Goal: Task Accomplishment & Management: Manage account settings

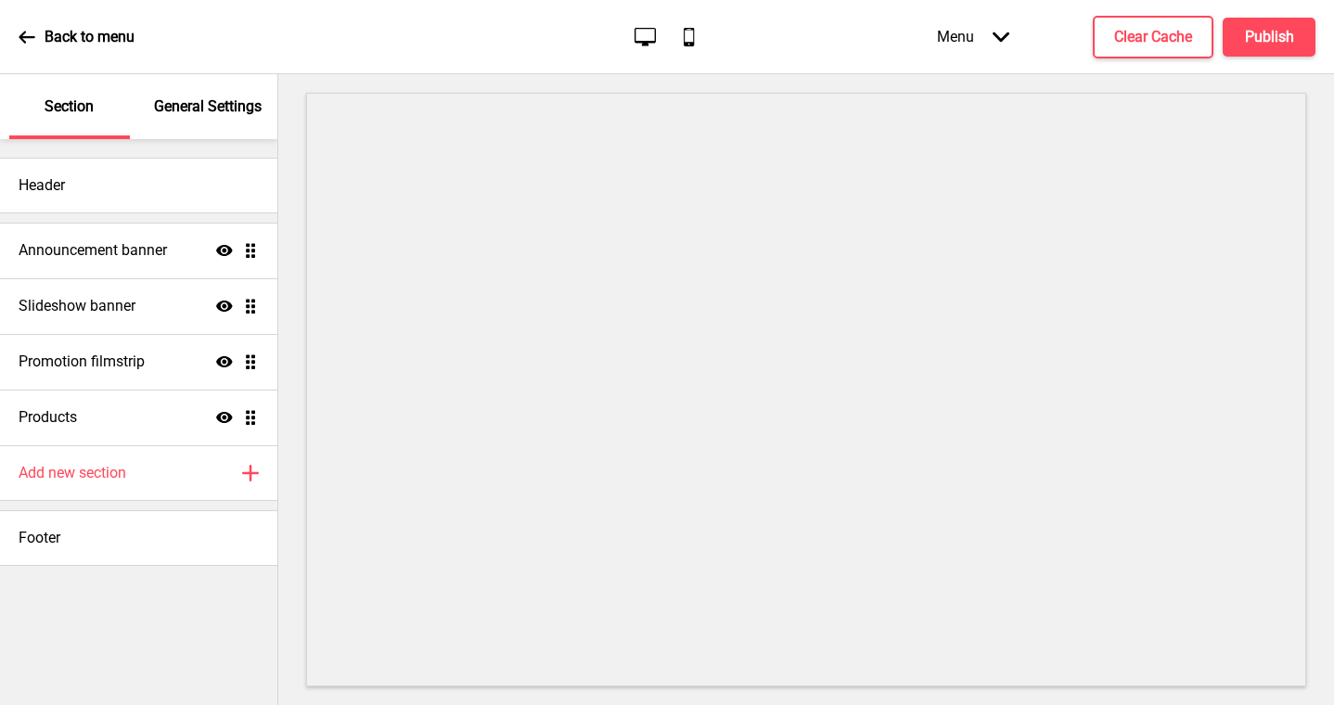
click at [230, 107] on p "General Settings" at bounding box center [208, 106] width 108 height 20
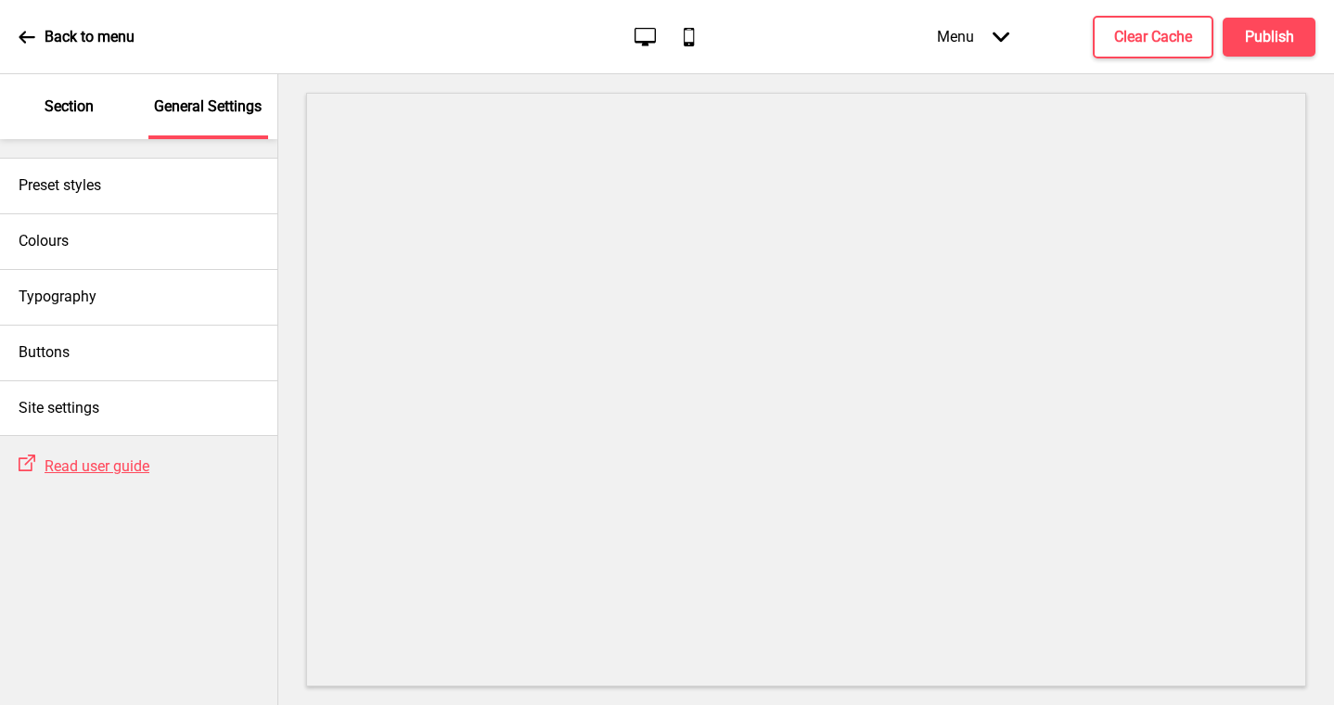
click at [50, 32] on p "Back to menu" at bounding box center [90, 37] width 90 height 20
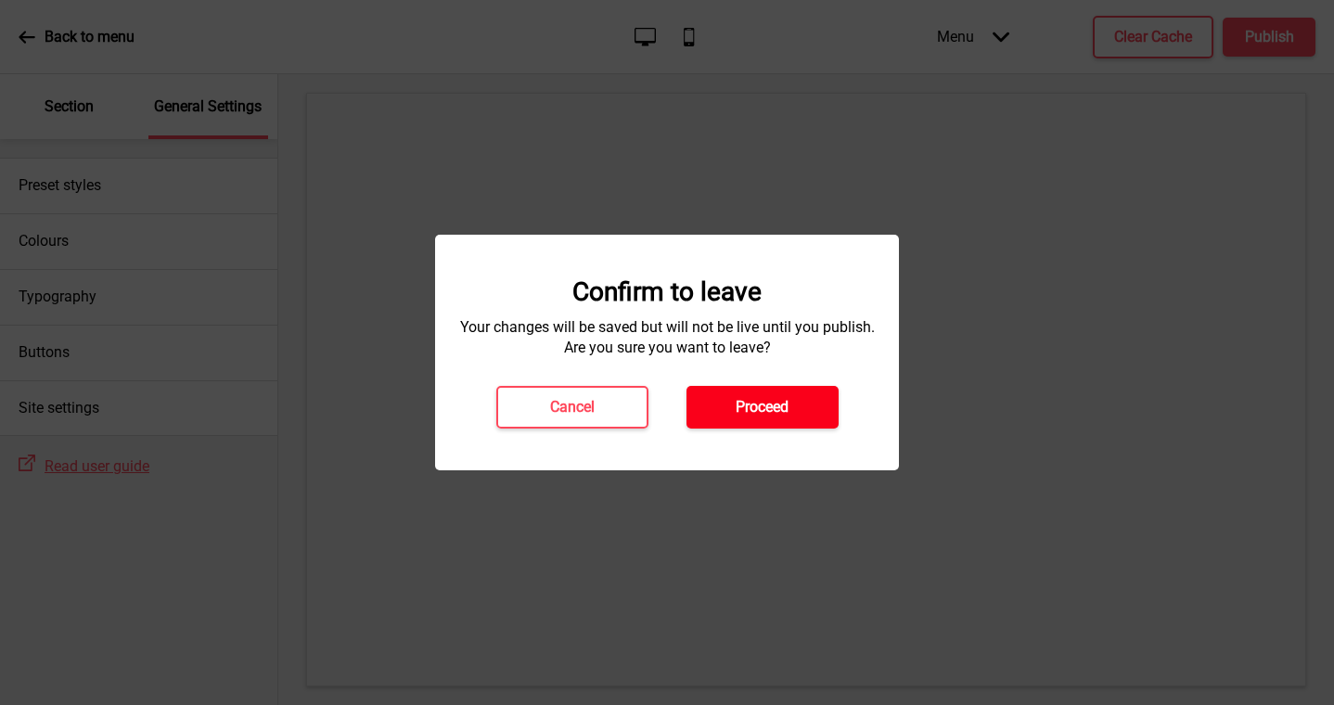
click at [714, 405] on button "Proceed" at bounding box center [762, 407] width 152 height 43
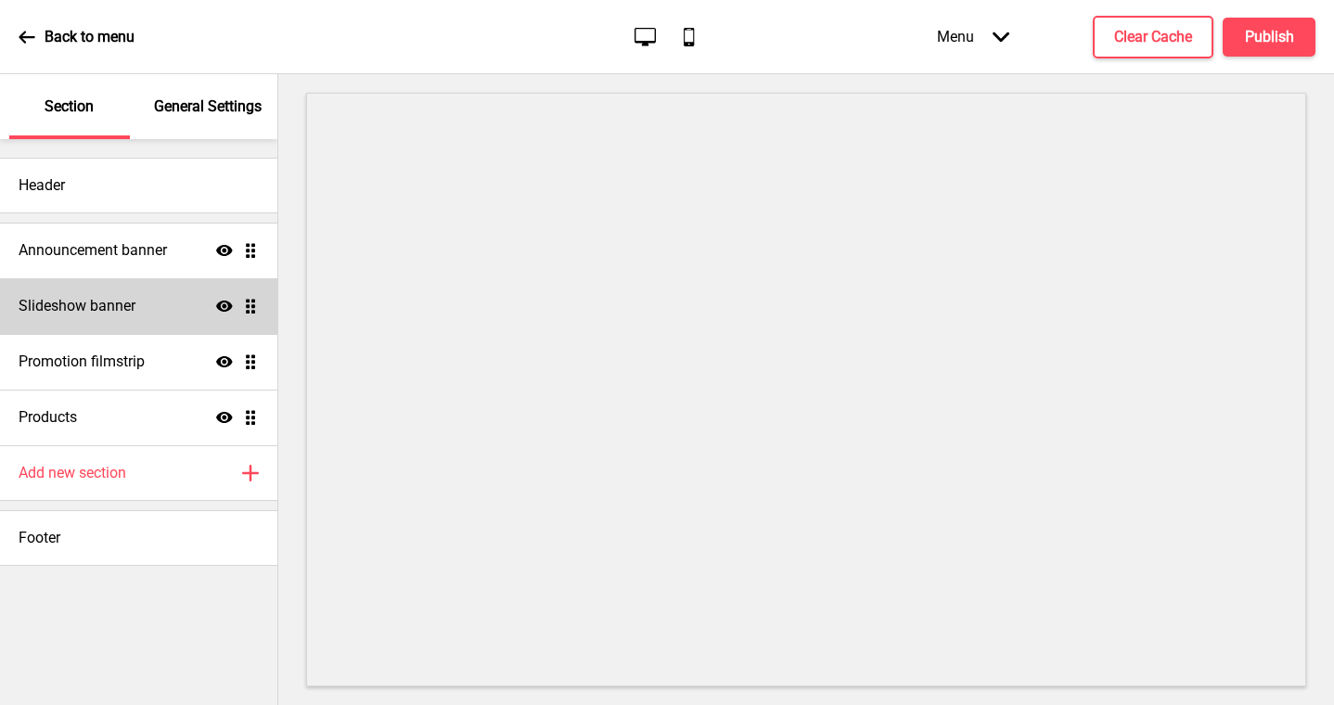
click at [87, 300] on h4 "Slideshow banner" at bounding box center [77, 306] width 117 height 20
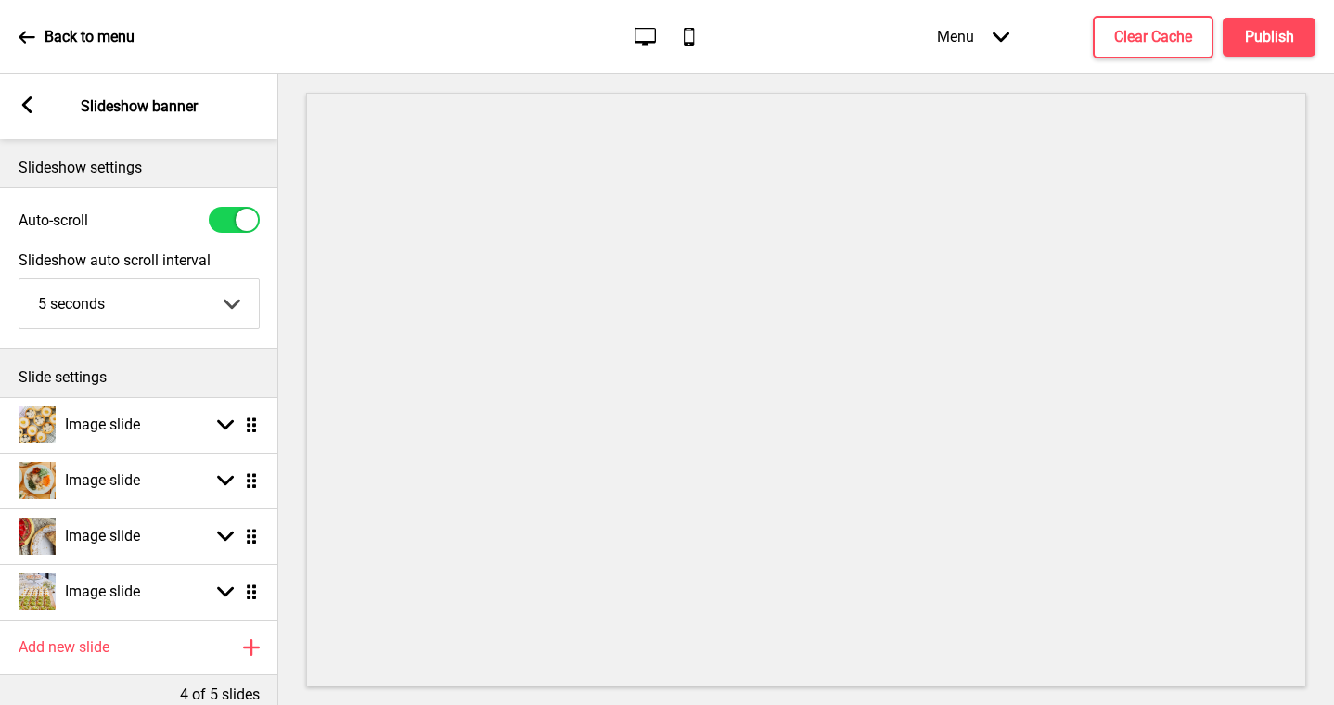
click at [38, 111] on div "Arrow left Slideshow banner" at bounding box center [139, 106] width 278 height 65
click at [28, 110] on icon at bounding box center [27, 104] width 10 height 17
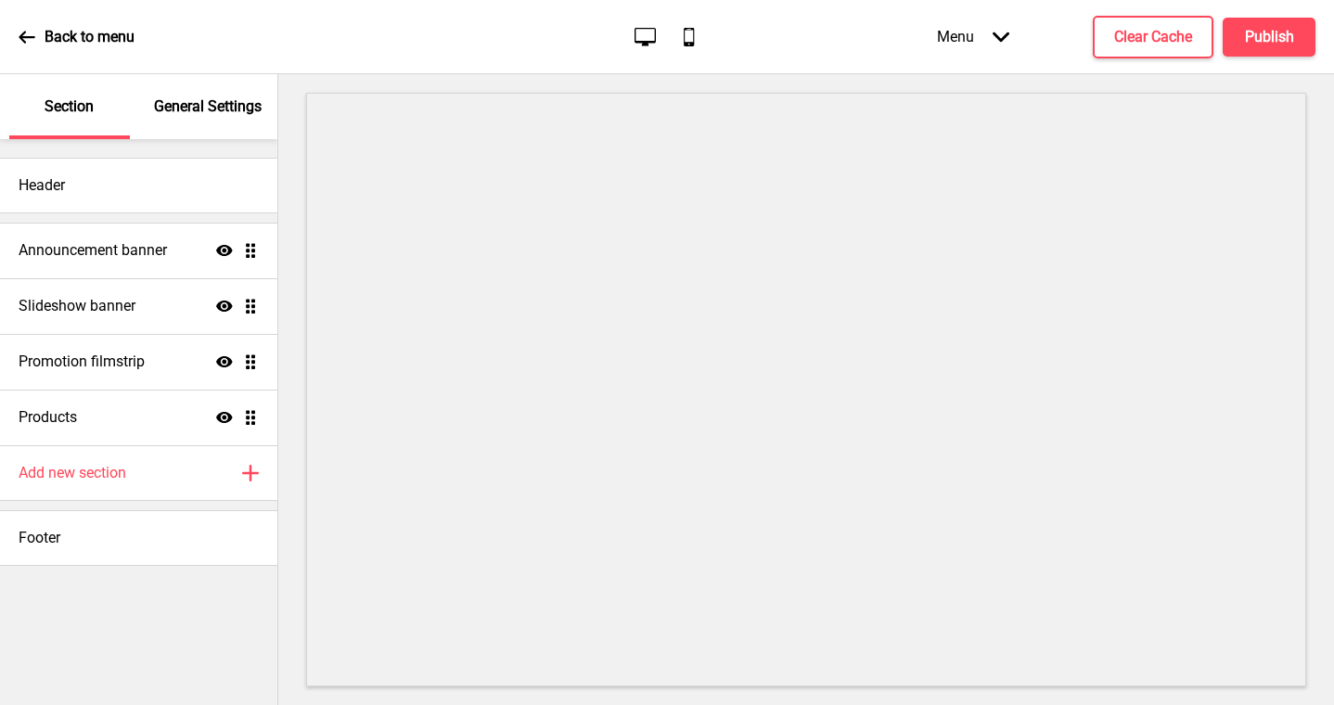
click at [184, 99] on p "General Settings" at bounding box center [208, 106] width 108 height 20
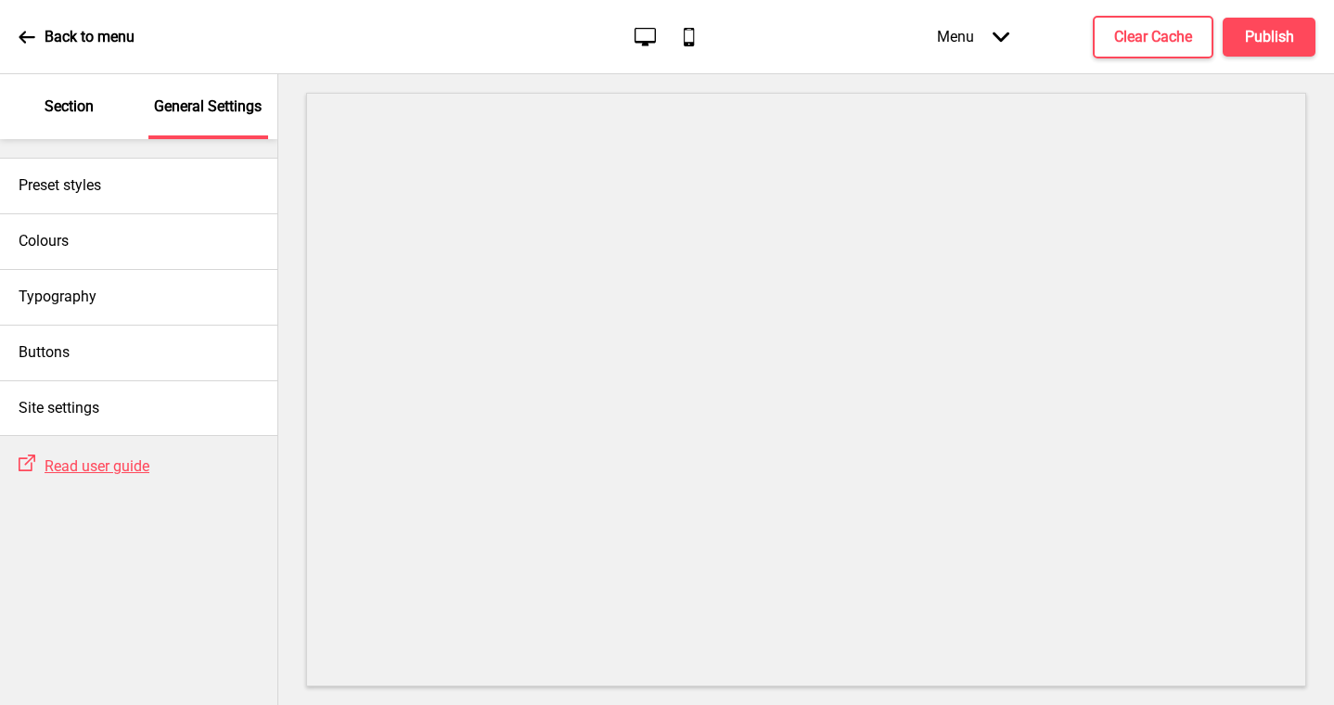
click at [68, 119] on div "Section" at bounding box center [69, 106] width 121 height 65
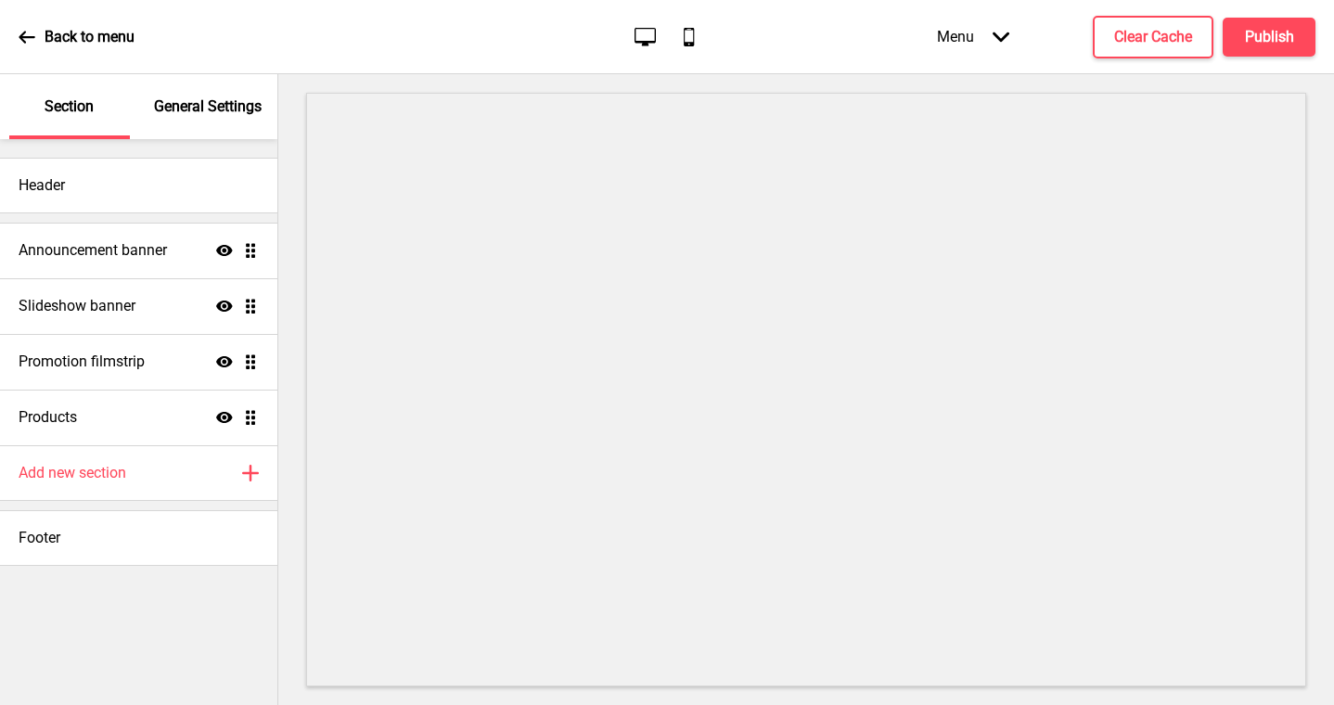
click at [992, 19] on div "Menu Arrow down" at bounding box center [972, 36] width 109 height 55
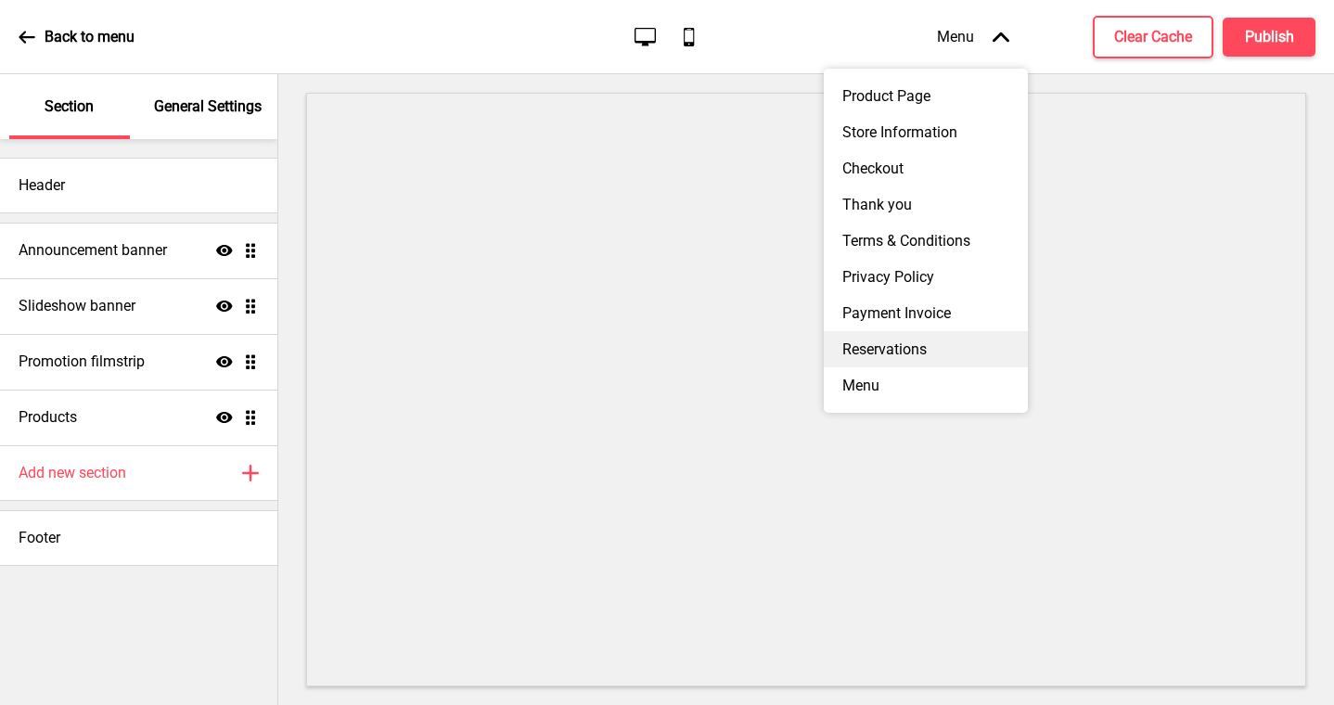
click at [938, 340] on div "Reservations" at bounding box center [926, 349] width 204 height 36
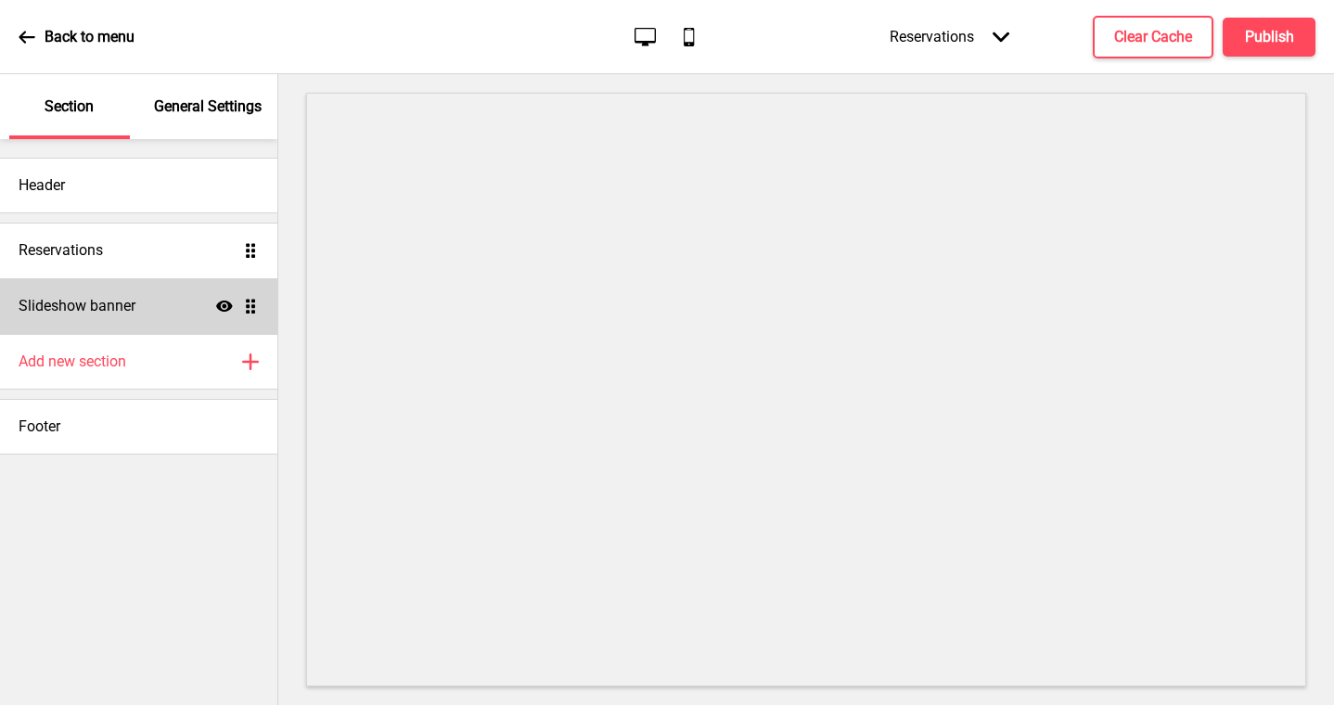
click at [125, 287] on div "Slideshow banner Show Drag" at bounding box center [138, 306] width 277 height 56
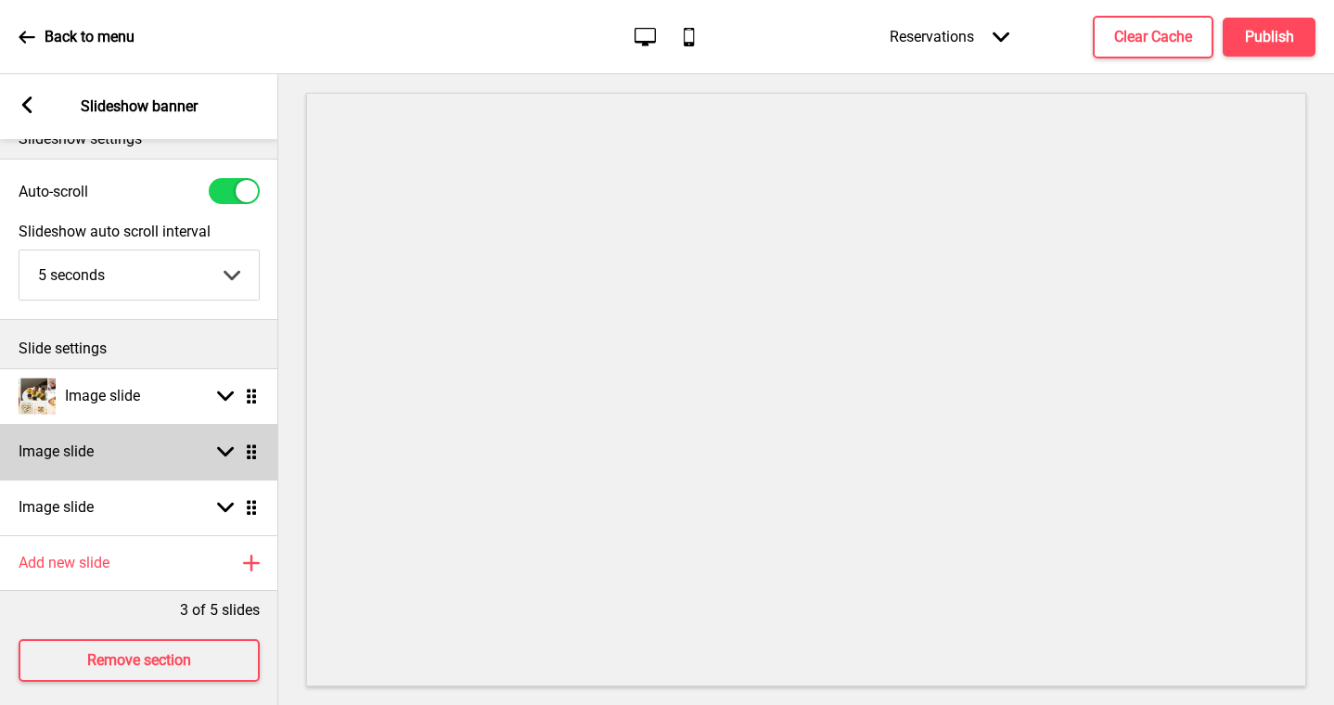
scroll to position [43, 0]
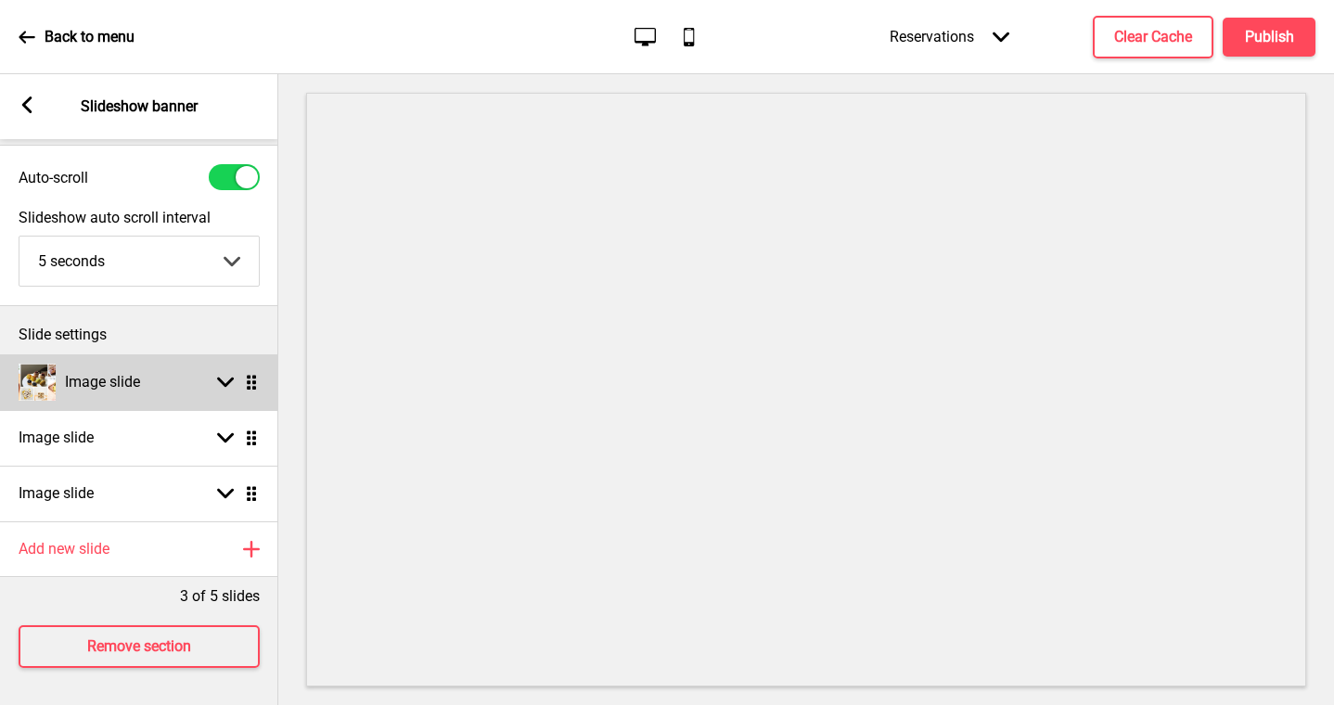
click at [179, 386] on div "Image slide Arrow down Drag" at bounding box center [139, 382] width 278 height 56
select select "right"
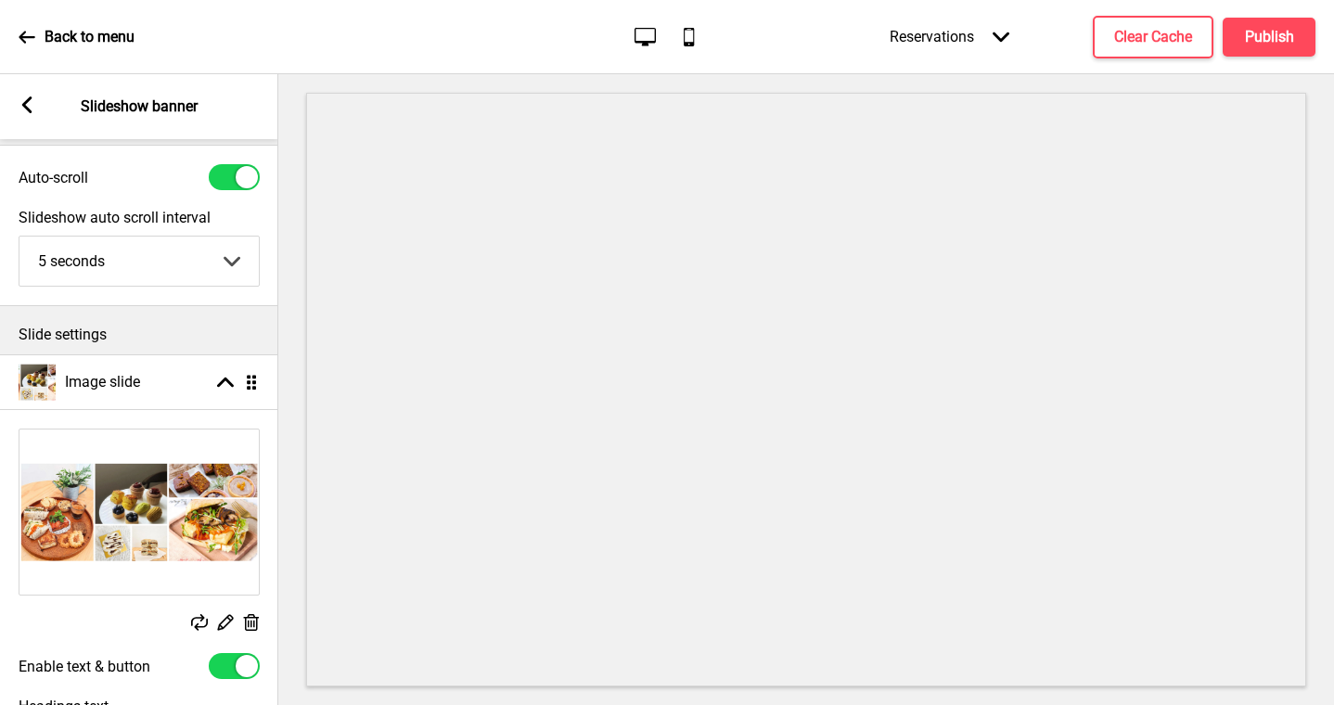
click at [247, 622] on rect at bounding box center [250, 622] width 19 height 19
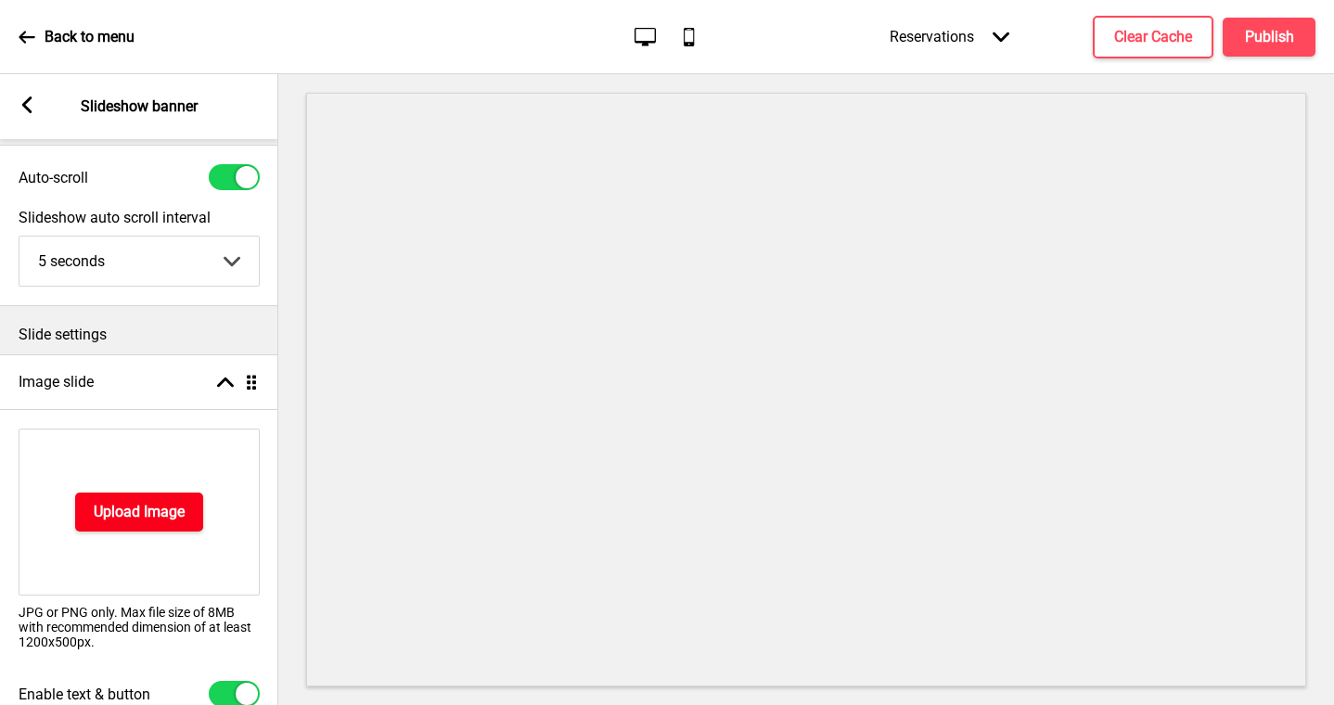
click at [160, 514] on h4 "Upload Image" at bounding box center [139, 512] width 91 height 20
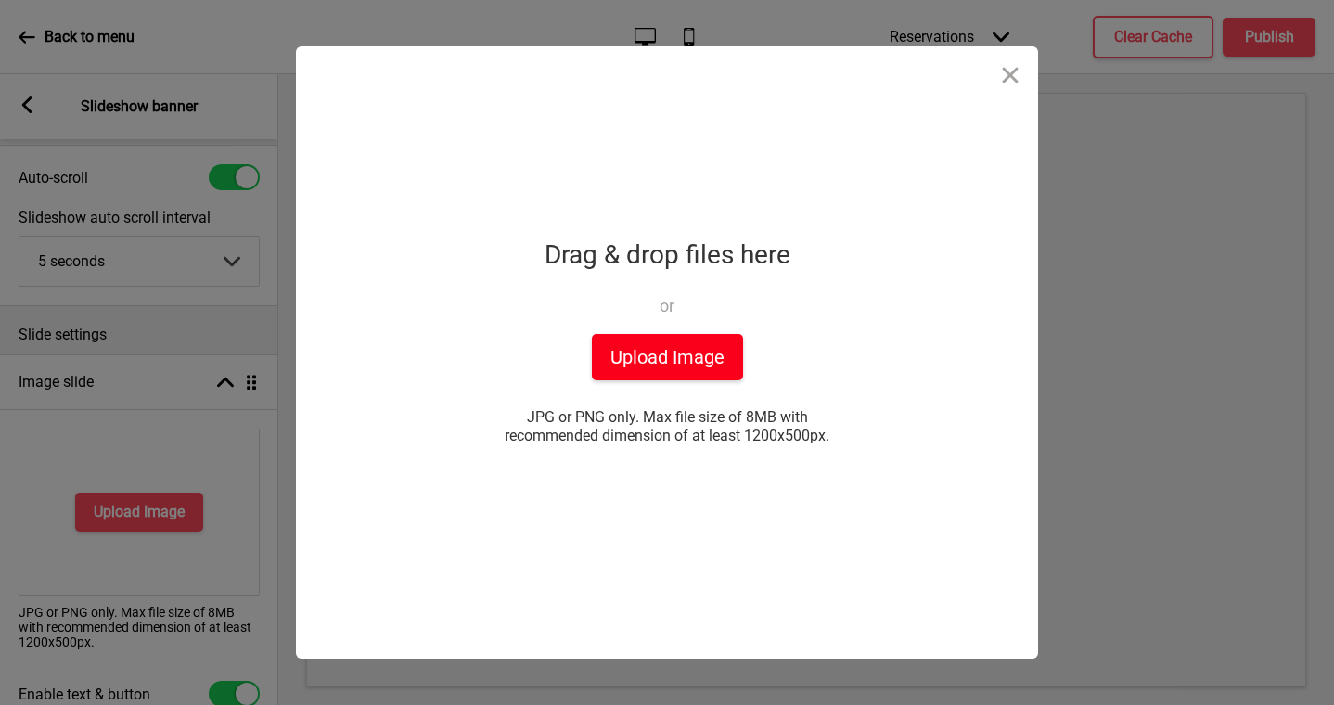
click at [716, 352] on button "Upload Image" at bounding box center [667, 357] width 151 height 46
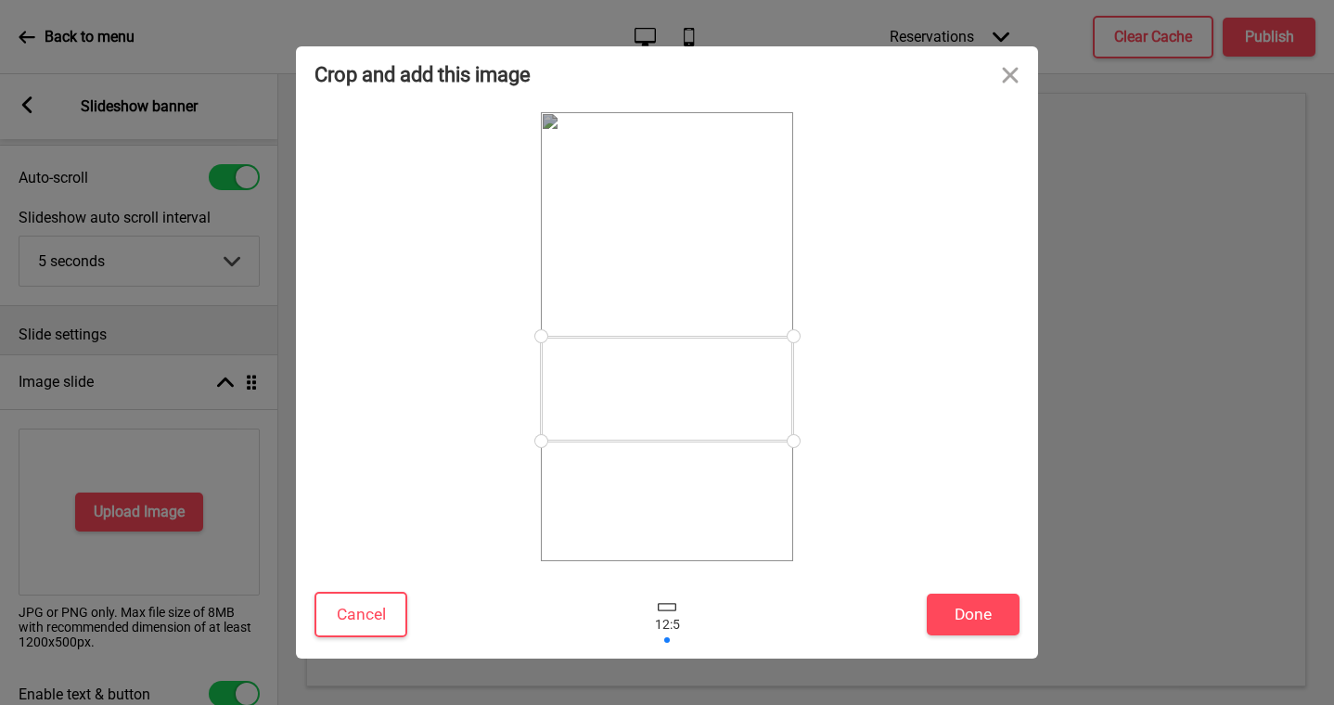
drag, startPoint x: 686, startPoint y: 336, endPoint x: 692, endPoint y: 389, distance: 53.3
click at [692, 389] on div at bounding box center [667, 389] width 252 height 105
click at [963, 628] on button "Done" at bounding box center [973, 615] width 93 height 42
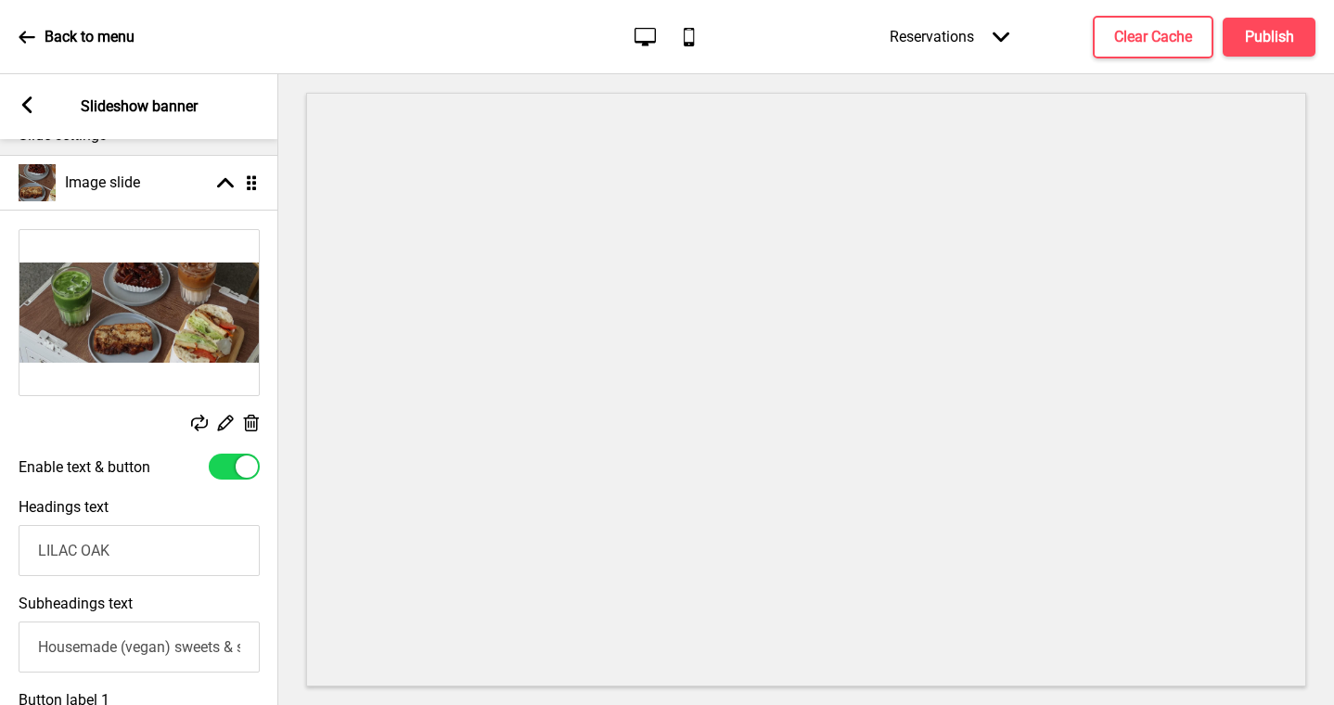
scroll to position [336, 0]
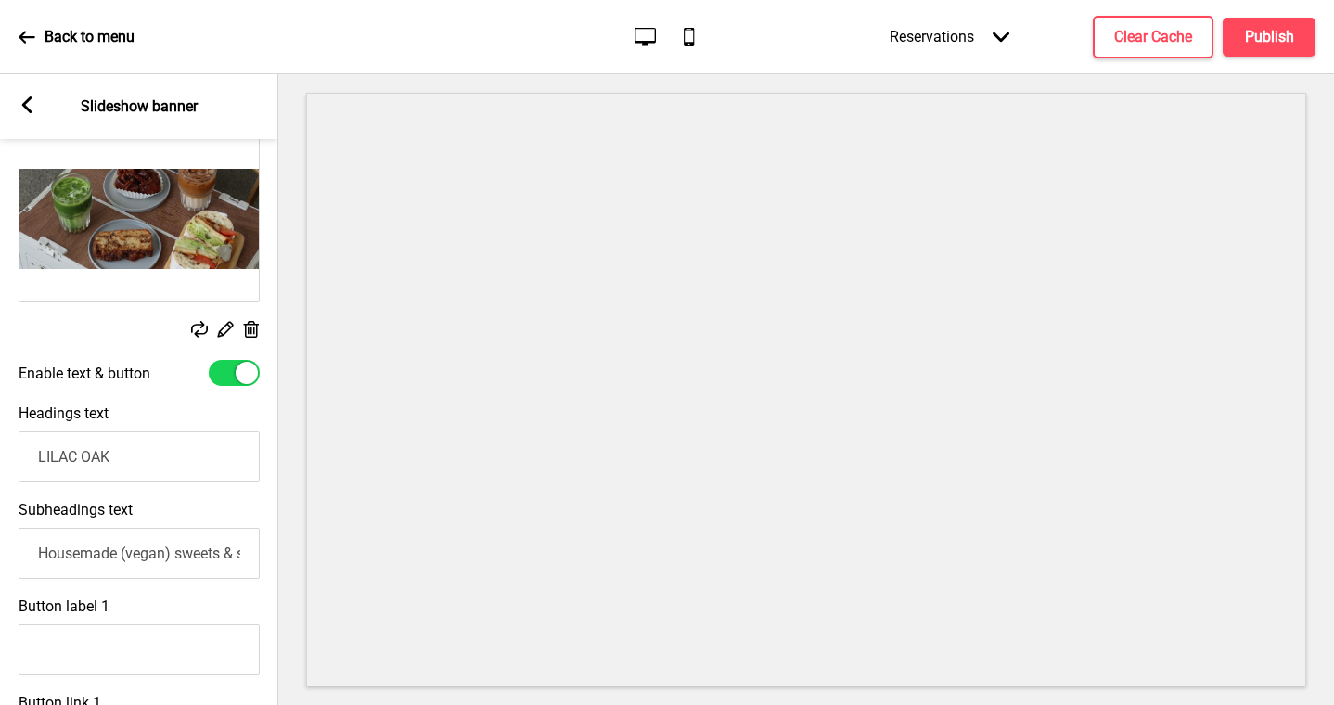
click at [179, 560] on input "Housemade (vegan) sweets & savouries; your (un)guilty pleasures! 💜" at bounding box center [139, 553] width 241 height 51
click at [169, 559] on input "Housemade (vegan) sweets & savouries; your (un)guilty pleasures! 💜" at bounding box center [139, 553] width 241 height 51
paste input "Coffee, Mains & Sweet Things"
type input "Coffee, Mains & Sweet Things"
click at [174, 465] on input "LILAC OAK" at bounding box center [139, 456] width 241 height 51
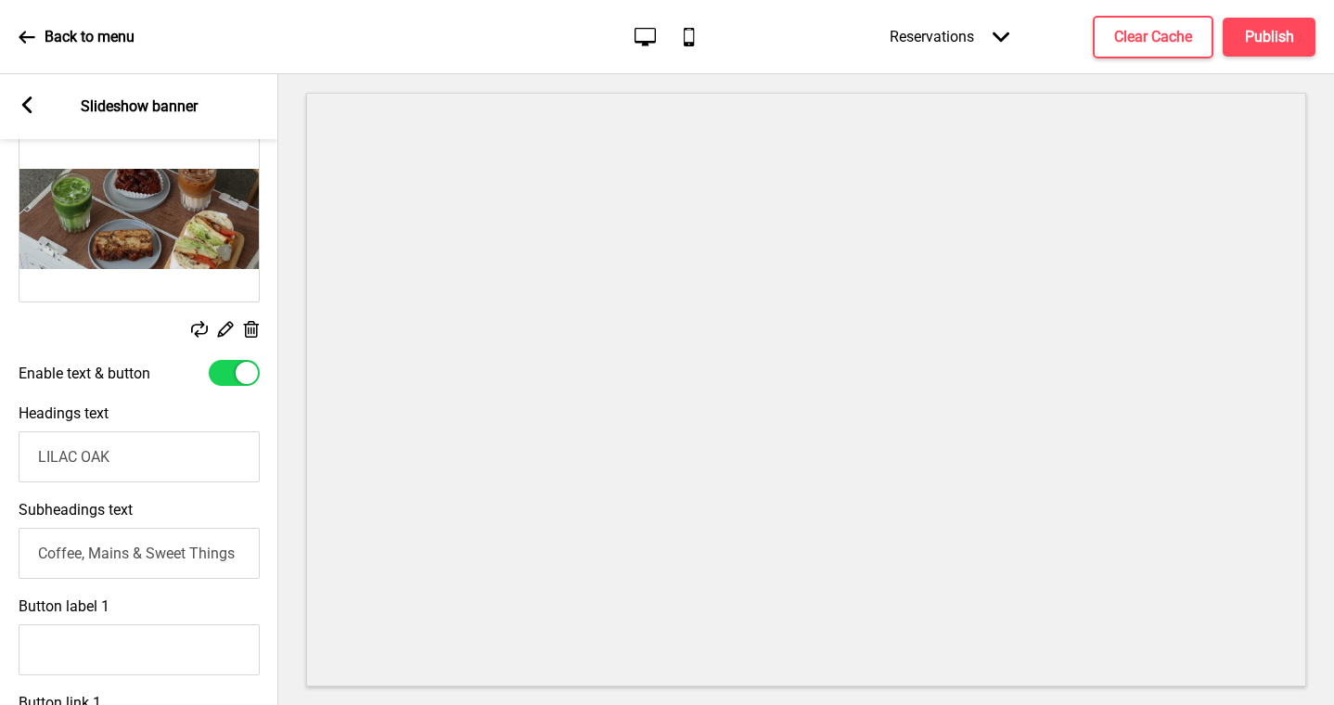
click at [151, 460] on input "LILAC OAK" at bounding box center [139, 456] width 241 height 51
paste input "Coffee, Mains & Sweet Things"
type input "Coffee, Mains & Sweet Things"
click at [138, 557] on input "Coffee, Mains & Sweet Things" at bounding box center [139, 553] width 241 height 51
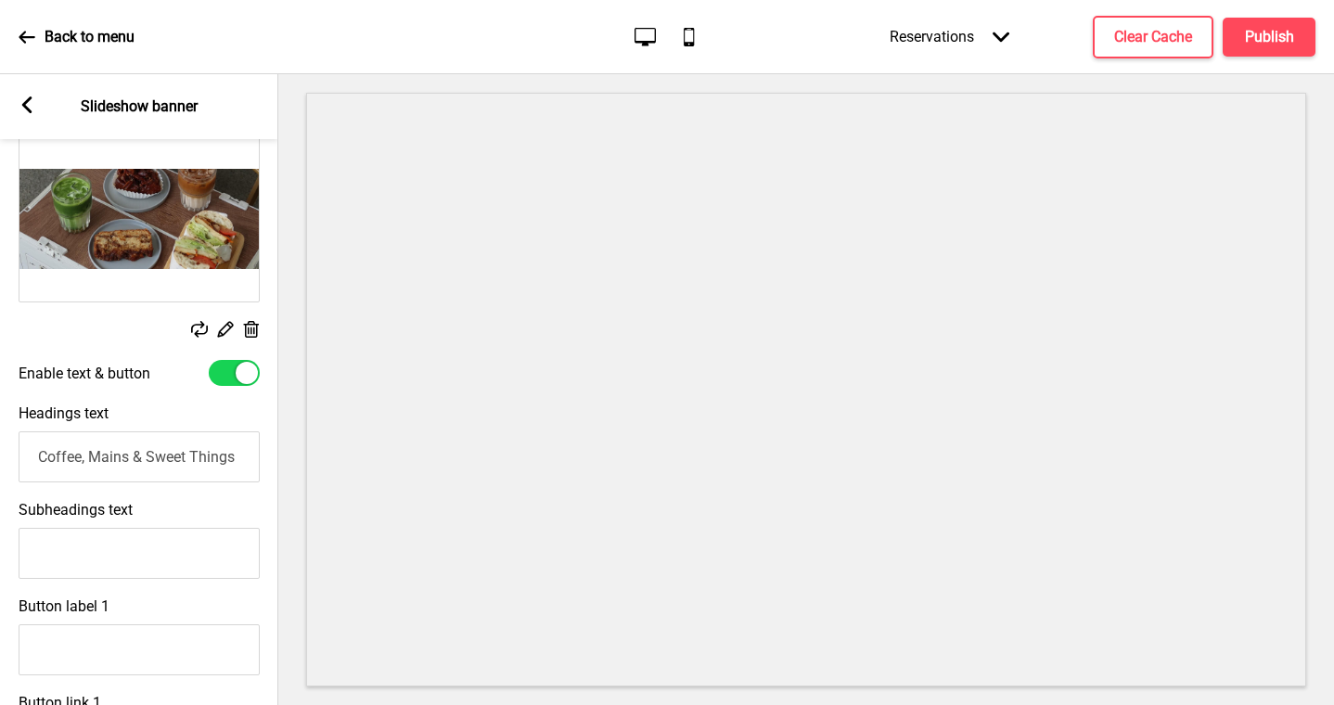
click at [150, 455] on input "Coffee, Mains & Sweet Things" at bounding box center [139, 456] width 241 height 51
type input "Coffee, Mains & Sweets"
click at [195, 557] on input "Subheadings text" at bounding box center [138, 553] width 241 height 51
paste input "We're here for your kindest cravings; natural, nourishing and 100% vegan."
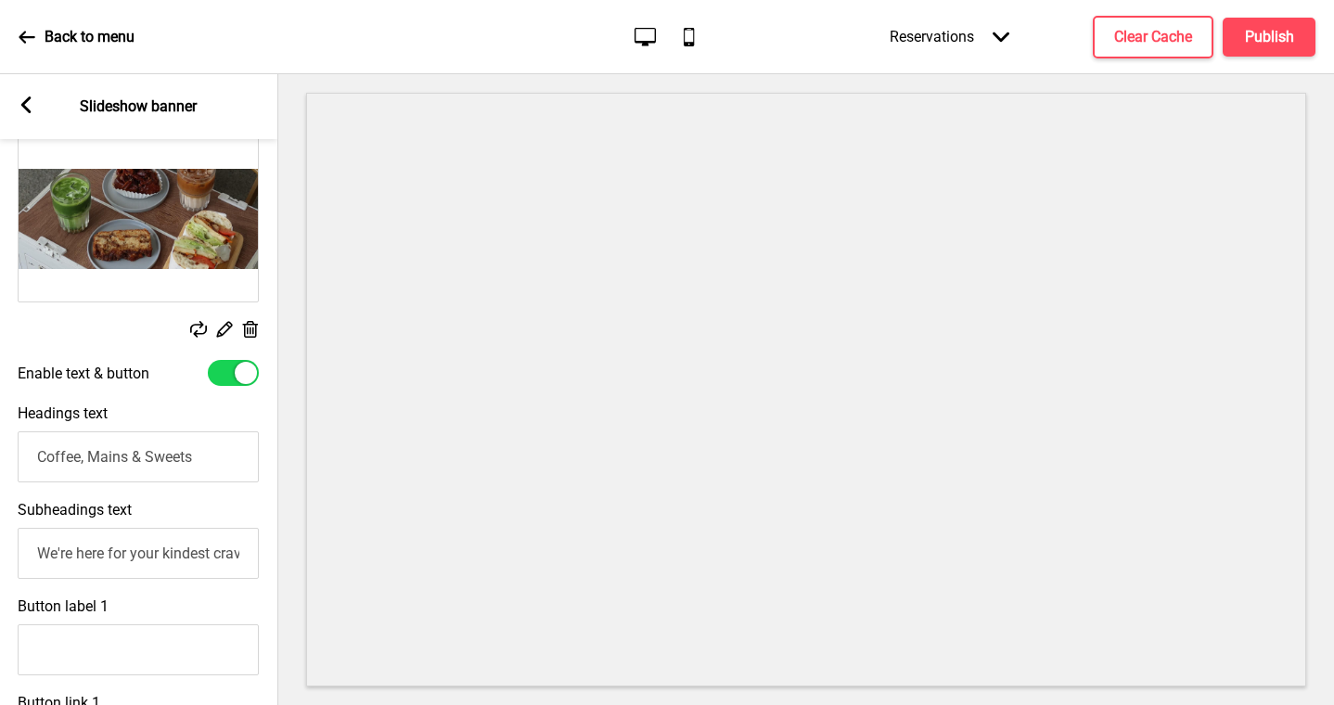
scroll to position [0, 276]
type input "We're here for your kindest cravings; natural, nourishing and 100% vegan."
click at [180, 610] on div "Button label 1" at bounding box center [138, 636] width 278 height 96
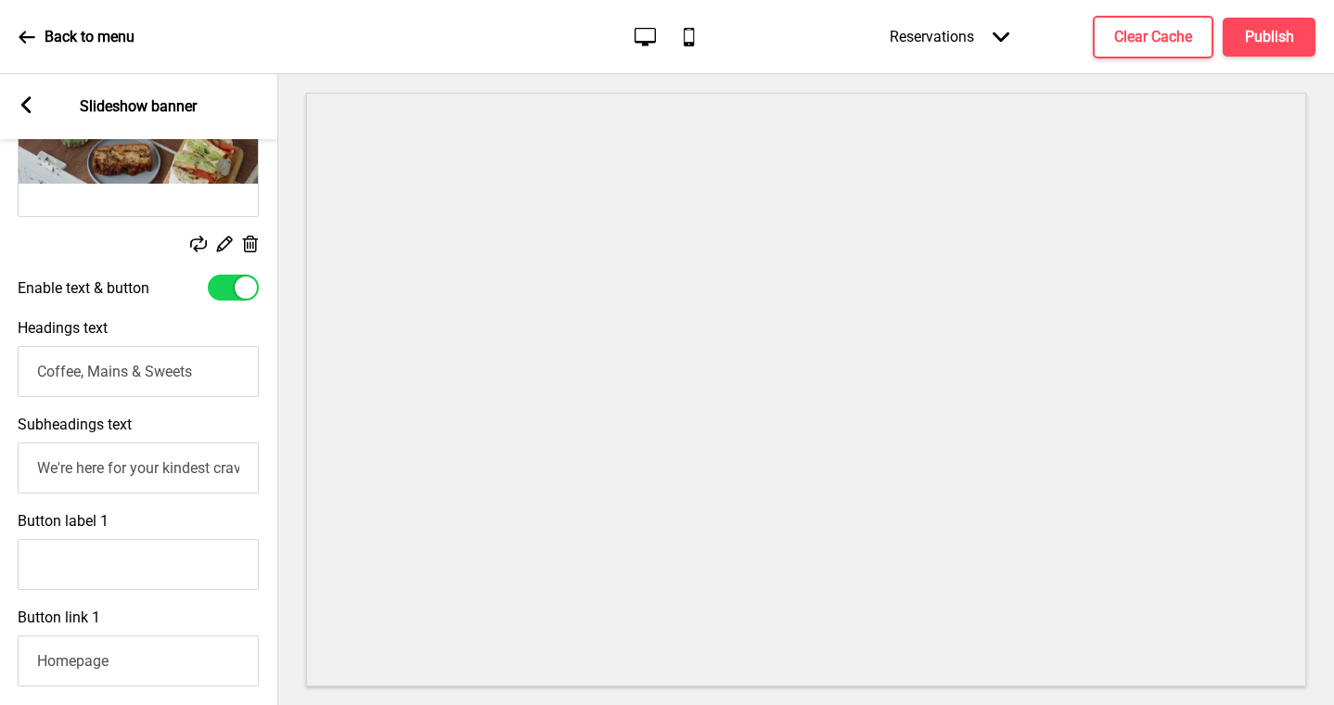
scroll to position [435, 0]
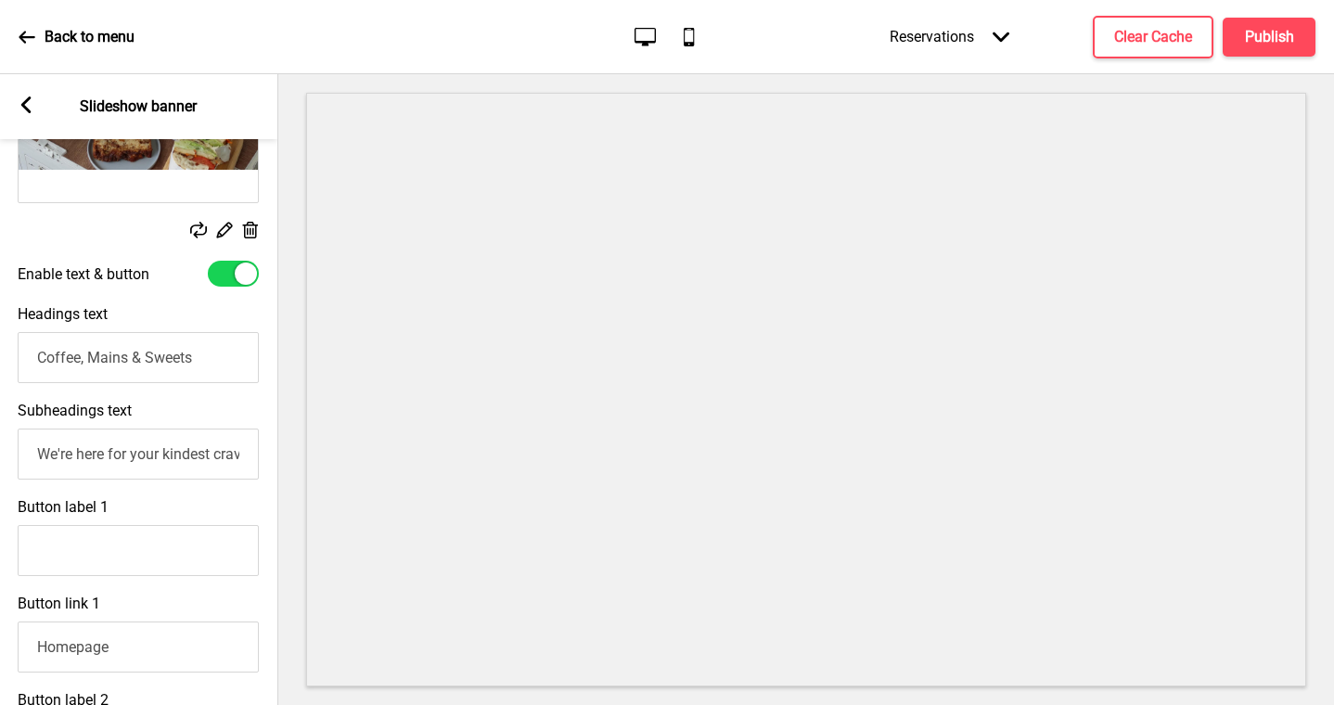
click at [178, 456] on input "We're here for your kindest cravings; natural, nourishing and 100% vegan." at bounding box center [138, 454] width 241 height 51
click at [165, 546] on input "Button label 1" at bounding box center [138, 550] width 241 height 51
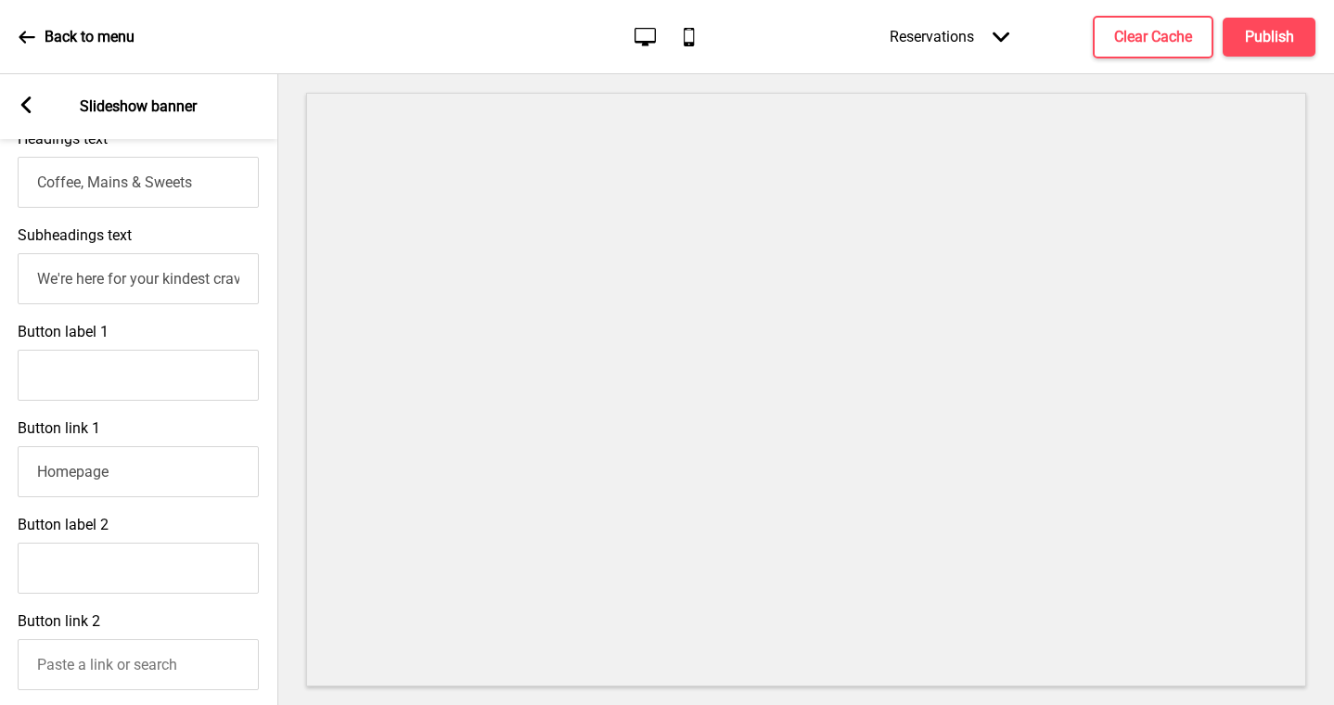
click at [152, 469] on input "Homepage" at bounding box center [138, 471] width 241 height 51
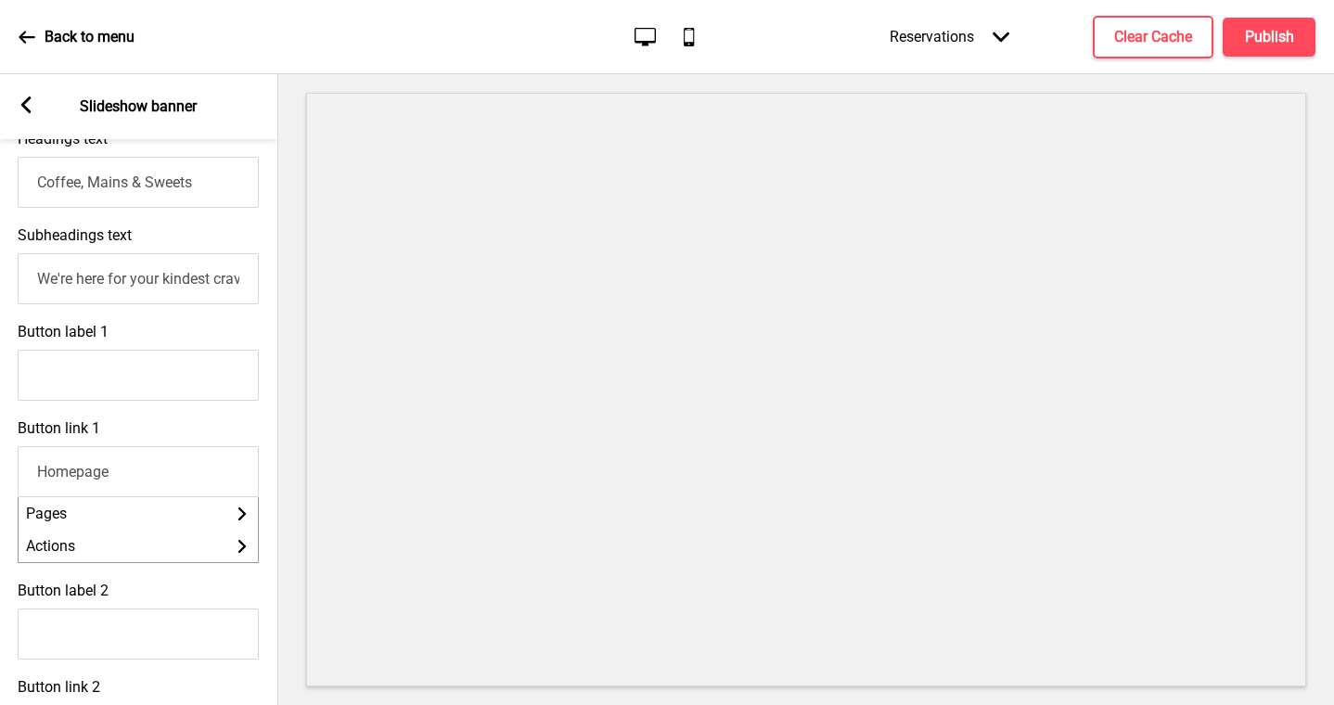
click at [193, 365] on input "Button label 1" at bounding box center [138, 375] width 241 height 51
click at [206, 404] on div "Button label 1" at bounding box center [138, 362] width 278 height 96
click at [205, 424] on div "Button link 1 Homepage Pages Arrow right Actions Arrow right" at bounding box center [138, 491] width 278 height 162
click at [205, 375] on input "Button label 1" at bounding box center [138, 375] width 241 height 51
click at [212, 435] on div "Button link 1 Homepage Pages Arrow right Actions Arrow right" at bounding box center [138, 491] width 278 height 162
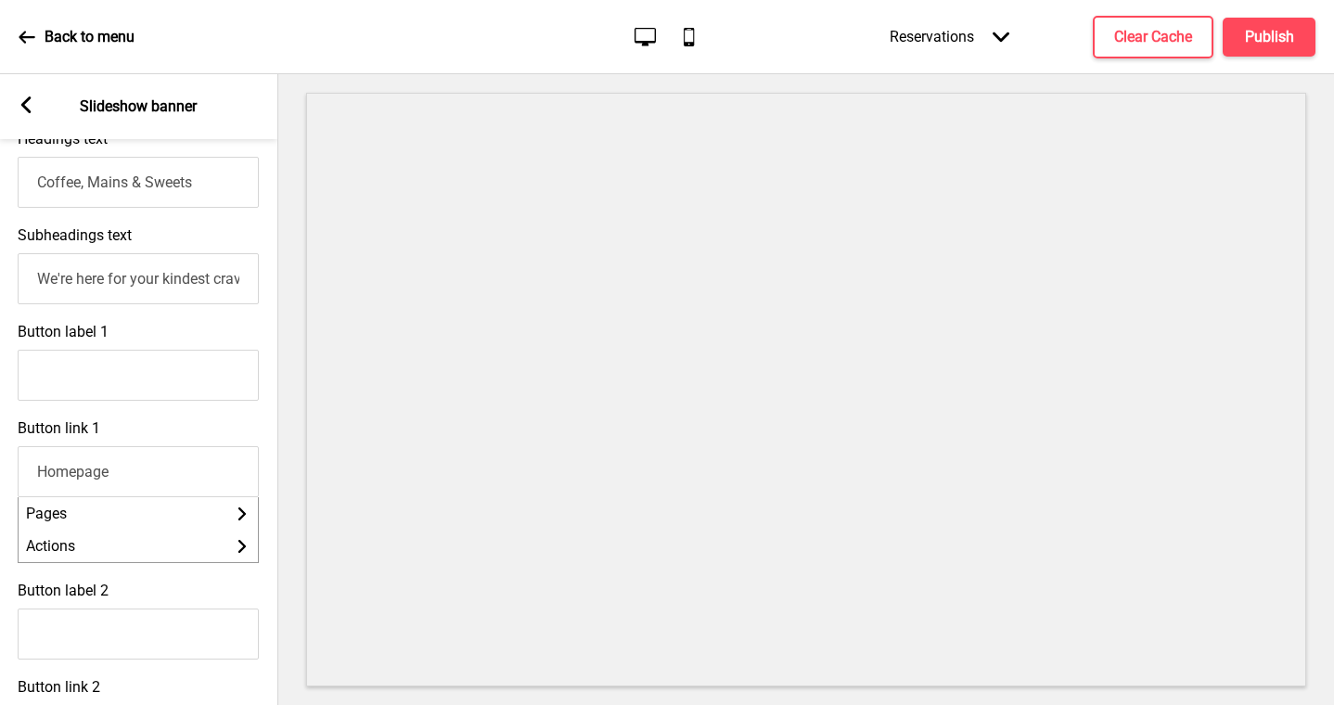
click at [167, 649] on input "Button label 2" at bounding box center [138, 634] width 241 height 51
click at [185, 600] on div "Button label 2" at bounding box center [138, 620] width 278 height 96
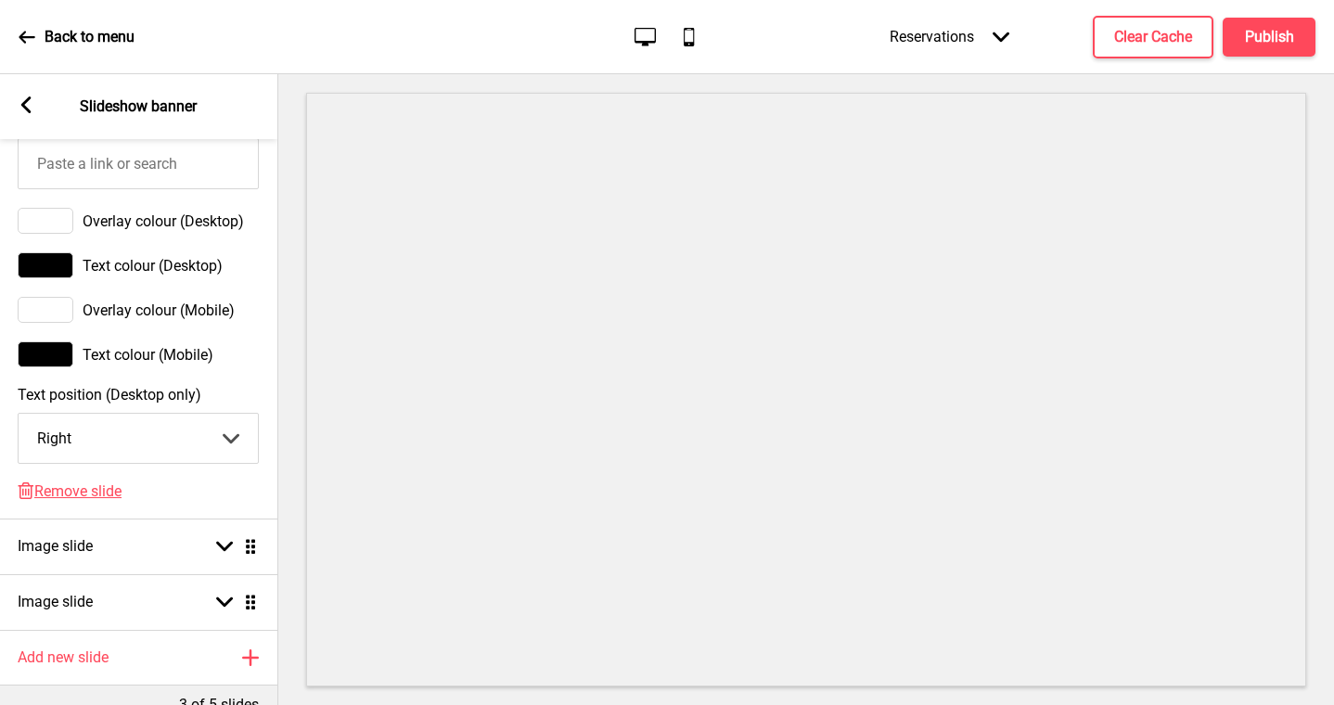
scroll to position [1192, 0]
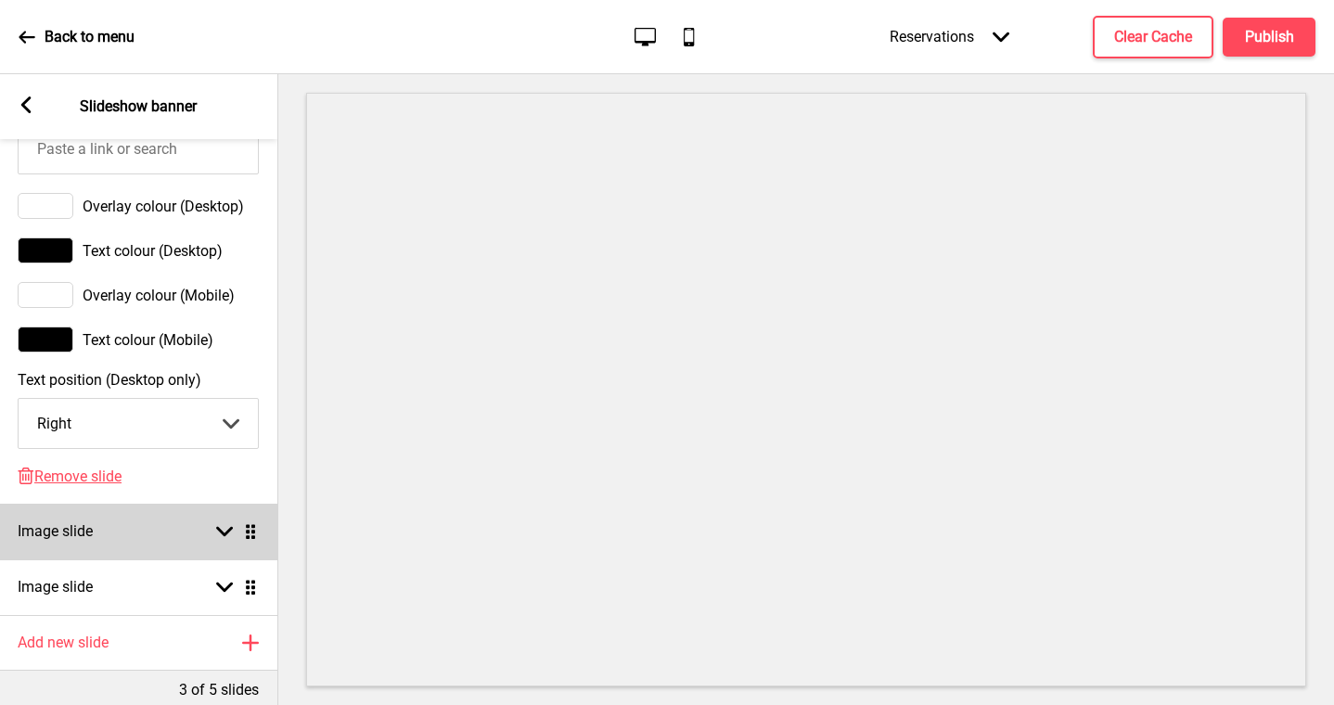
click at [199, 546] on div "Image slide Arrow down Drag" at bounding box center [138, 532] width 278 height 56
select select "right"
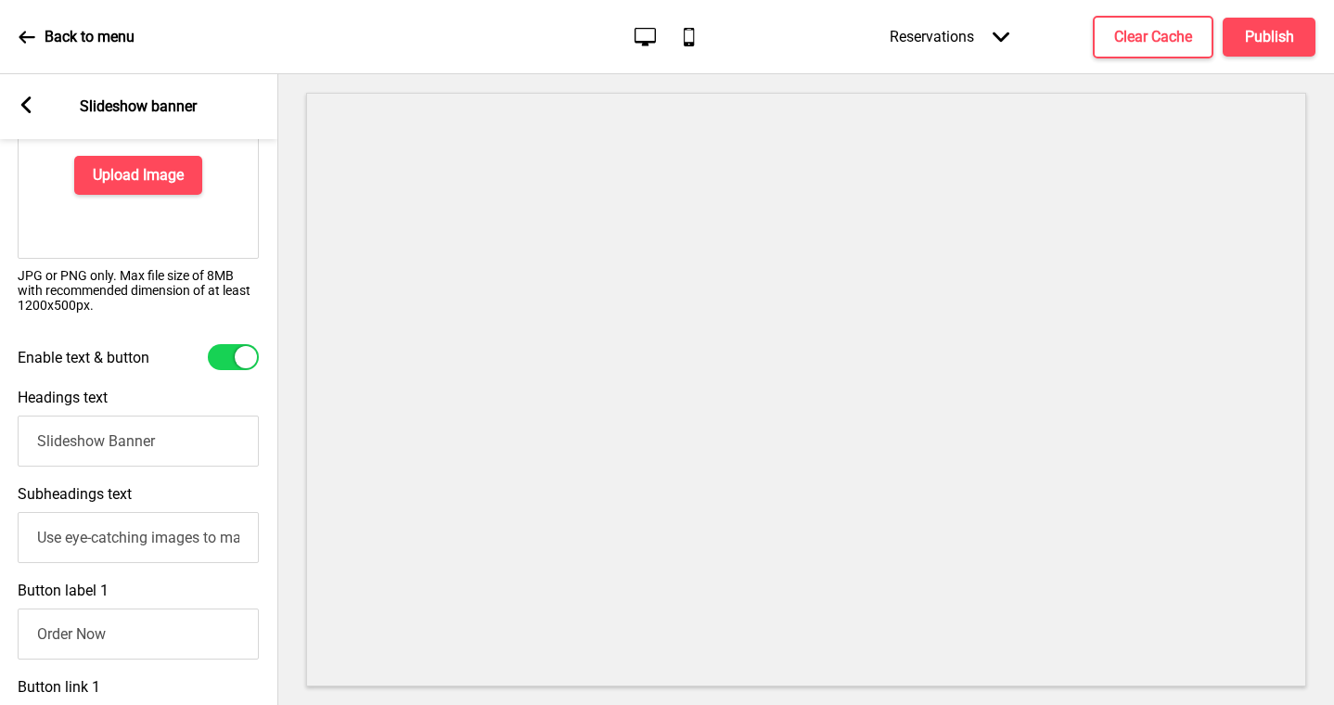
scroll to position [434, 0]
click at [204, 464] on input "Slideshow Banner" at bounding box center [138, 442] width 241 height 51
drag, startPoint x: 56, startPoint y: 444, endPoint x: -2, endPoint y: 444, distance: 57.5
click at [0, 444] on html "Back to menu Desktop Mobile Reservations Arrow down Product Page Store Informat…" at bounding box center [667, 352] width 1334 height 705
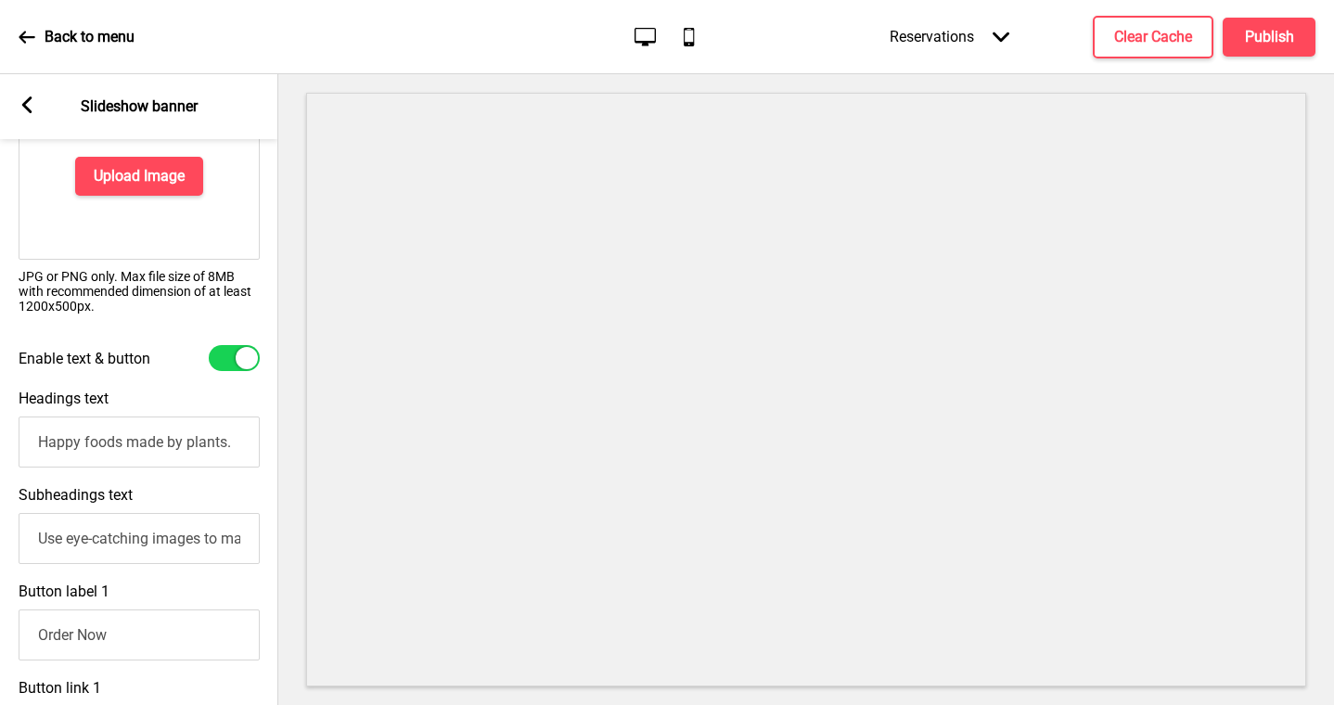
type input "Happy foods made by plants."
click at [107, 547] on input "Use eye-catching images to make a strong first impression of your brand" at bounding box center [139, 538] width 241 height 51
type input "100% vegan; for the conscious-living."
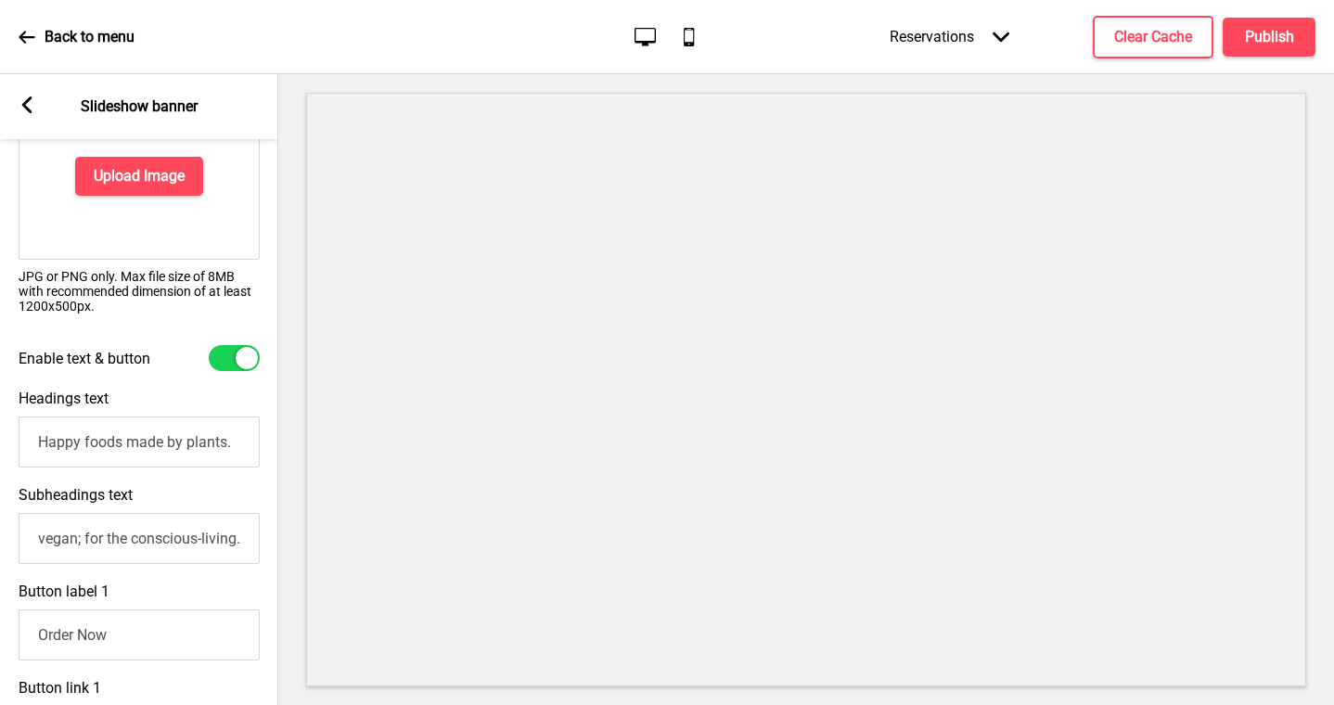
scroll to position [0, 0]
click at [208, 636] on input "Order Now" at bounding box center [139, 634] width 241 height 51
drag, startPoint x: 160, startPoint y: 630, endPoint x: 82, endPoint y: 638, distance: 78.4
click at [82, 638] on input "Order Now" at bounding box center [139, 634] width 241 height 51
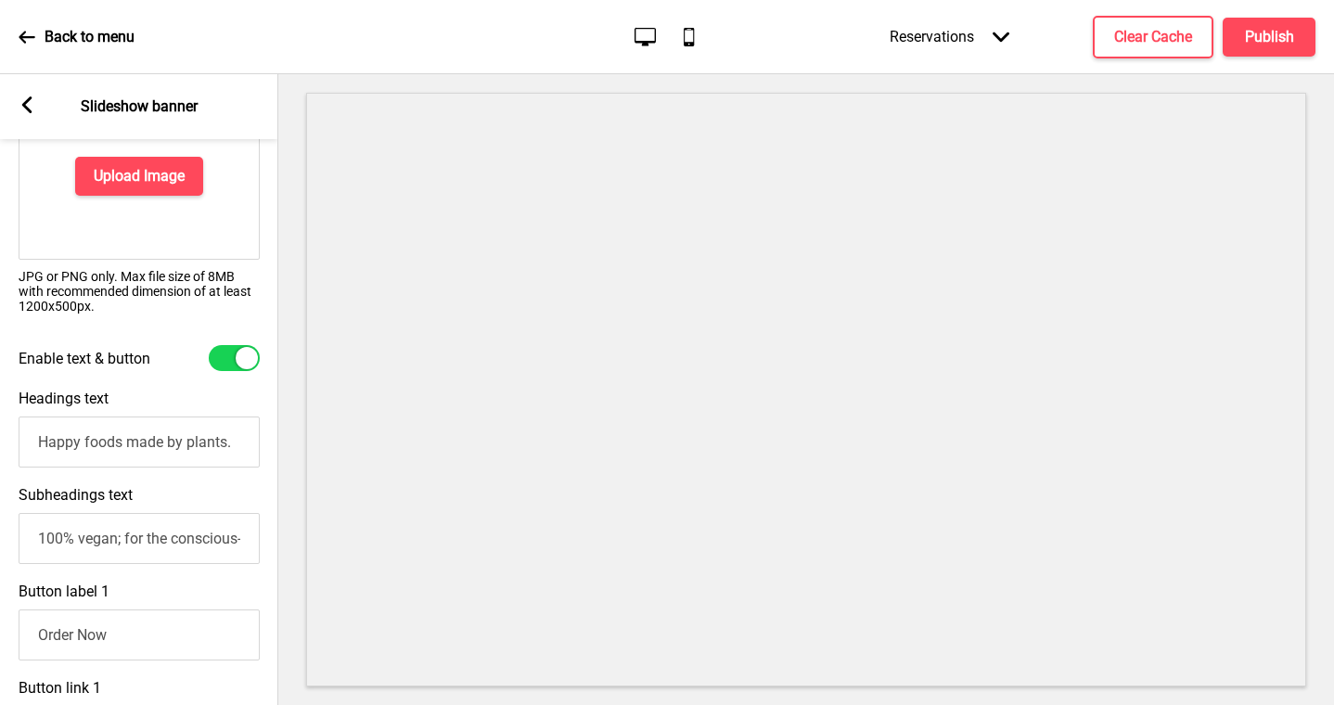
drag, startPoint x: 84, startPoint y: 638, endPoint x: 177, endPoint y: 638, distance: 92.8
click at [173, 638] on input "Order Now" at bounding box center [139, 634] width 241 height 51
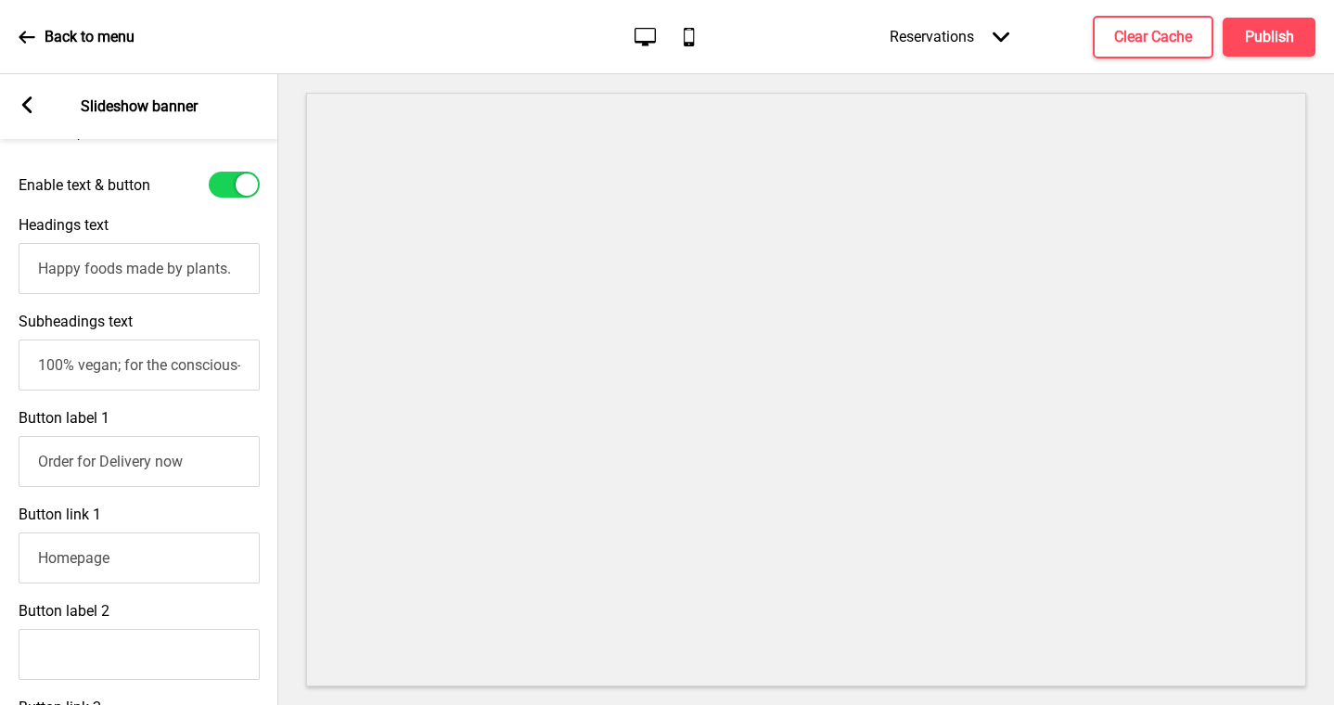
scroll to position [612, 0]
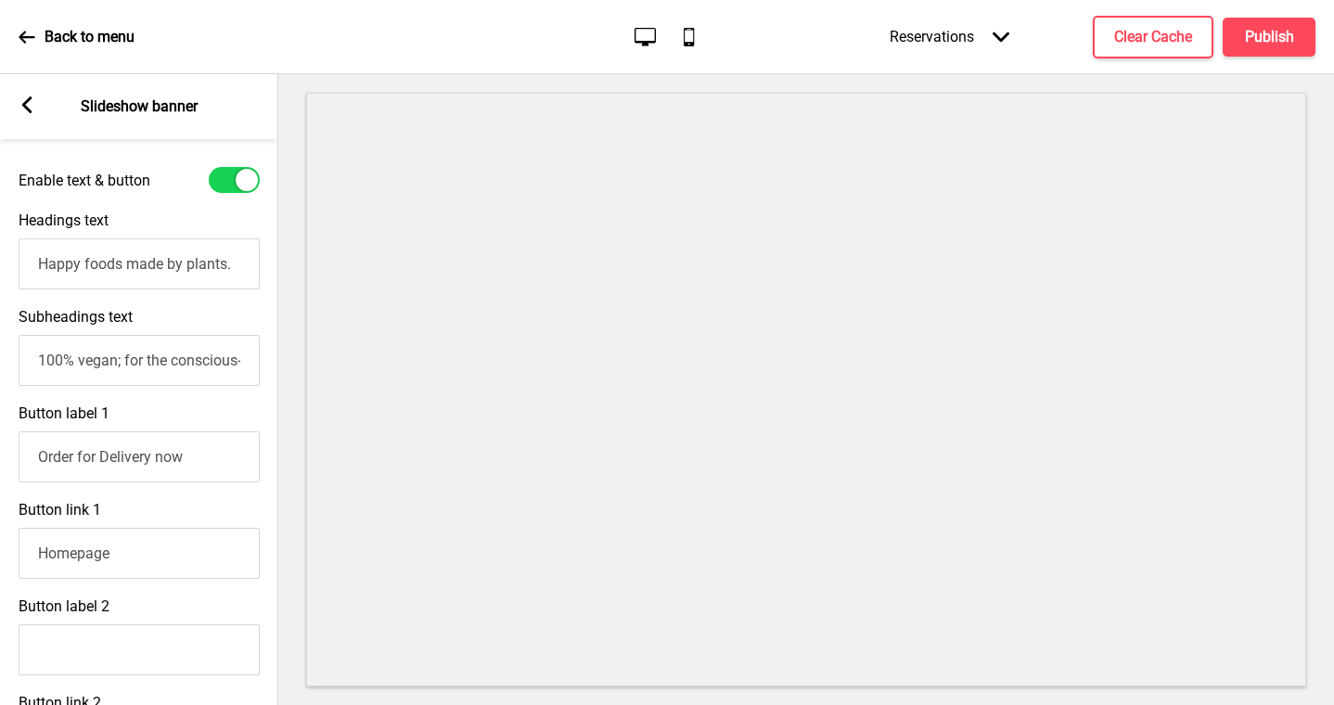
type input "Order for Delivery now"
click at [151, 571] on input "Homepage" at bounding box center [139, 553] width 241 height 51
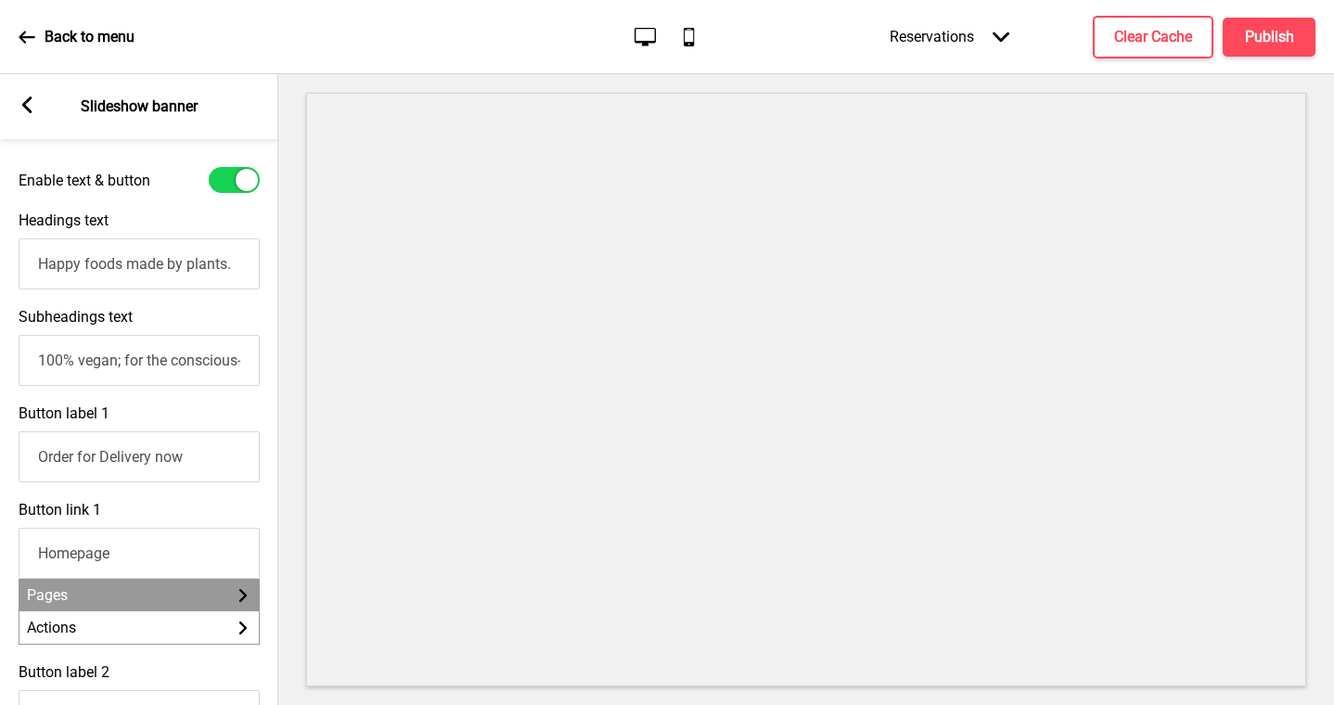
click at [144, 600] on li "Pages Arrow right" at bounding box center [138, 595] width 239 height 32
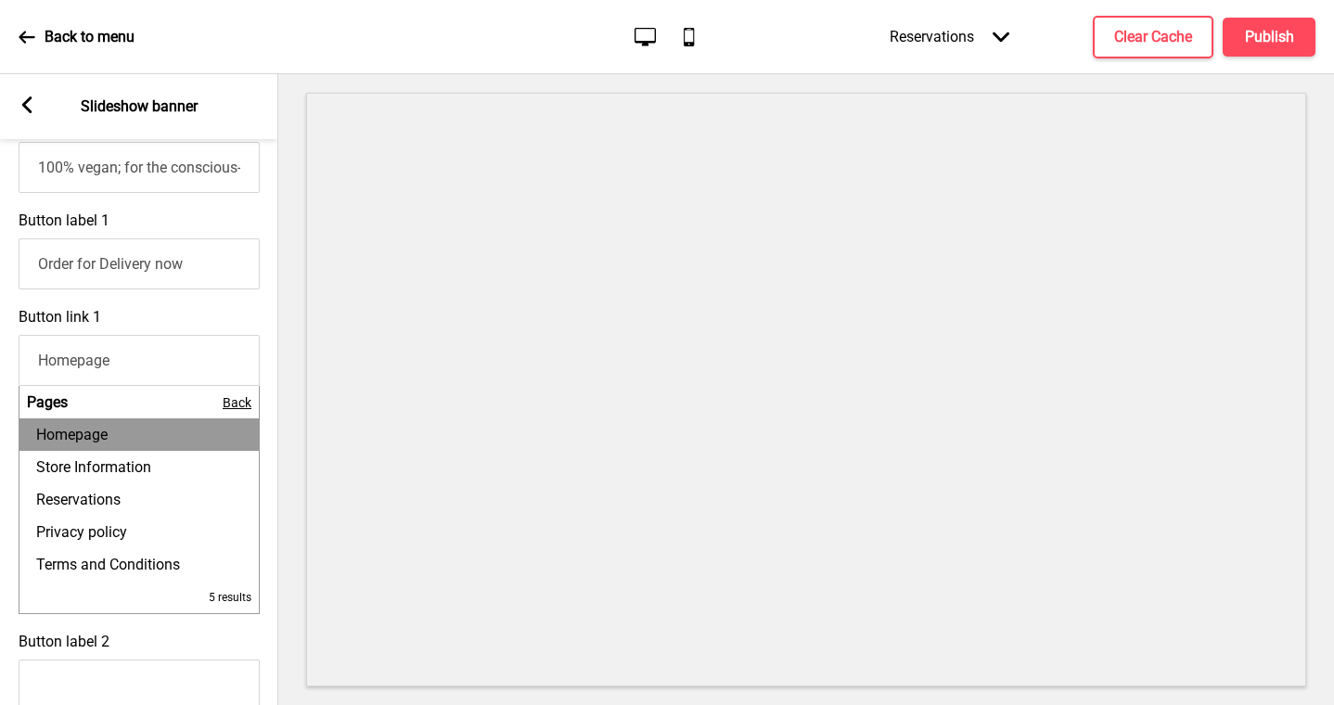
scroll to position [814, 0]
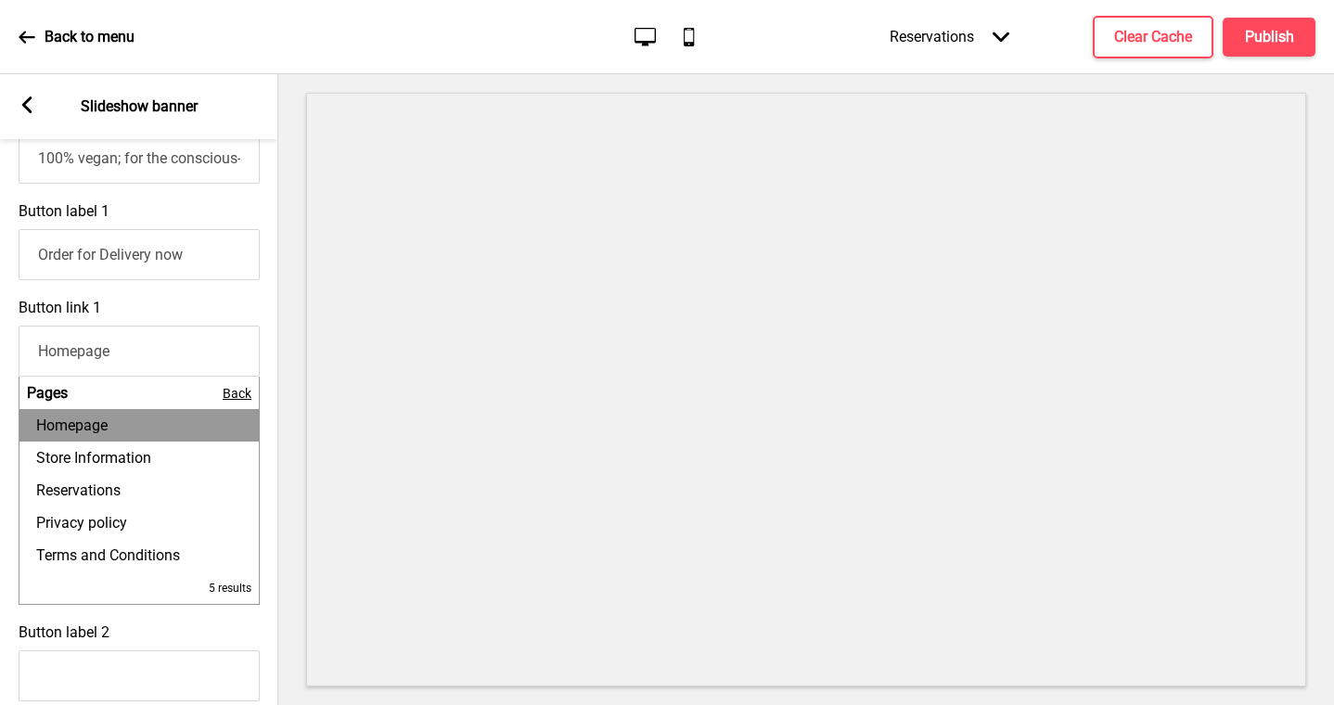
click at [152, 424] on li "Homepage" at bounding box center [138, 425] width 239 height 32
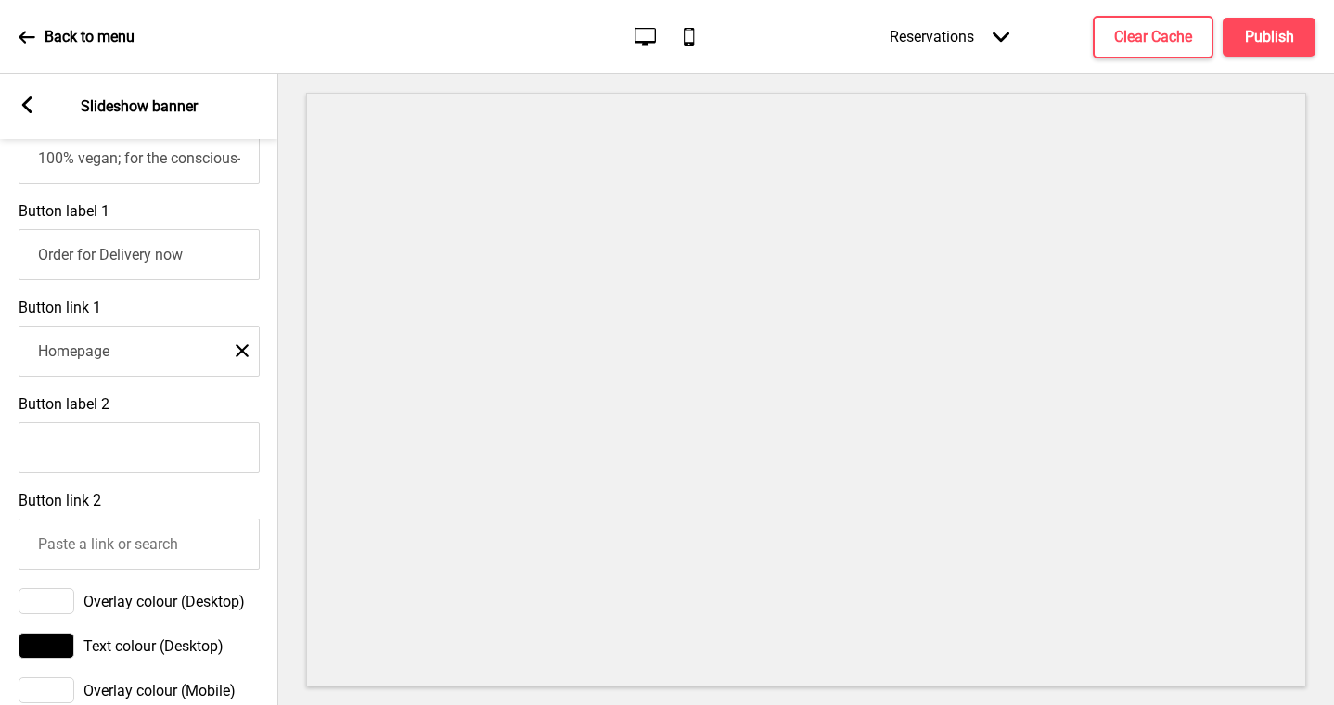
click at [190, 350] on input "Homepage" at bounding box center [139, 351] width 241 height 51
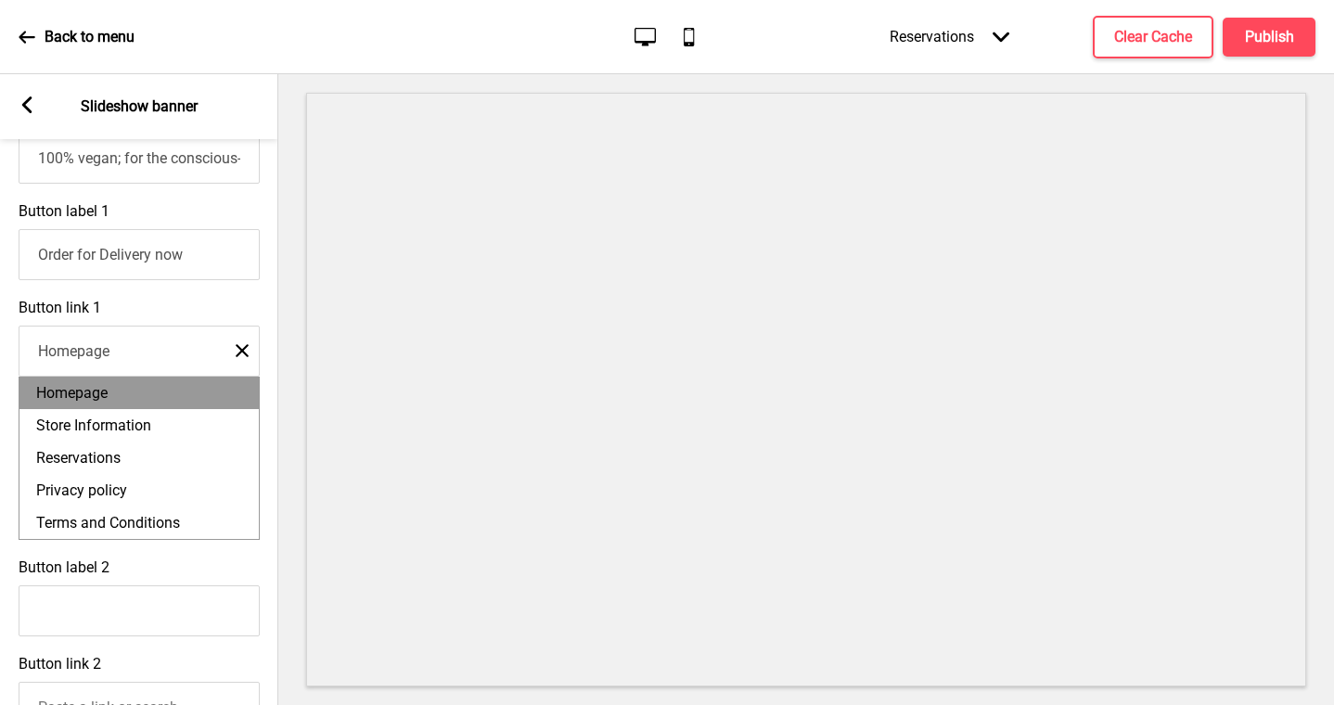
click at [251, 342] on input "Homepage" at bounding box center [139, 351] width 241 height 51
click at [246, 355] on rect at bounding box center [242, 350] width 13 height 13
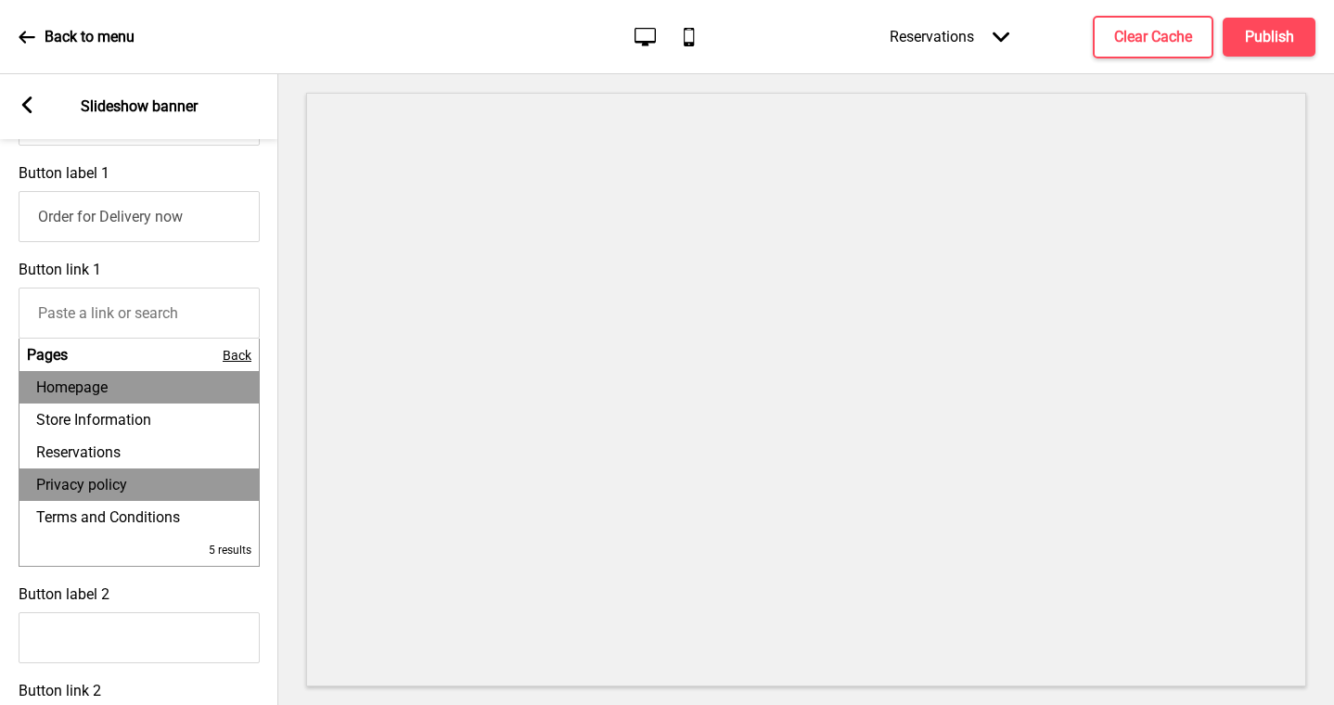
scroll to position [850, 0]
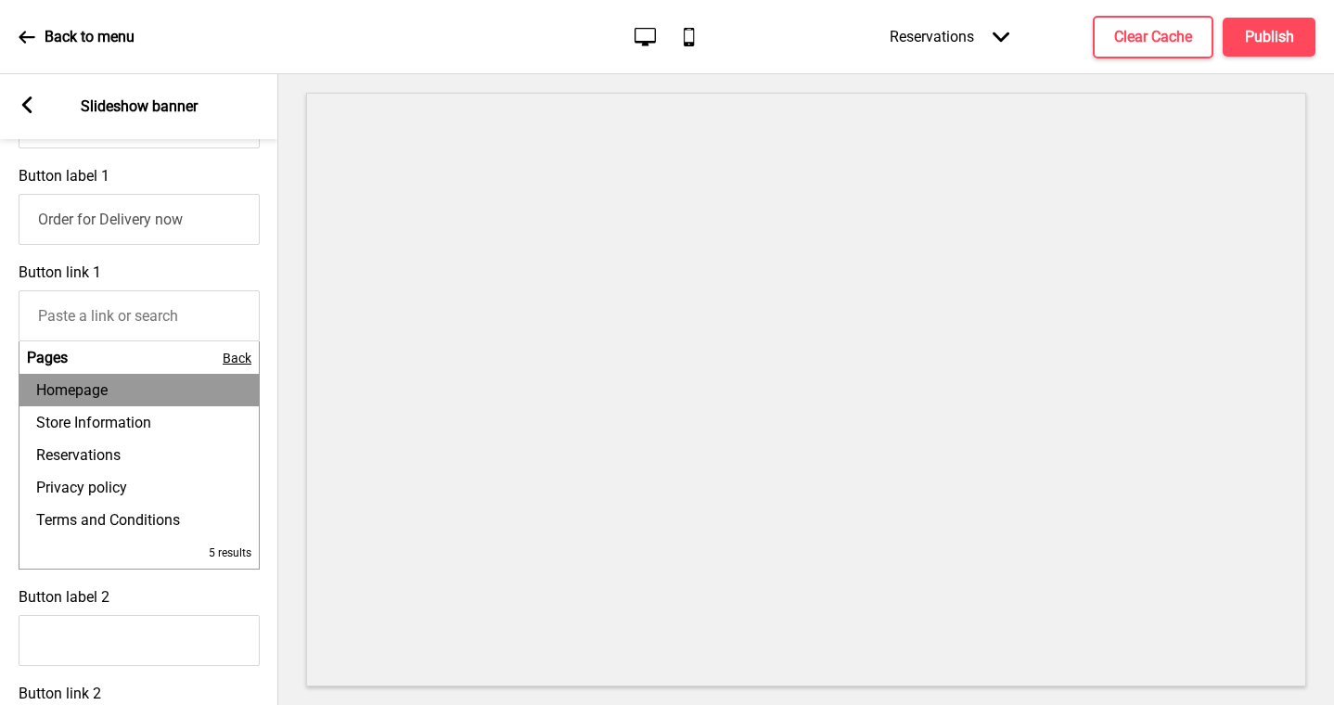
click at [235, 355] on span "Back" at bounding box center [237, 358] width 29 height 15
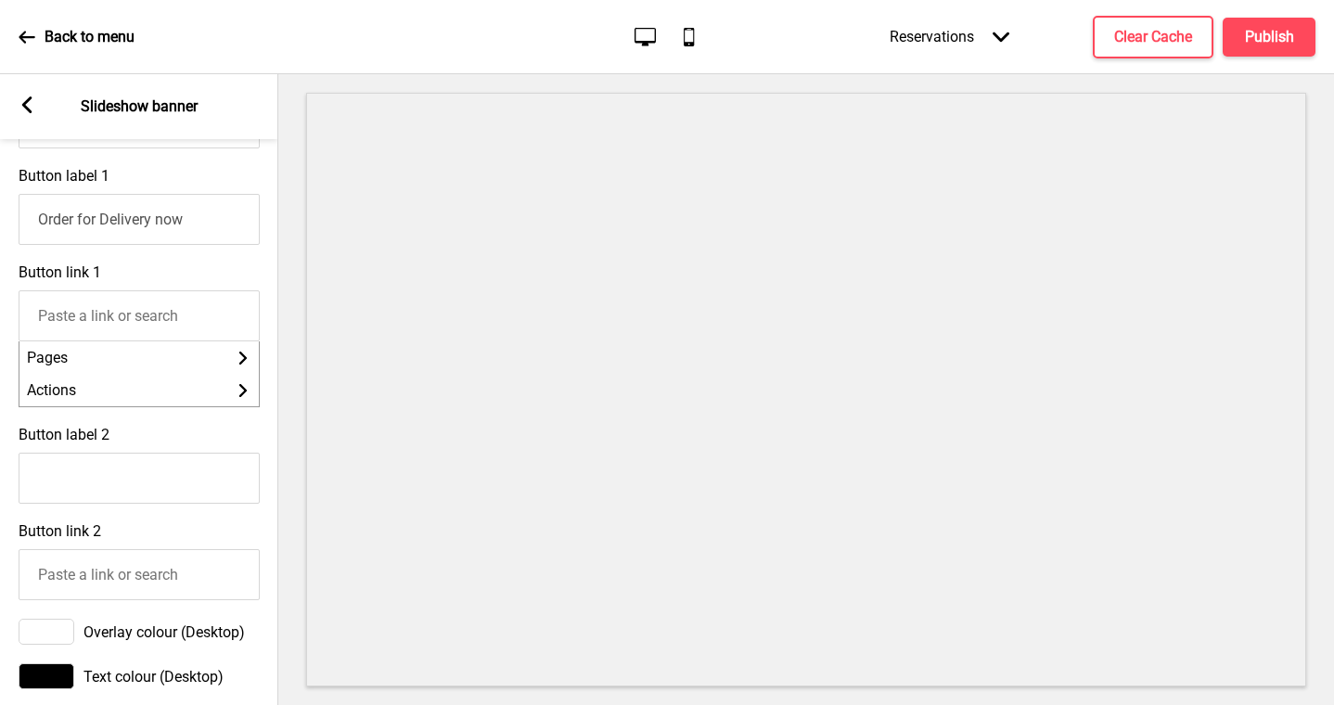
click at [192, 331] on input "Button link 1" at bounding box center [139, 315] width 241 height 51
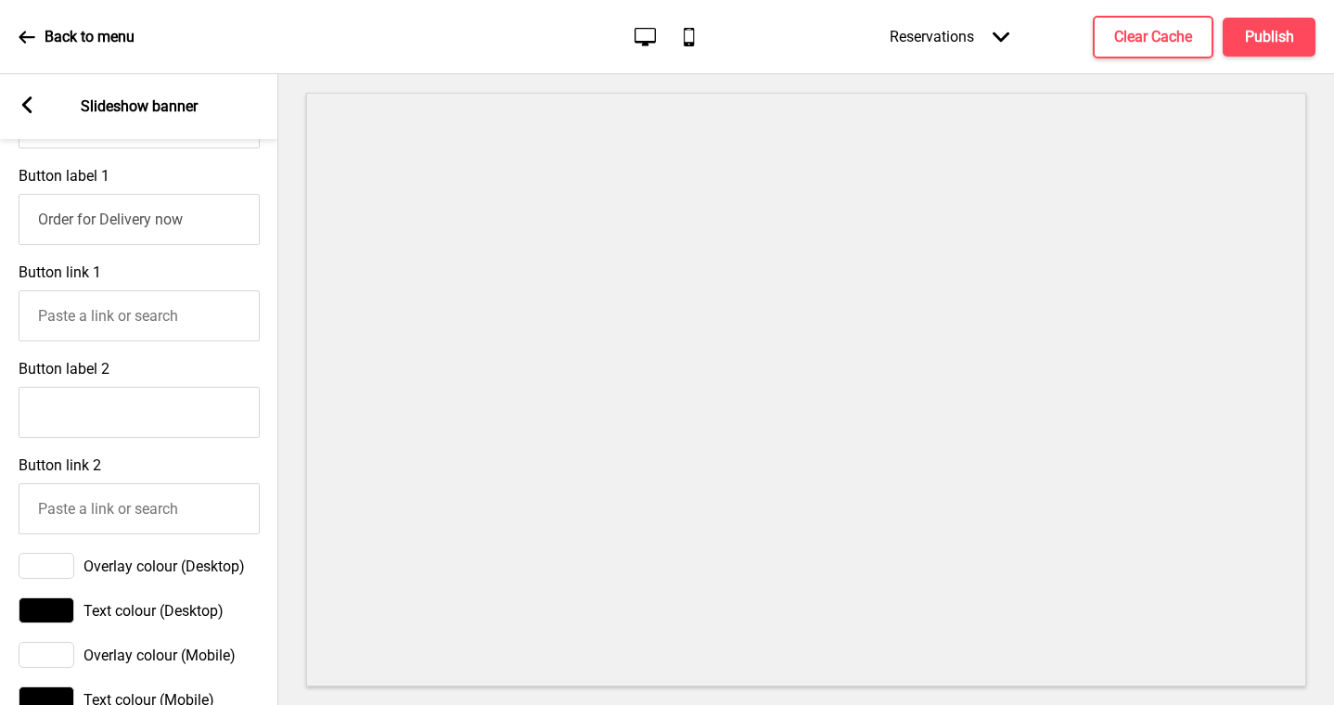
scroll to position [847, 0]
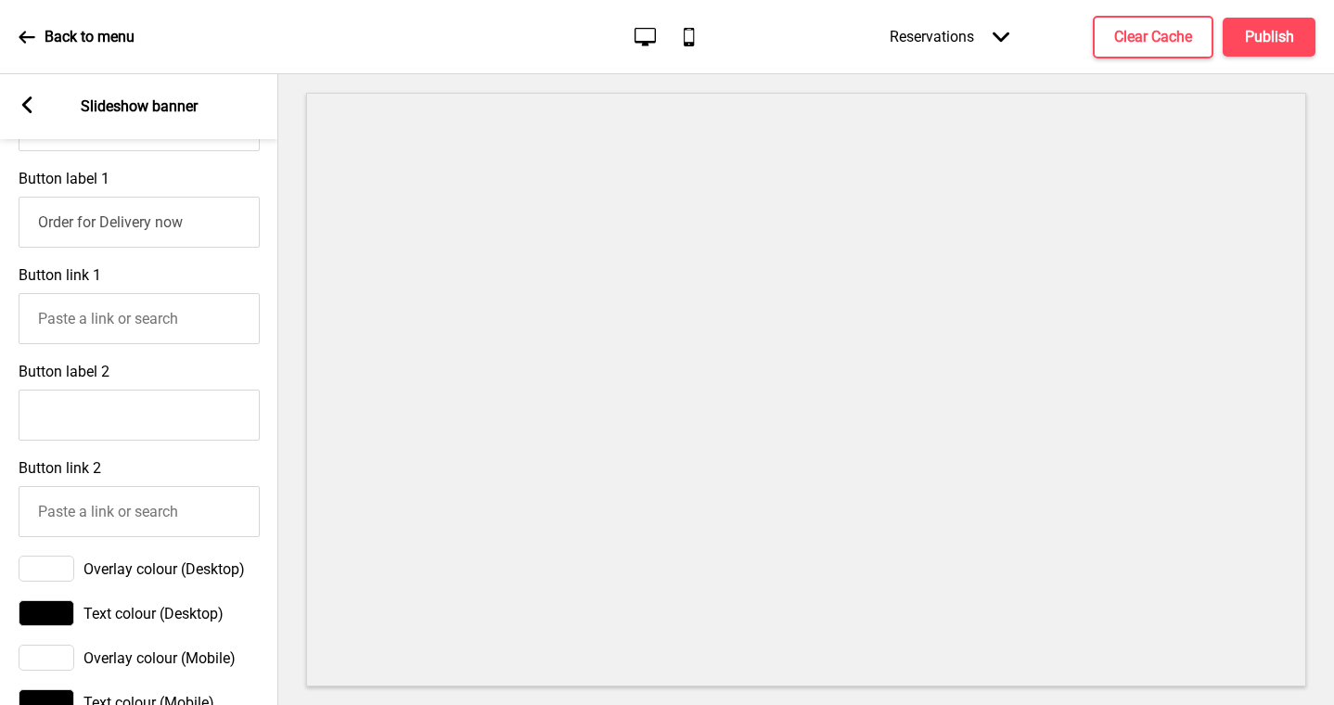
click at [175, 340] on input "Button link 1" at bounding box center [139, 318] width 241 height 51
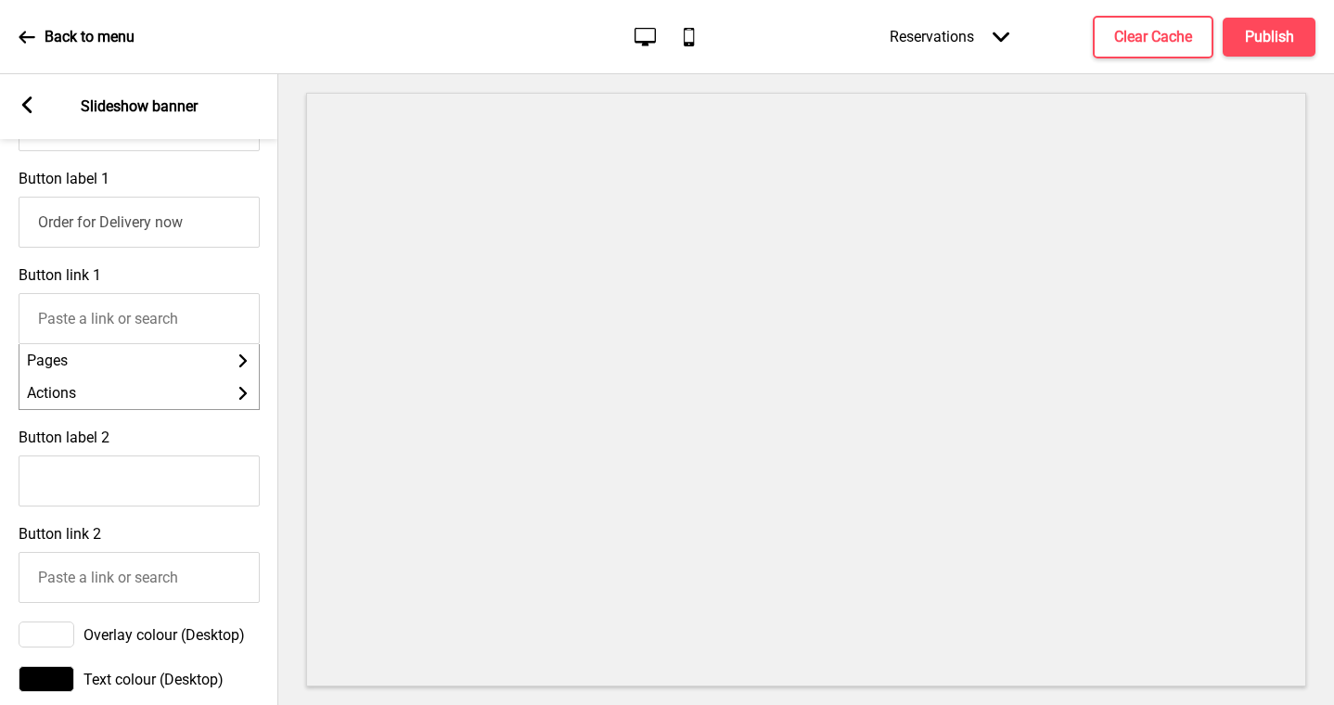
paste input "[URL][DOMAIN_NAME]"
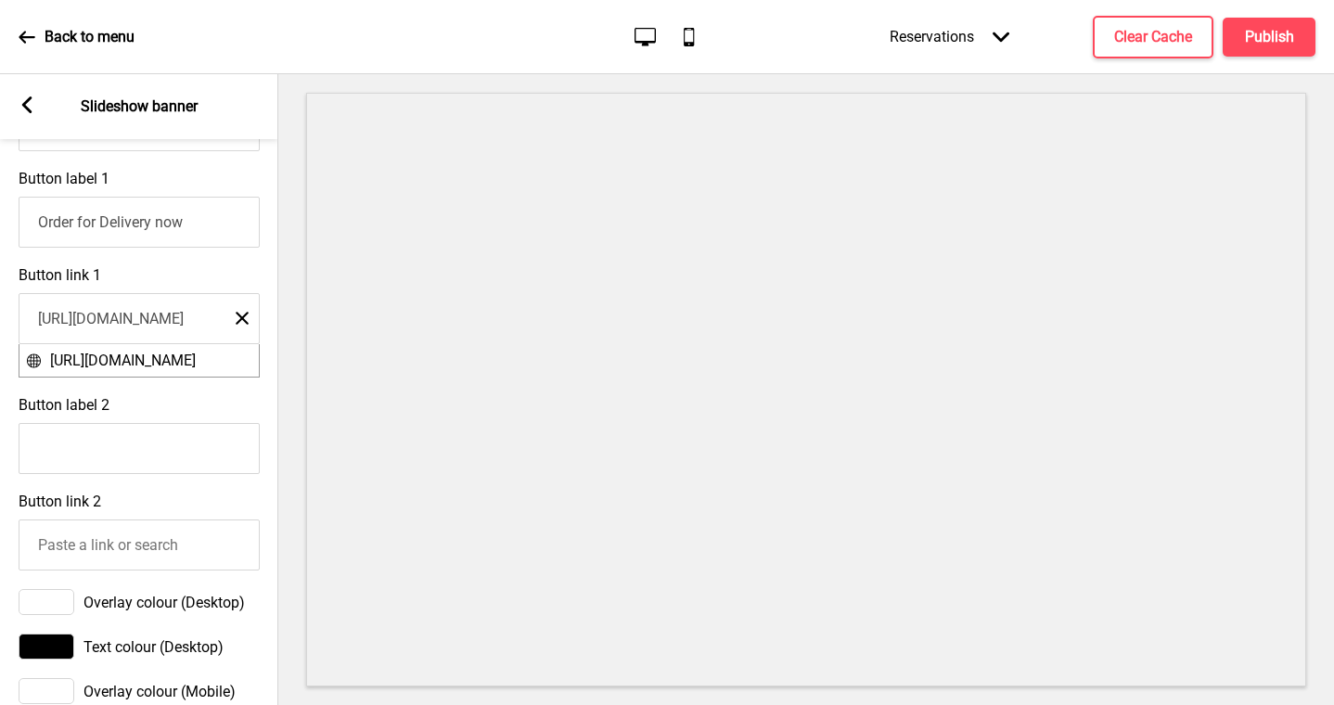
type input "[URL][DOMAIN_NAME]"
click at [195, 413] on div "Button label 2" at bounding box center [139, 435] width 278 height 96
click at [202, 428] on input "Button label 2" at bounding box center [139, 448] width 241 height 51
click at [204, 400] on div "Button label 2" at bounding box center [139, 435] width 278 height 96
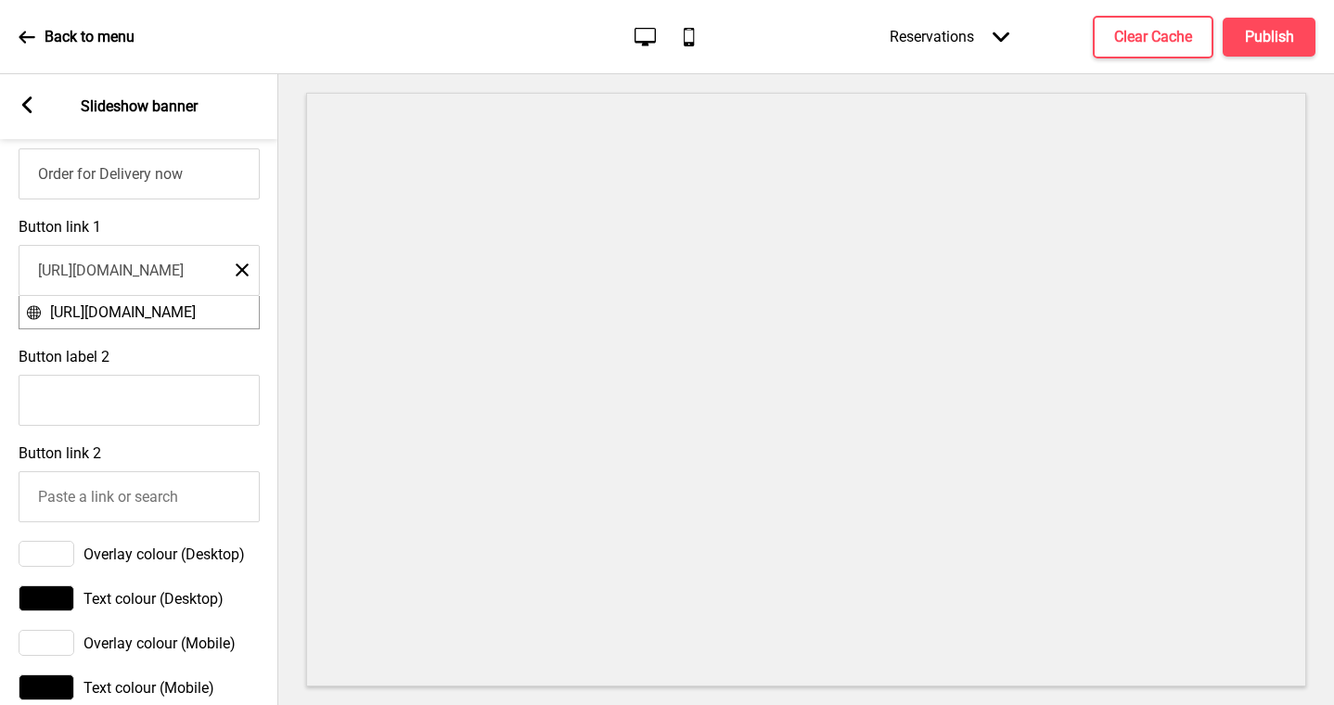
scroll to position [886, 0]
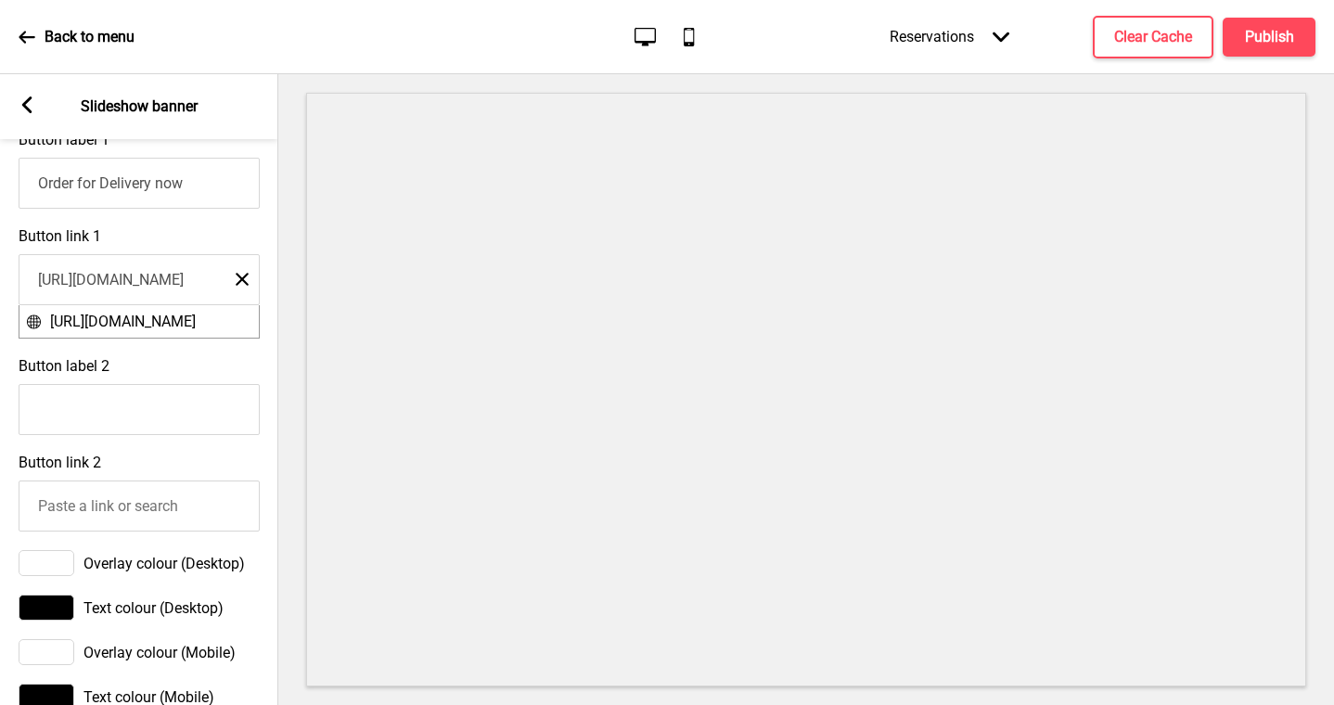
click at [203, 463] on div "Button link 2" at bounding box center [139, 492] width 278 height 96
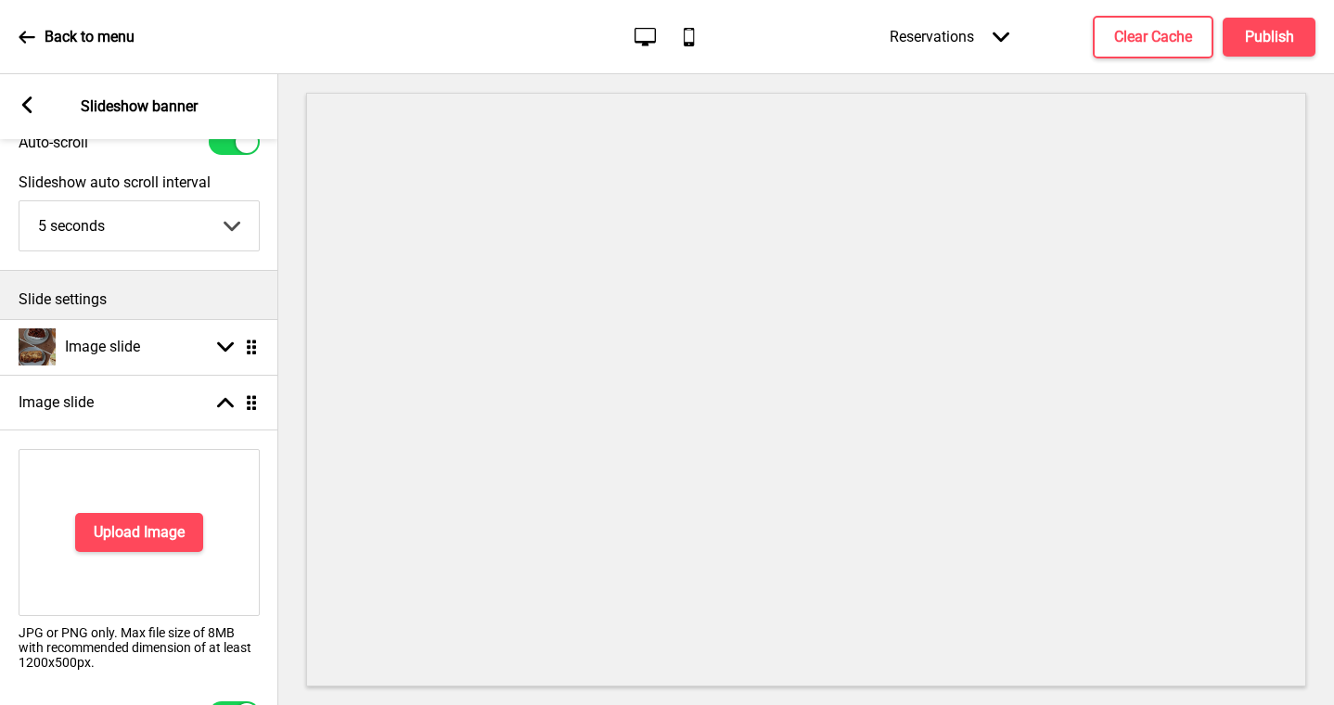
scroll to position [69, 0]
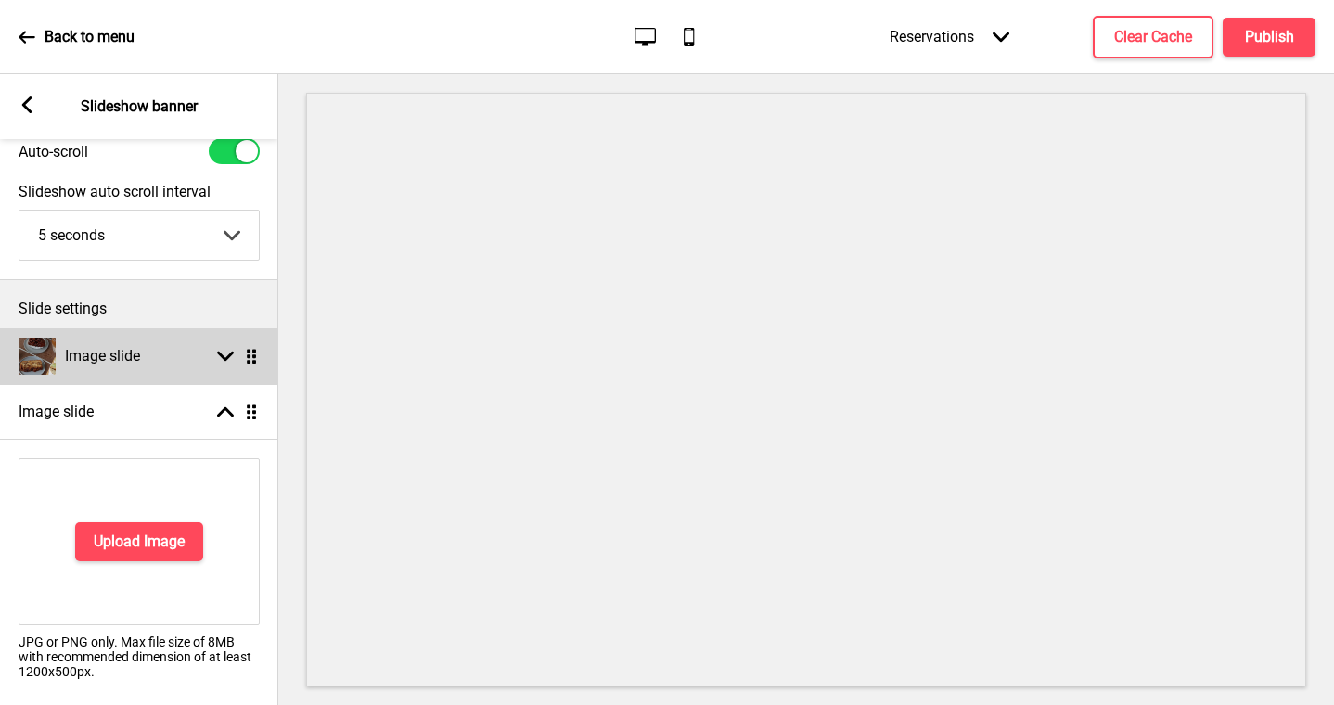
click at [221, 351] on rect at bounding box center [225, 356] width 17 height 17
select select "right"
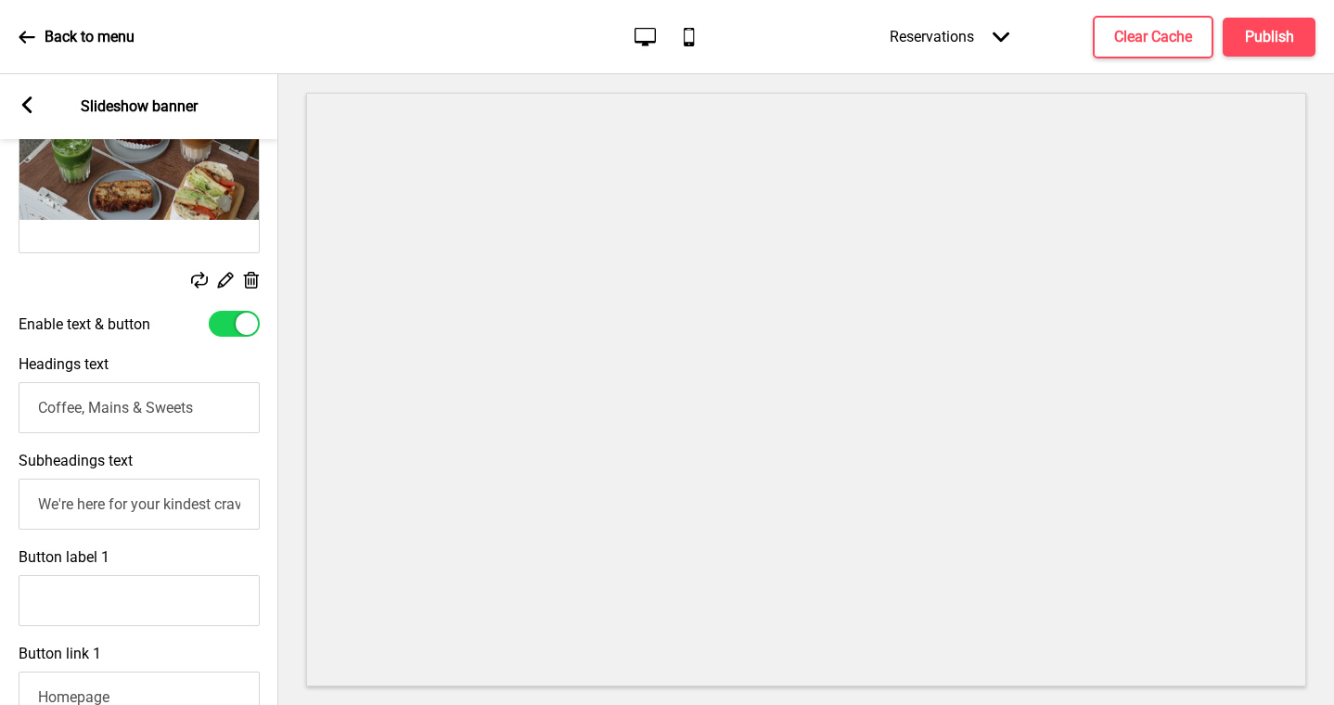
scroll to position [398, 0]
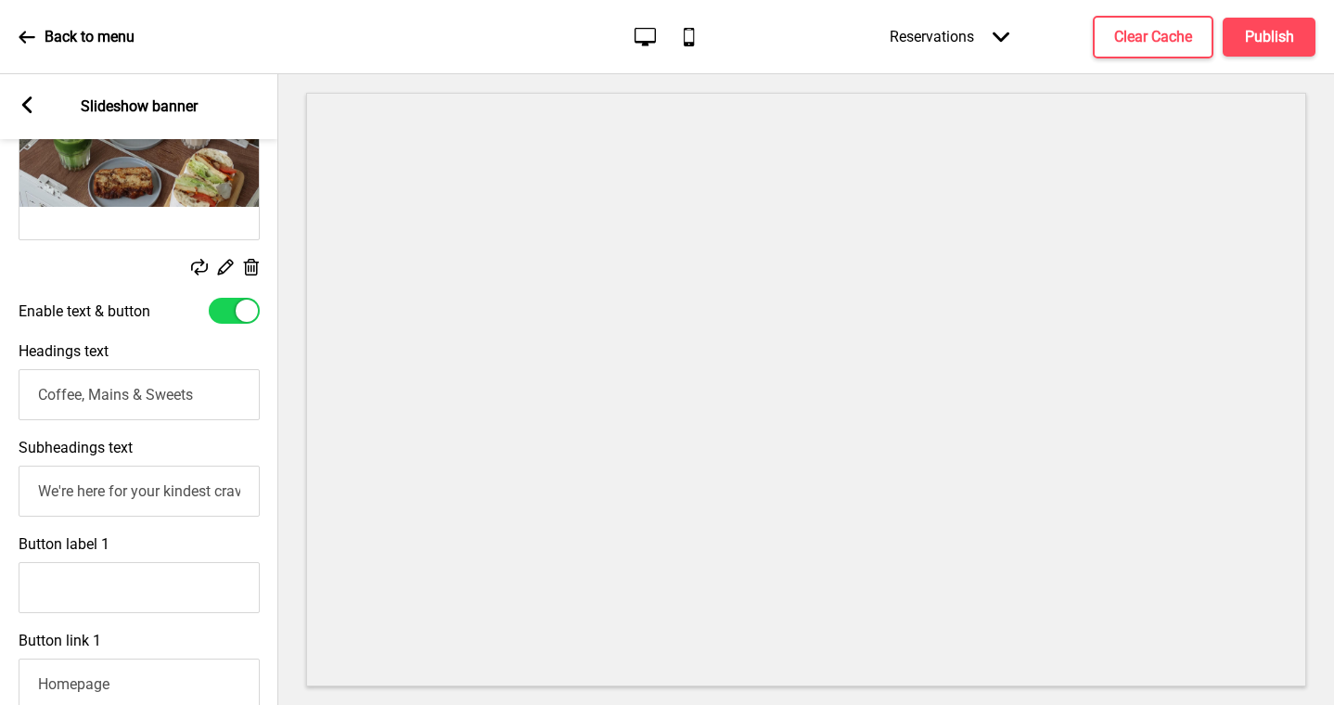
click at [168, 586] on input "Button label 1" at bounding box center [139, 587] width 241 height 51
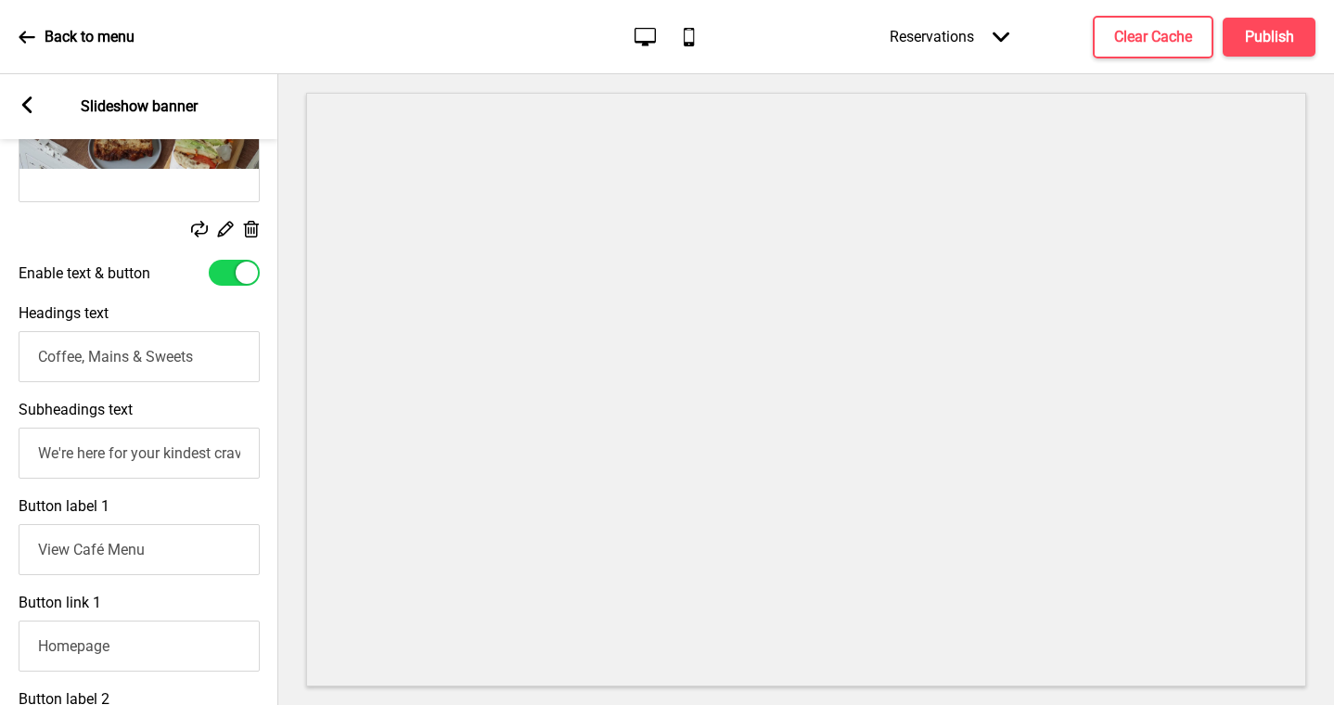
type input "View Café Menu"
click at [130, 635] on input "Homepage" at bounding box center [139, 646] width 241 height 51
click at [130, 636] on input "Homepage" at bounding box center [139, 646] width 241 height 51
paste input "[URL][DOMAIN_NAME]"
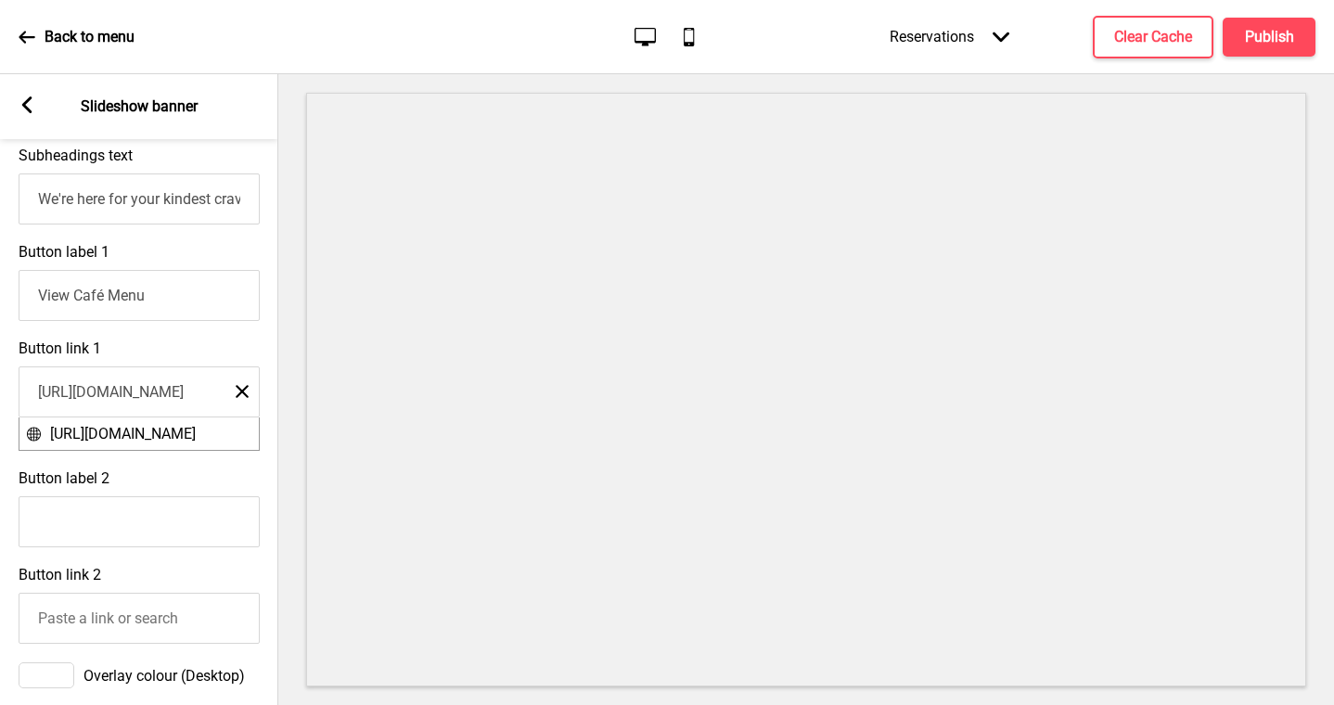
scroll to position [724, 0]
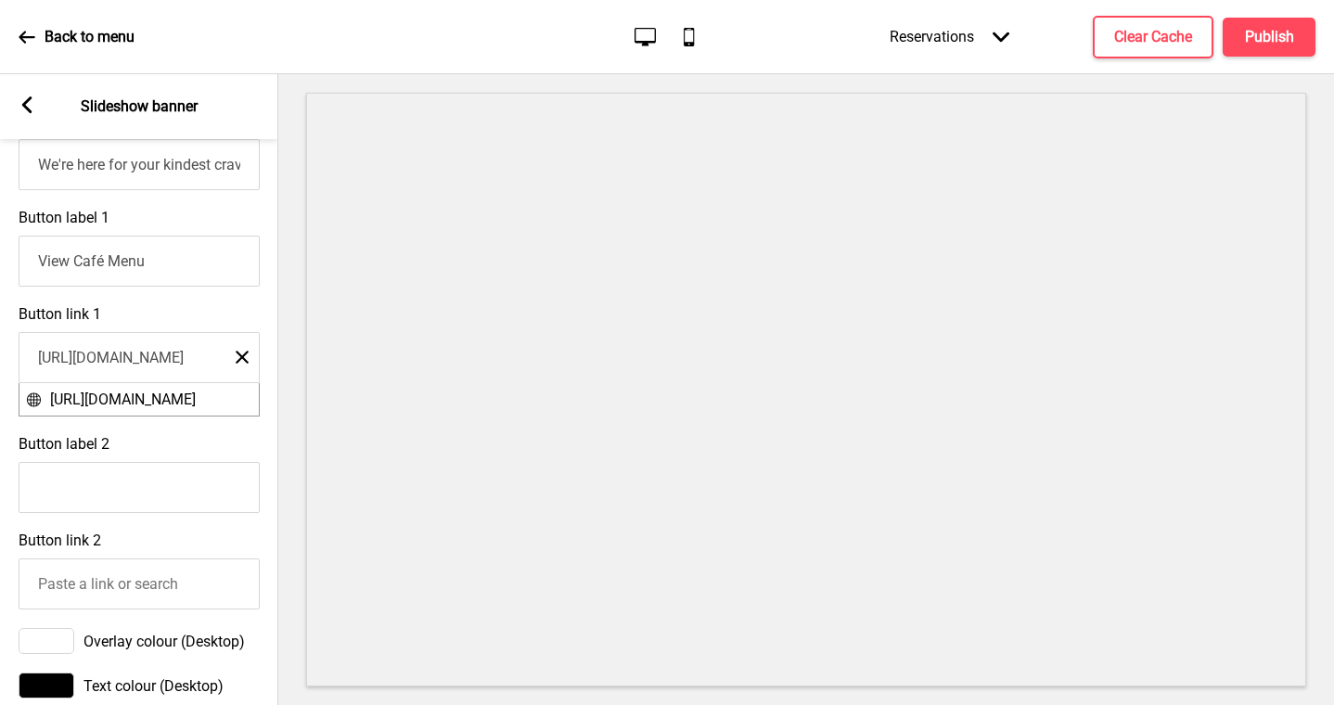
type input "[URL][DOMAIN_NAME]"
click at [197, 468] on div "Button label 2" at bounding box center [139, 474] width 278 height 96
click at [1284, 51] on button "Publish" at bounding box center [1269, 37] width 93 height 39
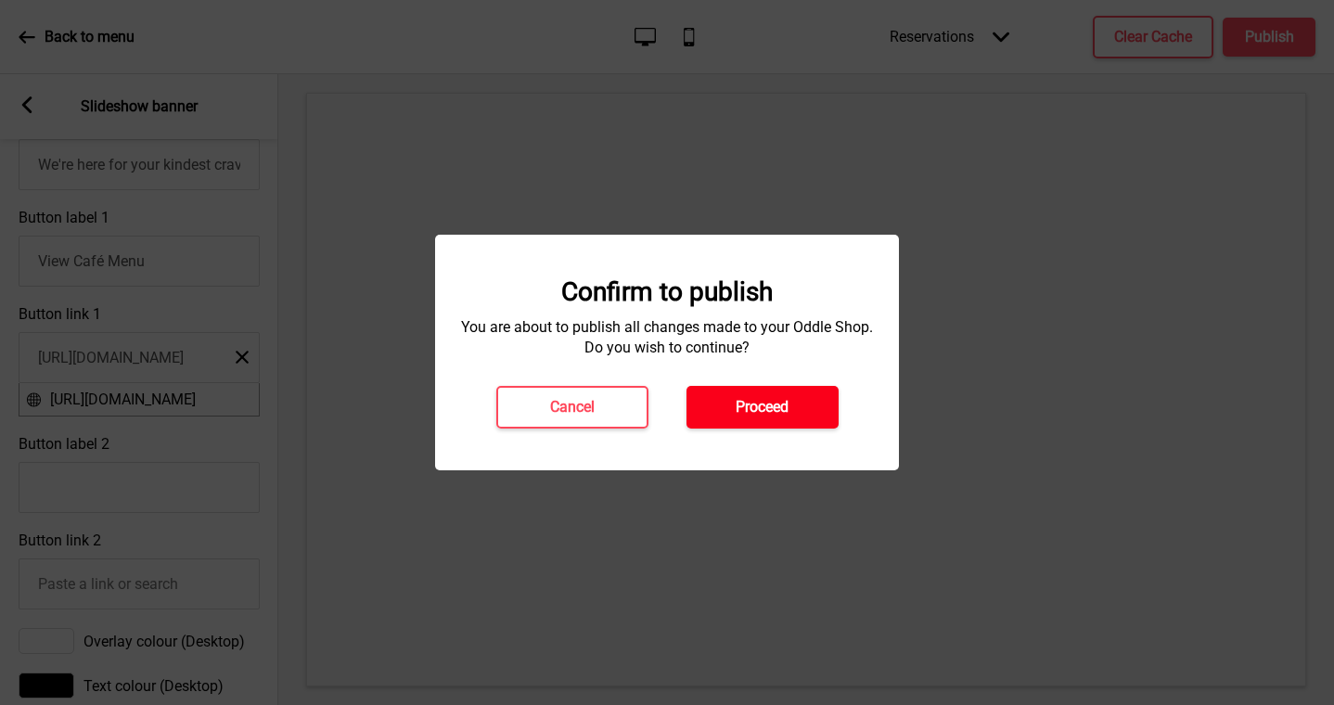
click at [729, 398] on button "Proceed" at bounding box center [762, 407] width 152 height 43
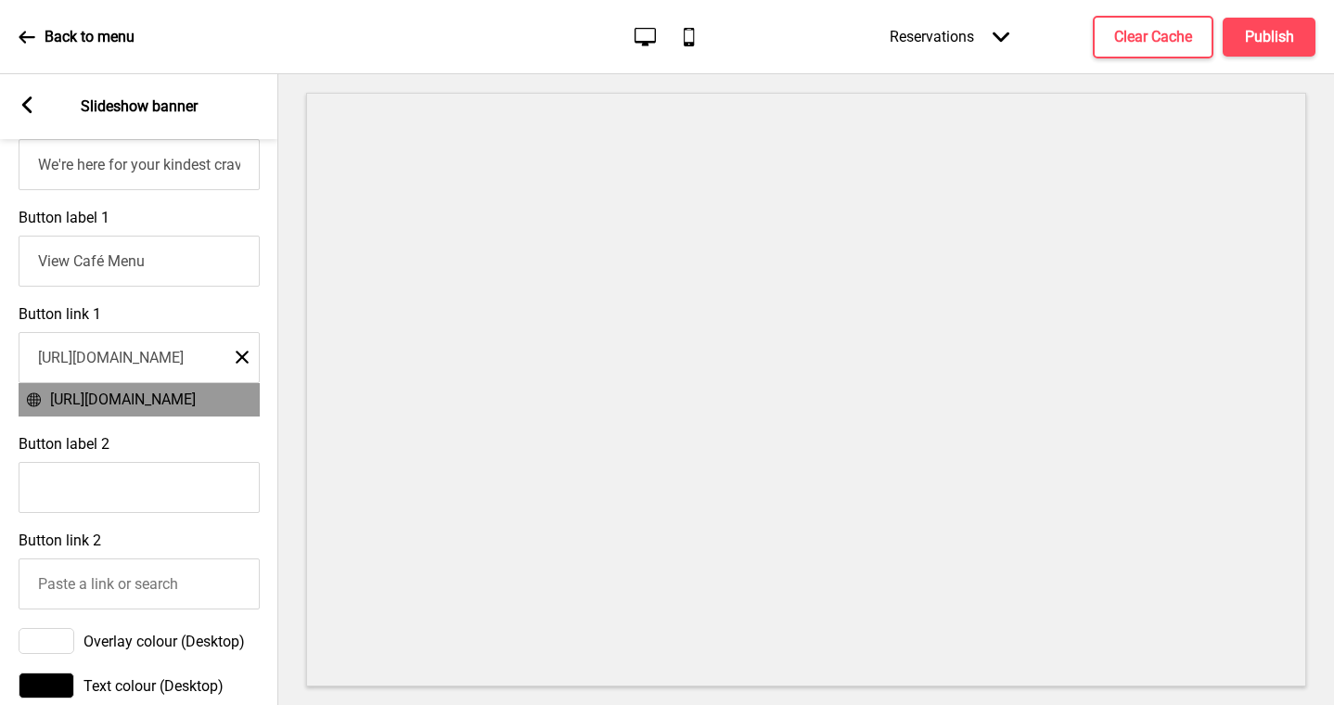
click at [187, 408] on span "[URL][DOMAIN_NAME]" at bounding box center [123, 400] width 146 height 18
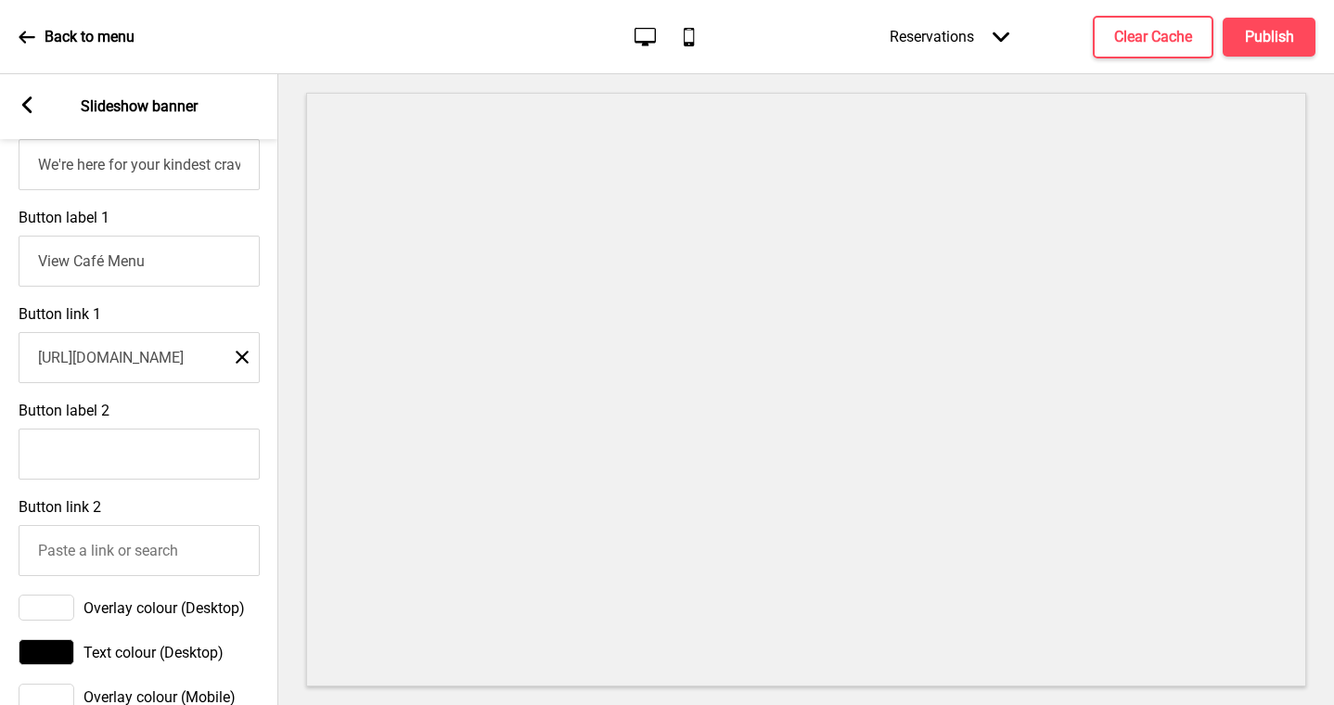
click at [189, 417] on div "Button label 2" at bounding box center [139, 440] width 278 height 96
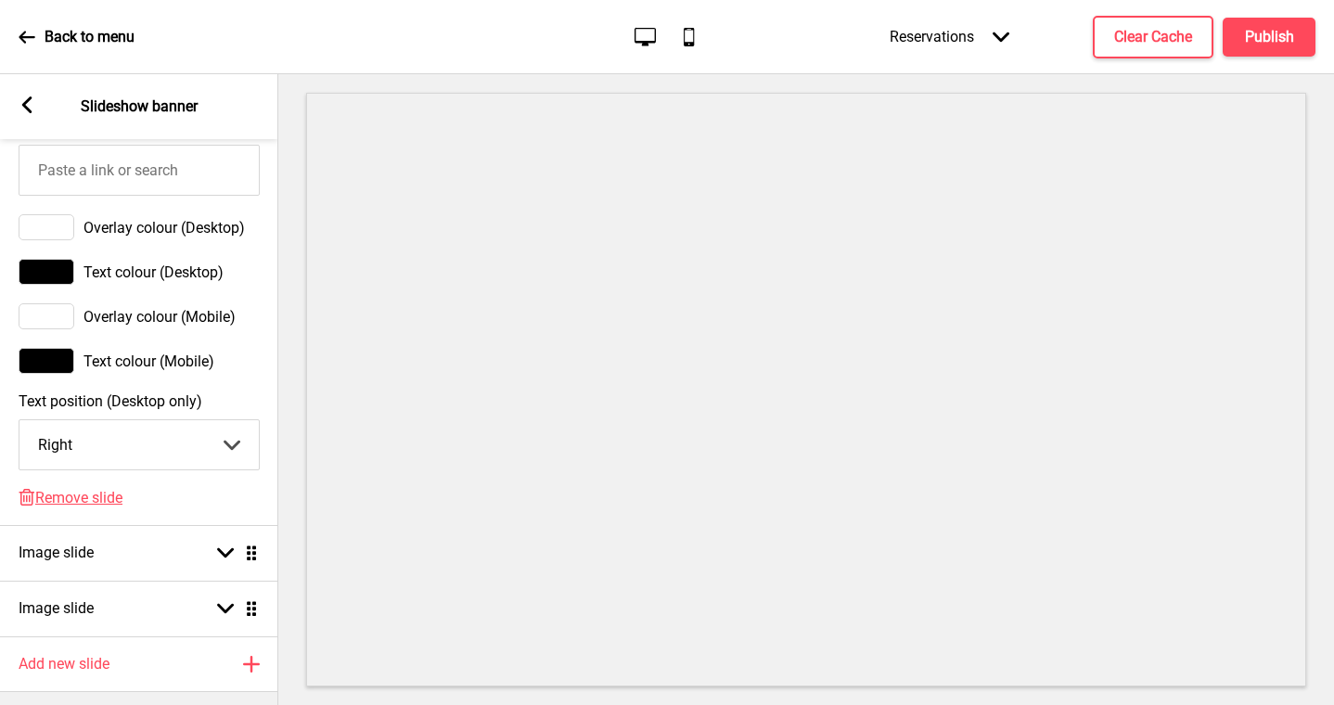
scroll to position [1106, 0]
click at [1283, 40] on h4 "Publish" at bounding box center [1269, 37] width 49 height 20
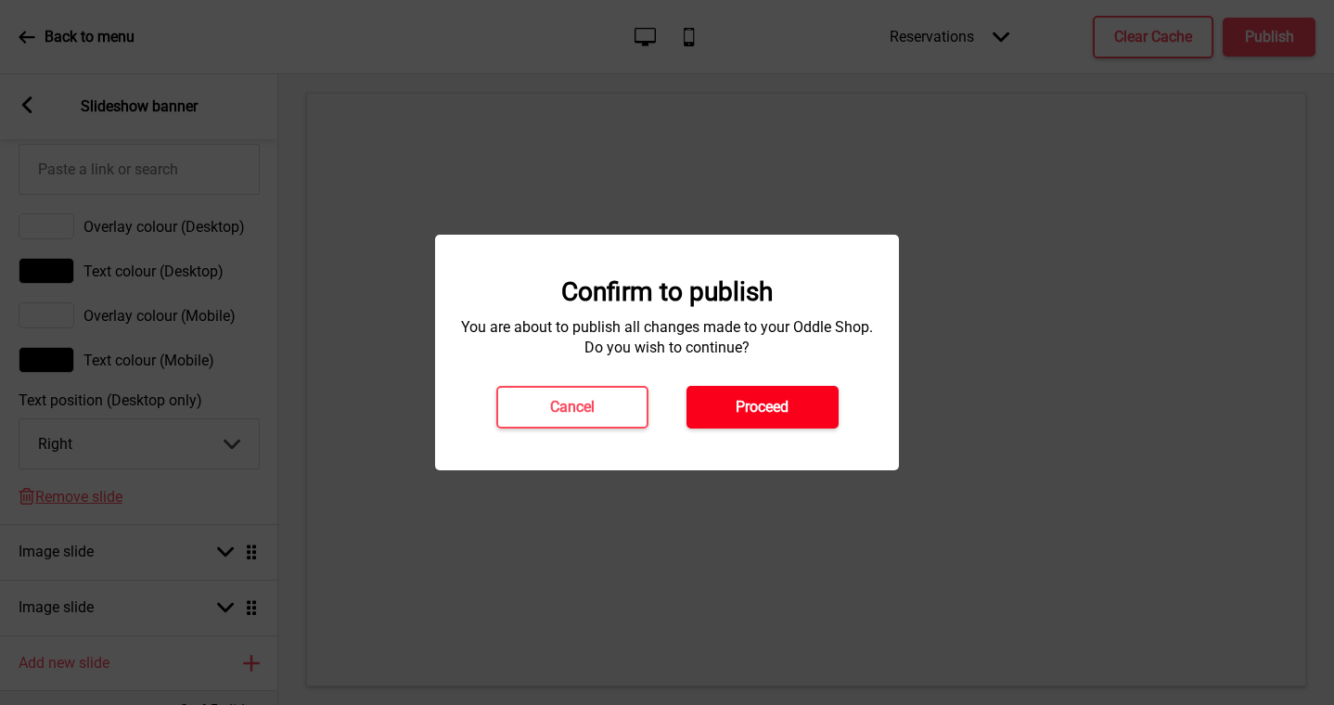
click at [834, 390] on button "Proceed" at bounding box center [762, 407] width 152 height 43
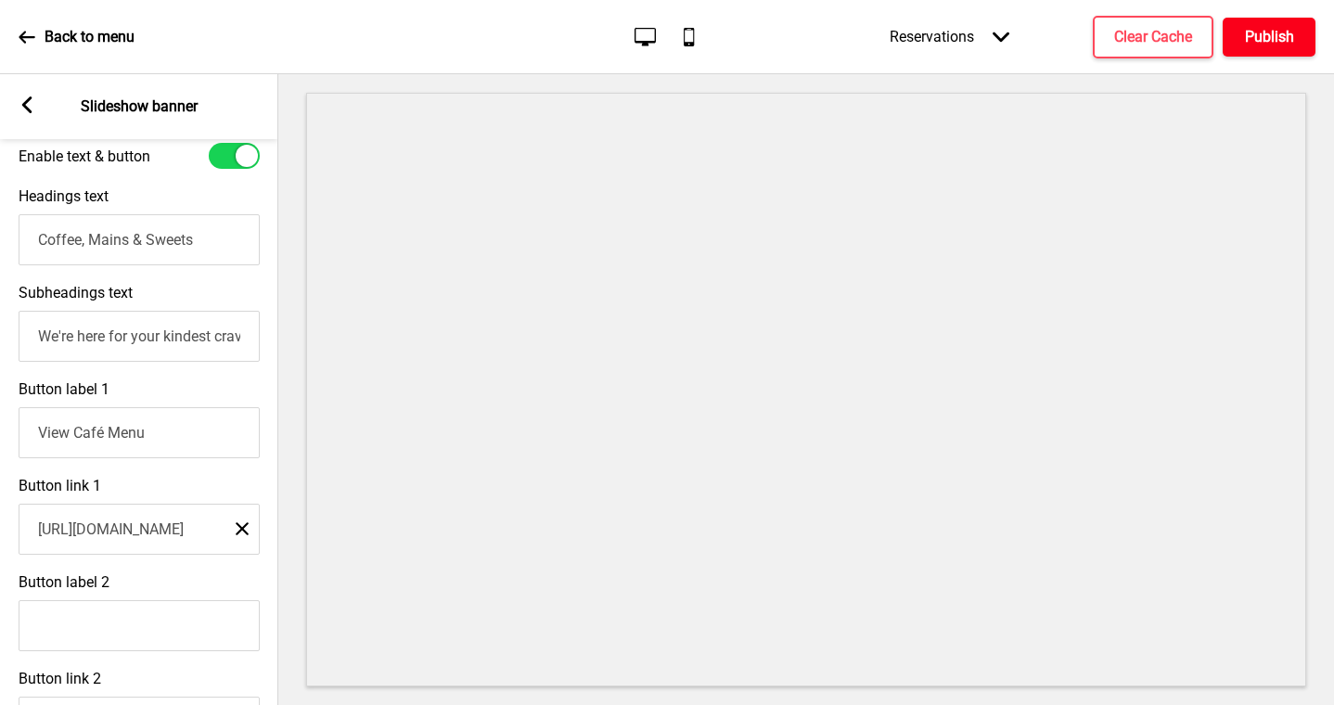
scroll to position [556, 0]
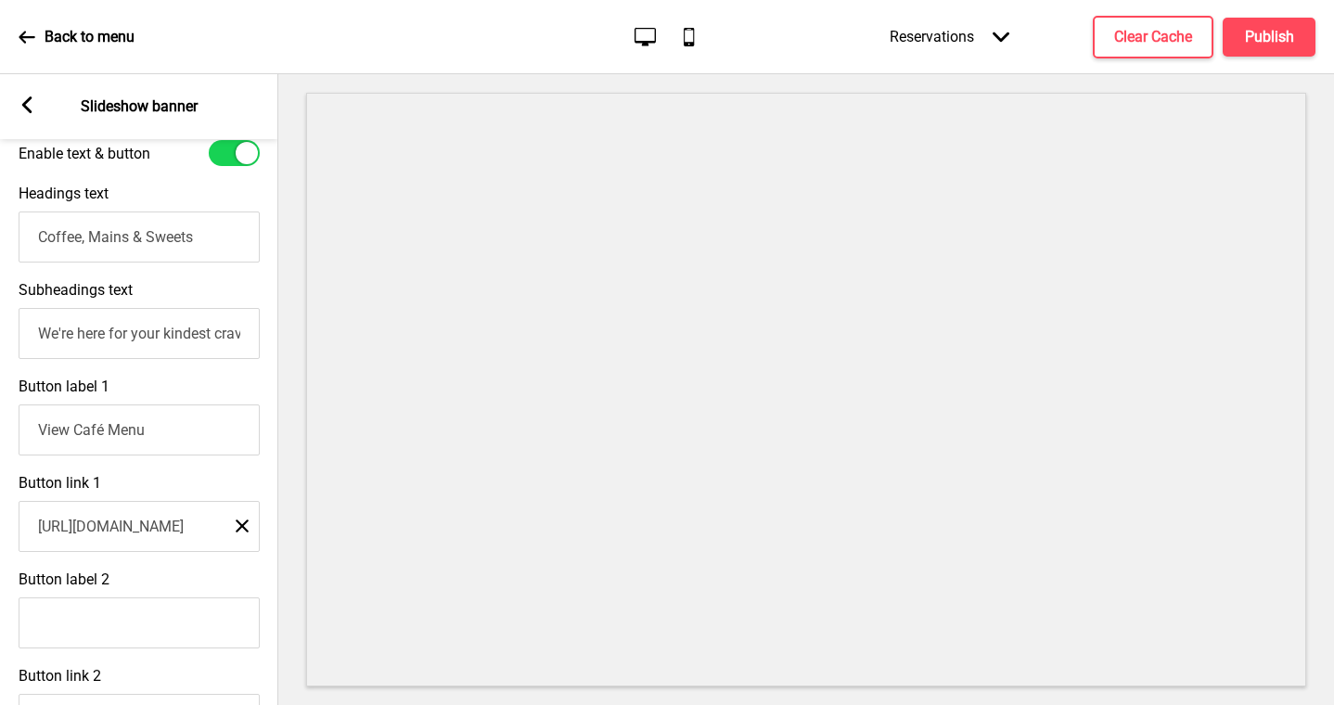
click at [173, 505] on input "[URL][DOMAIN_NAME]" at bounding box center [139, 526] width 241 height 51
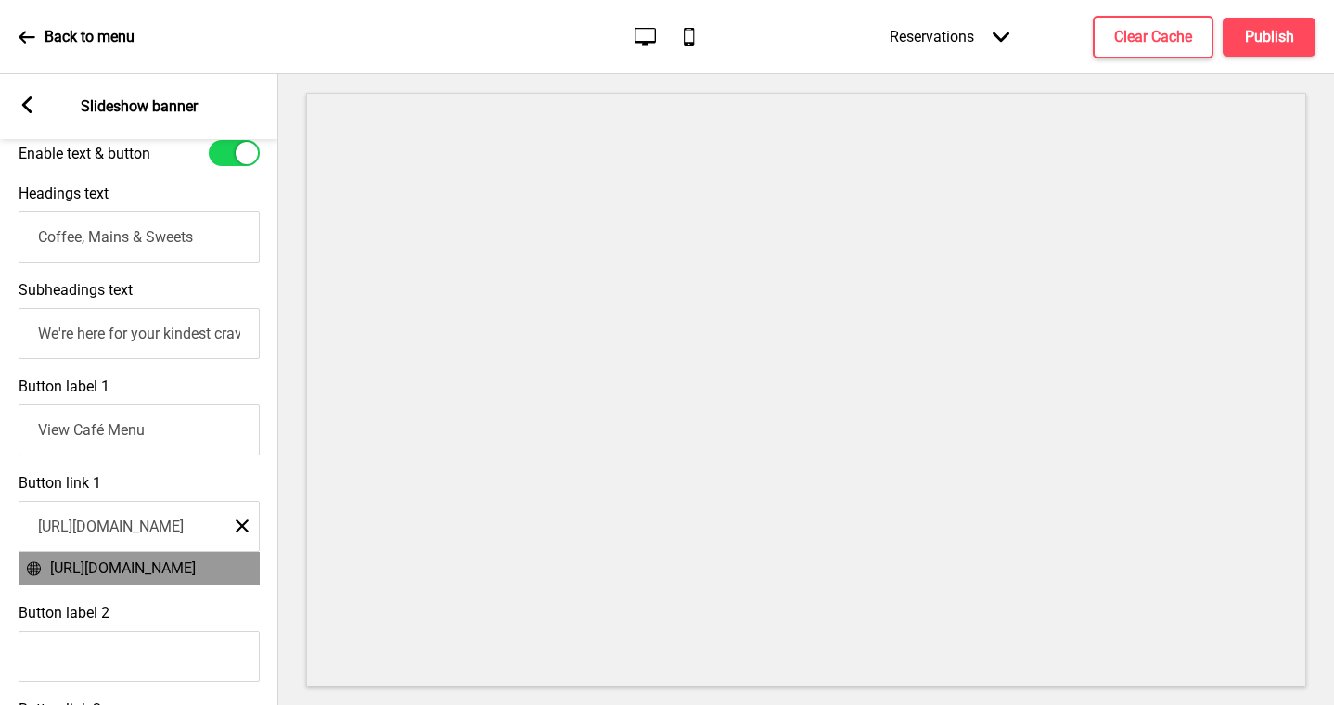
click at [243, 527] on rect at bounding box center [242, 525] width 13 height 13
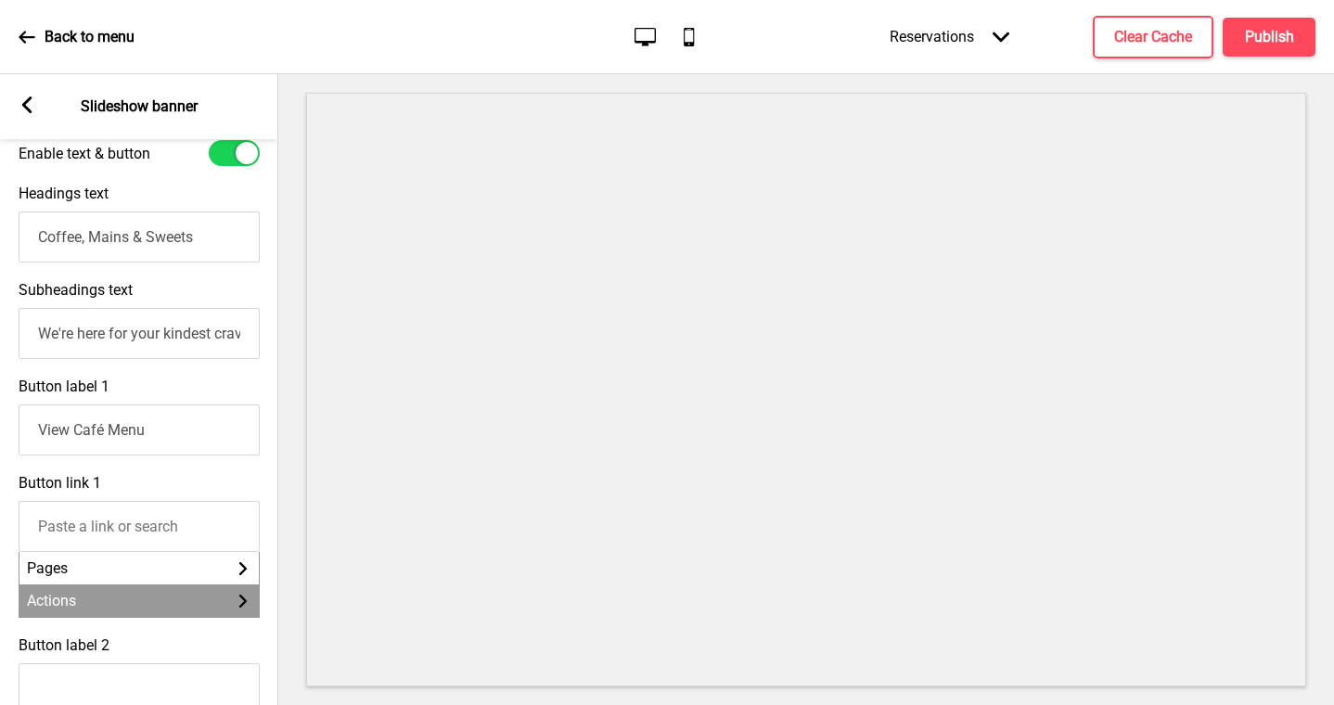
click at [215, 598] on li "Actions Arrow right" at bounding box center [138, 600] width 239 height 32
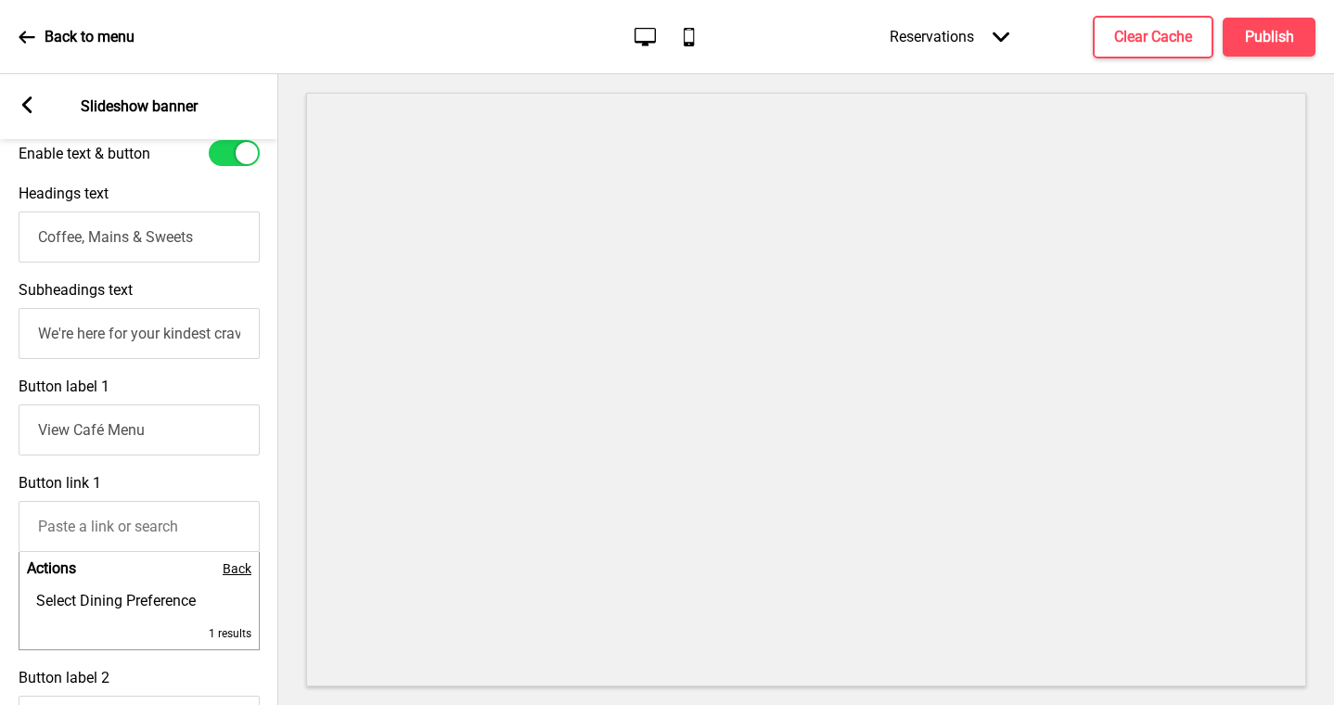
click at [223, 572] on span "Back" at bounding box center [237, 568] width 29 height 15
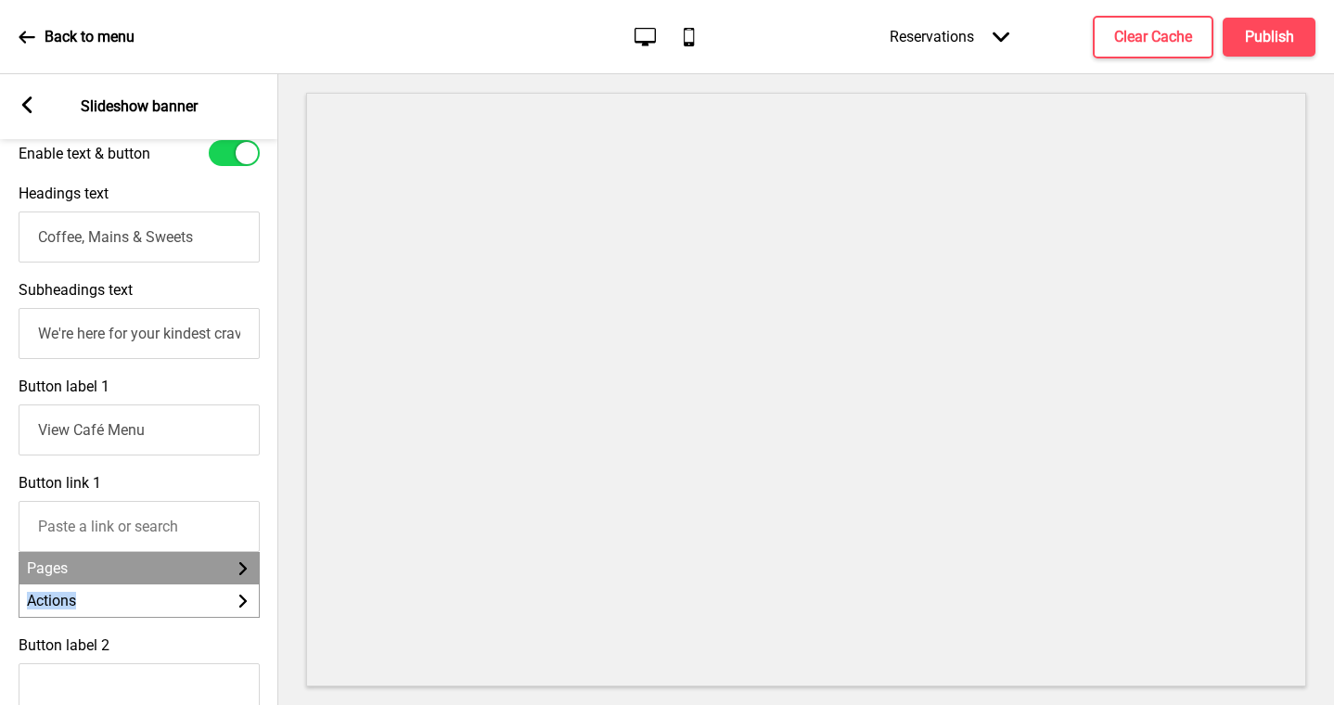
click at [224, 572] on li "Pages Arrow right" at bounding box center [138, 568] width 239 height 32
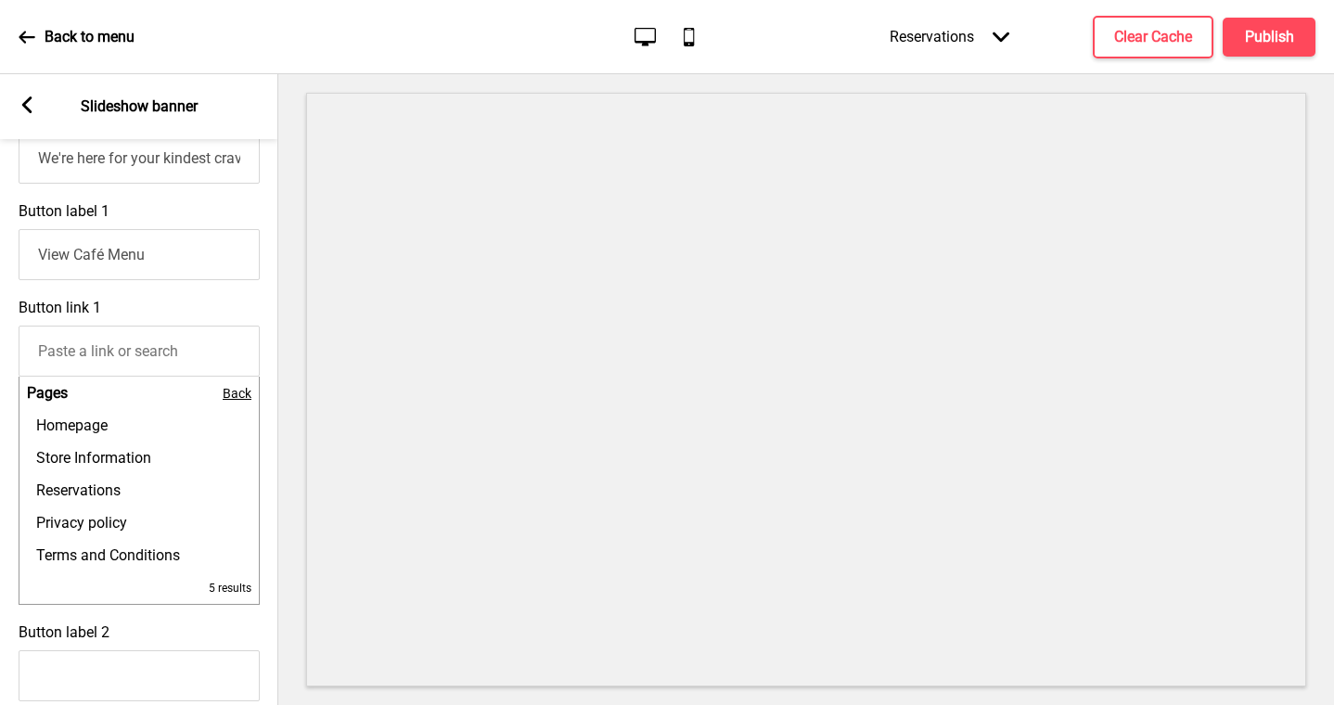
scroll to position [724, 0]
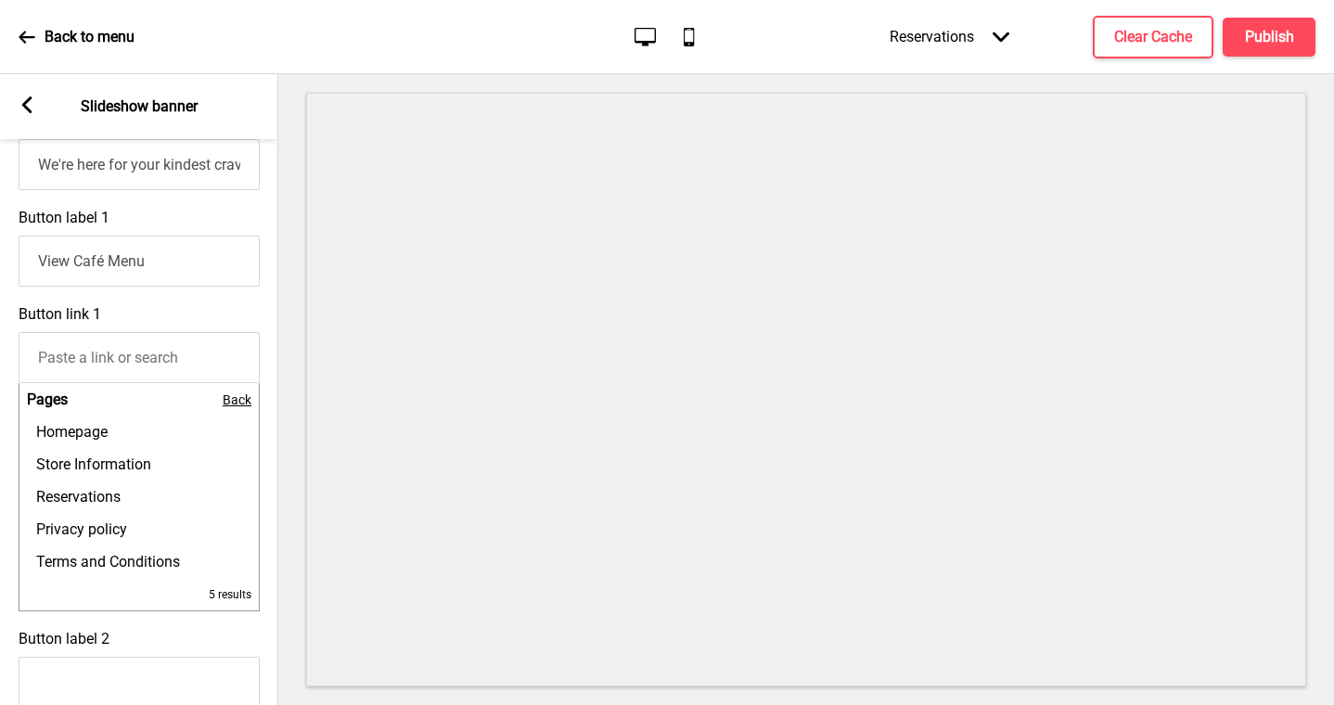
click at [210, 360] on input "Button link 1" at bounding box center [139, 357] width 241 height 51
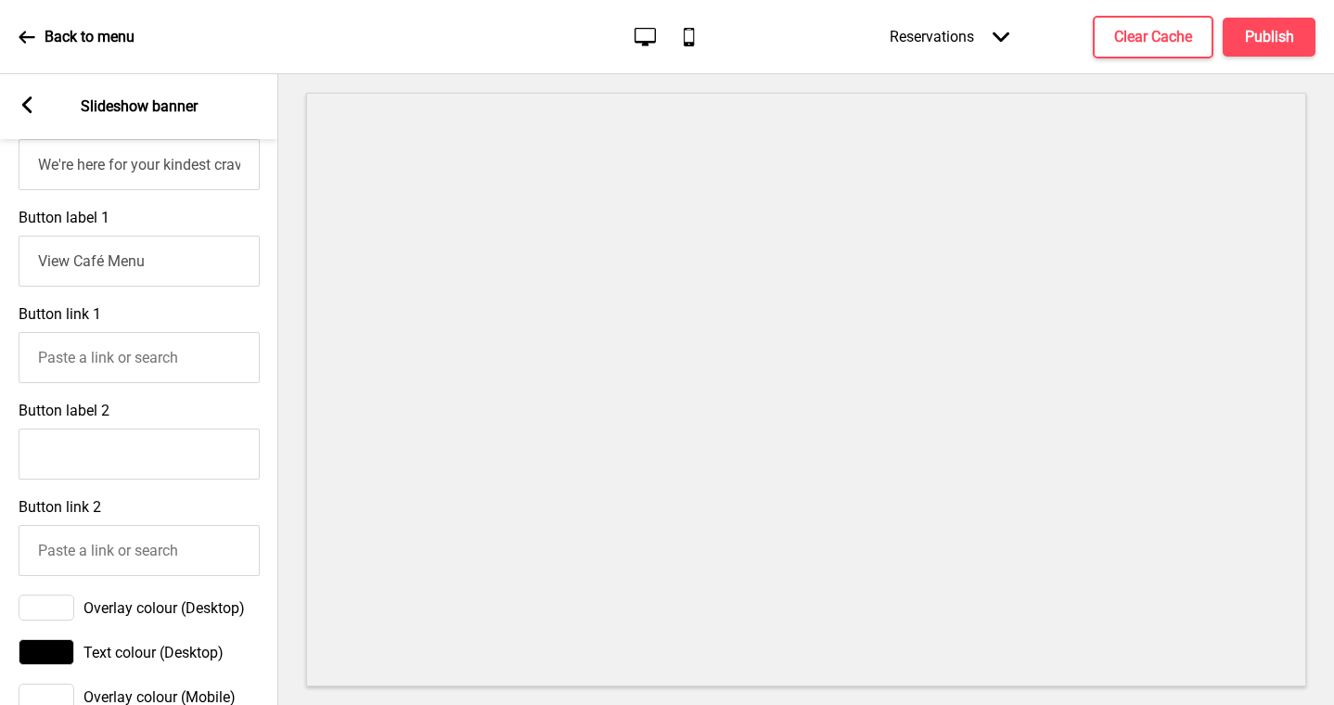
click at [210, 360] on input "Button link 1" at bounding box center [139, 357] width 241 height 51
paste input "[URL][DOMAIN_NAME]"
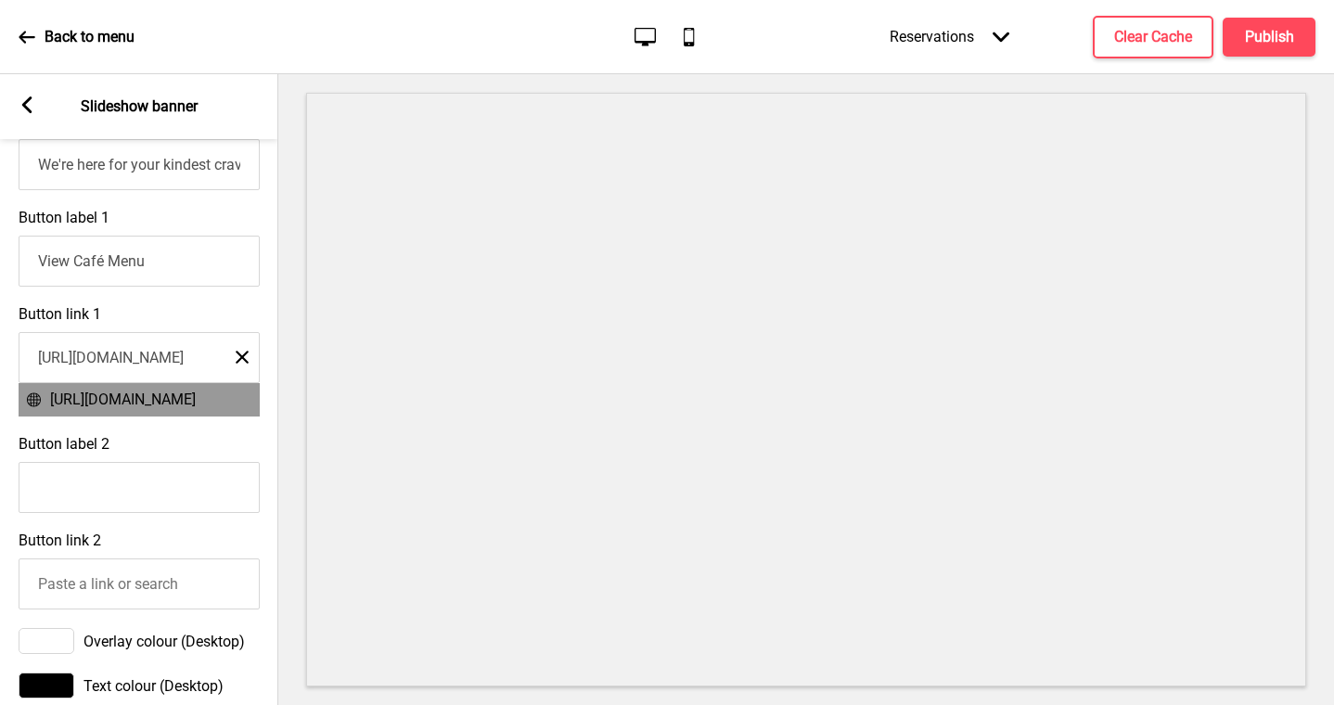
type input "[URL][DOMAIN_NAME]"
click at [259, 320] on div "Button link 1 [URL][DOMAIN_NAME] Close [URL][DOMAIN_NAME]" at bounding box center [139, 361] width 278 height 130
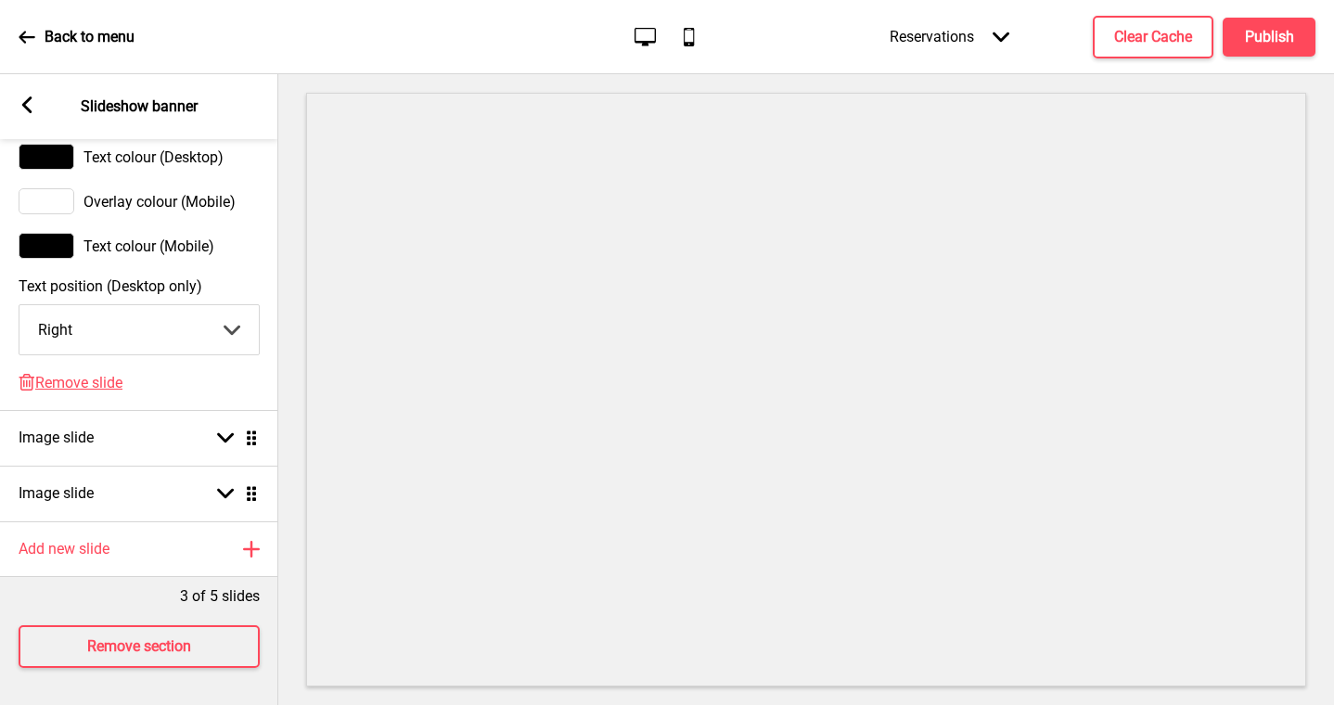
scroll to position [1255, 0]
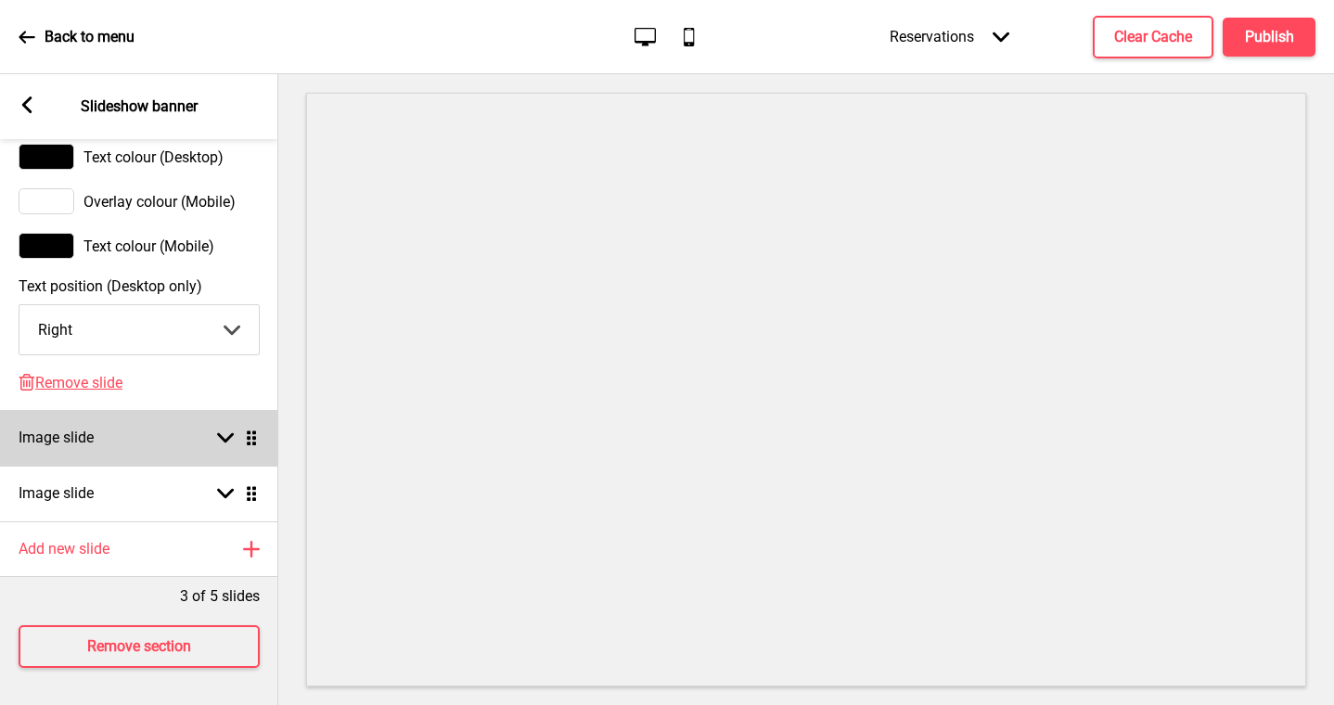
click at [179, 466] on div "Image slide Arrow down Drag" at bounding box center [139, 438] width 278 height 56
select select "right"
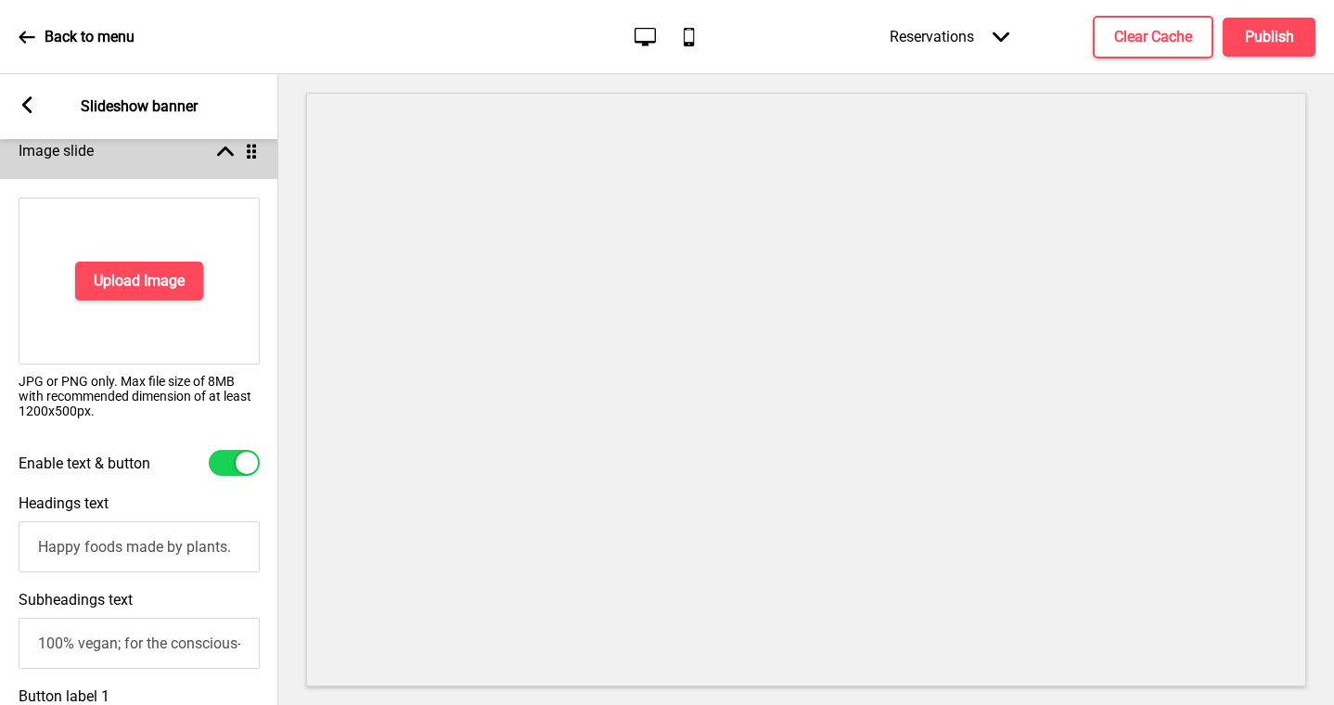
scroll to position [326, 0]
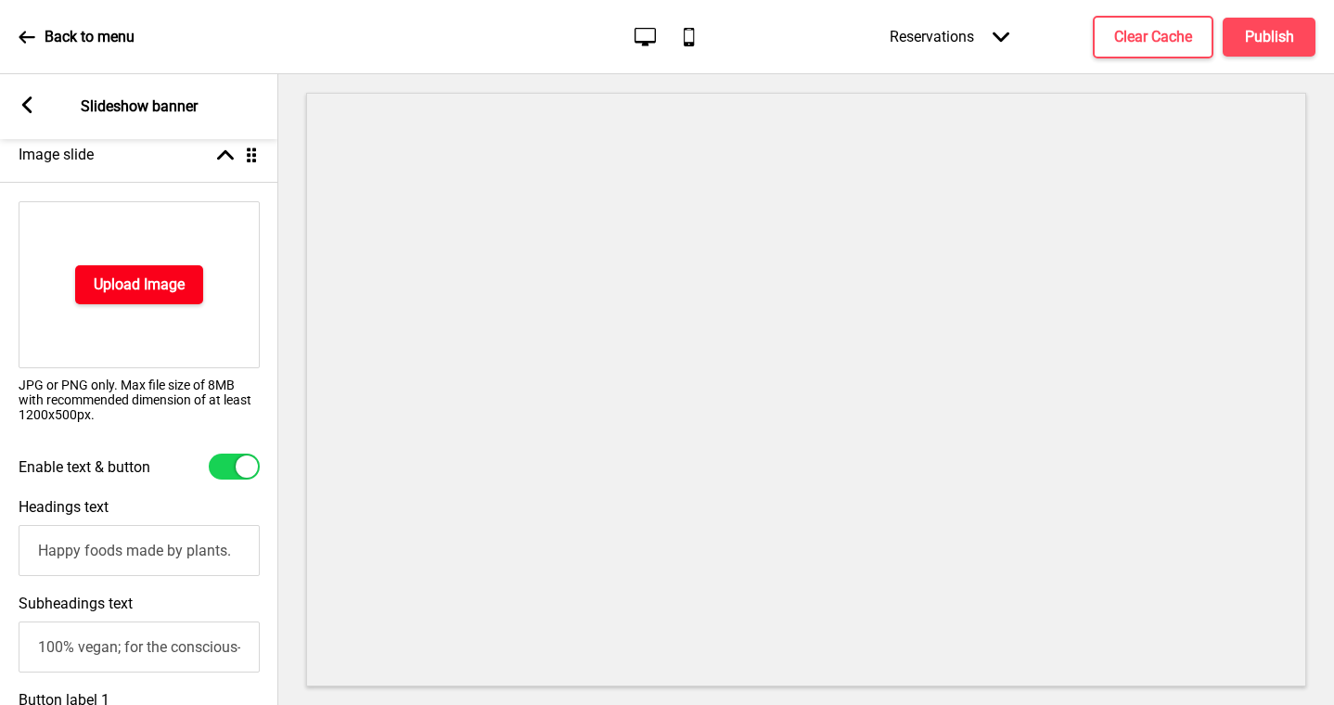
click at [164, 284] on h4 "Upload Image" at bounding box center [139, 285] width 91 height 20
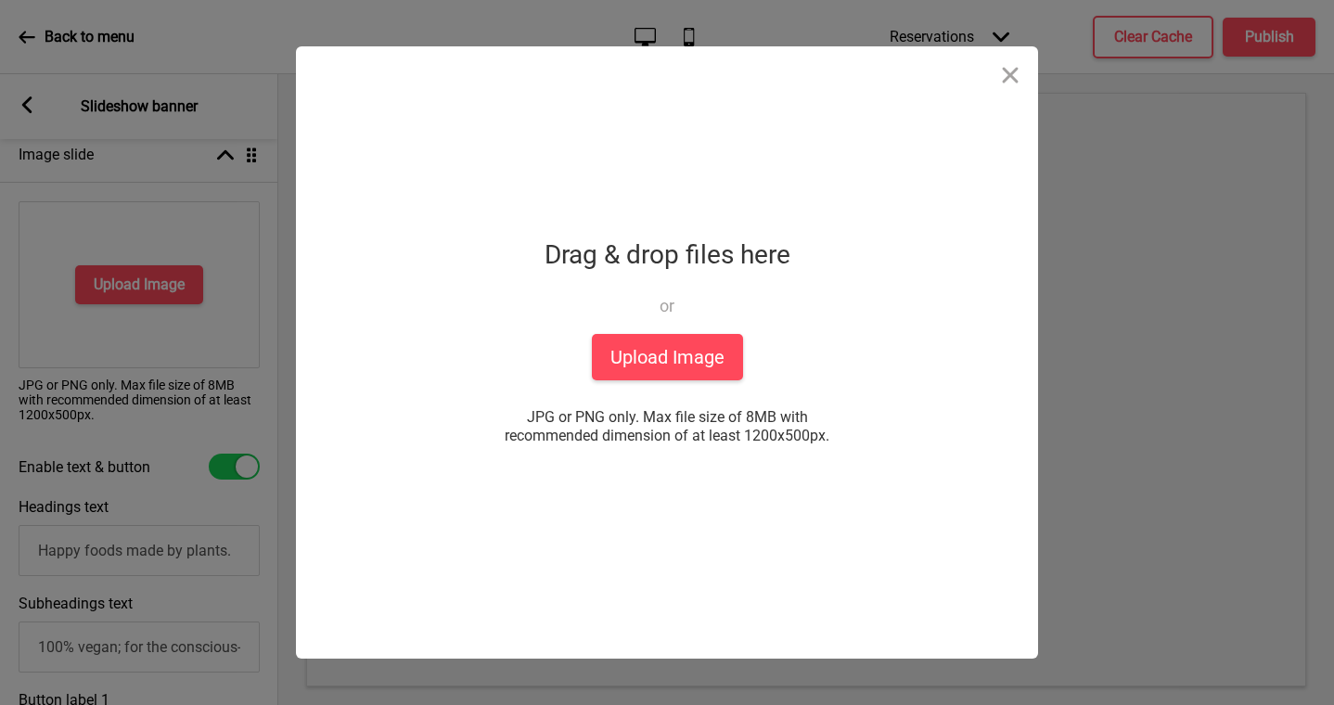
click at [694, 327] on div "Drag & drop files here or Upload files from your computer" at bounding box center [668, 283] width 246 height 102
click at [691, 358] on button "Upload Image" at bounding box center [667, 357] width 151 height 46
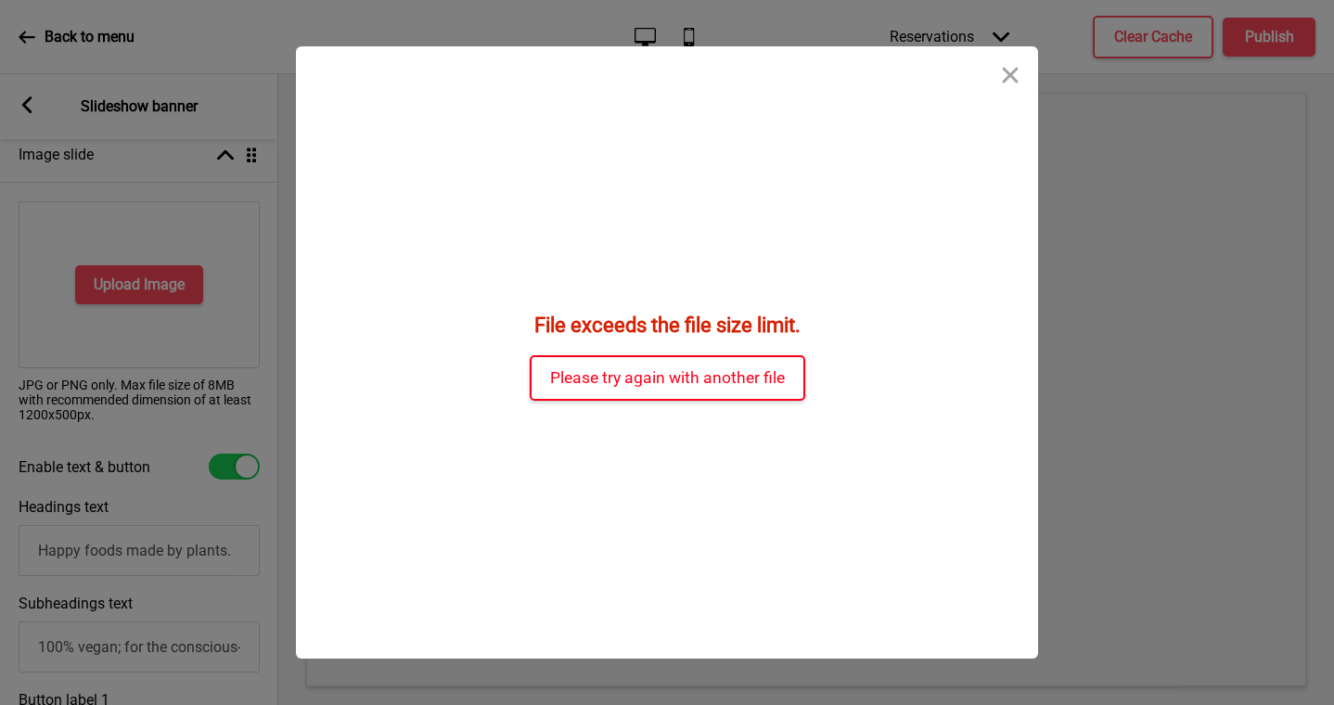
click at [751, 391] on button "Please try again with another file" at bounding box center [668, 377] width 276 height 45
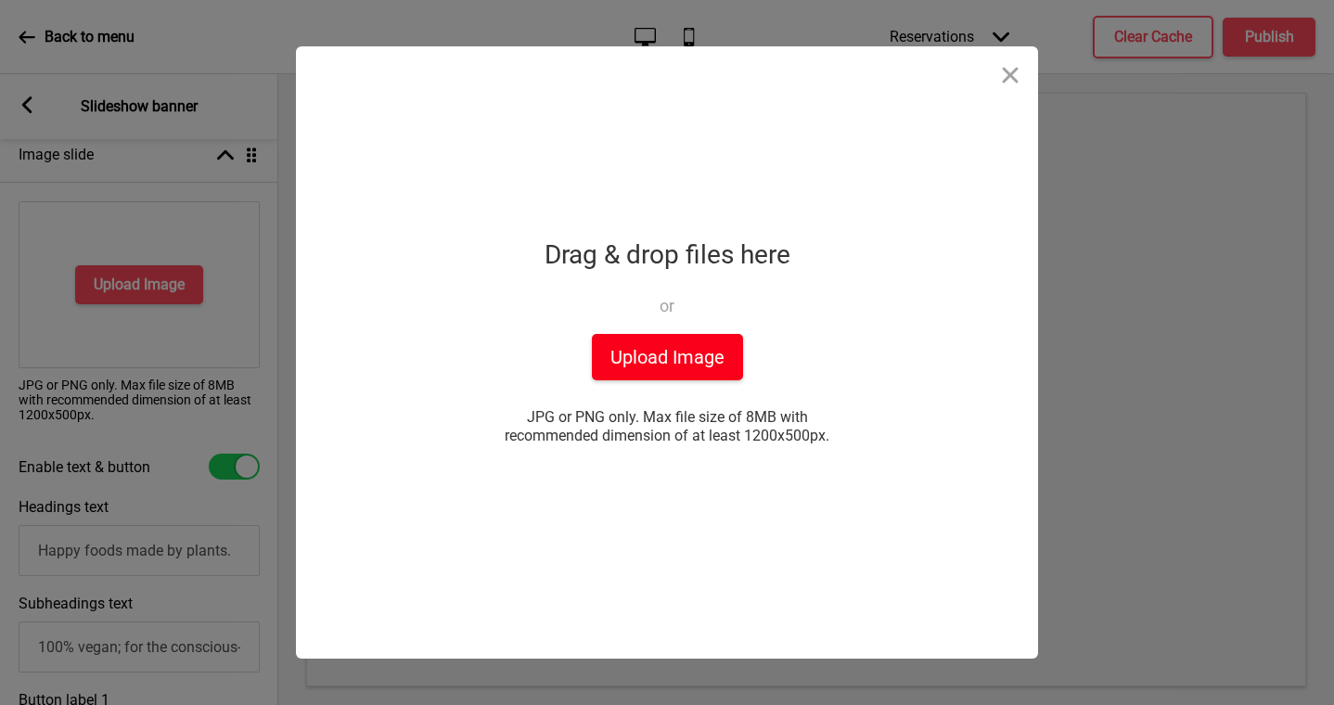
click at [694, 365] on button "Upload Image" at bounding box center [667, 357] width 151 height 46
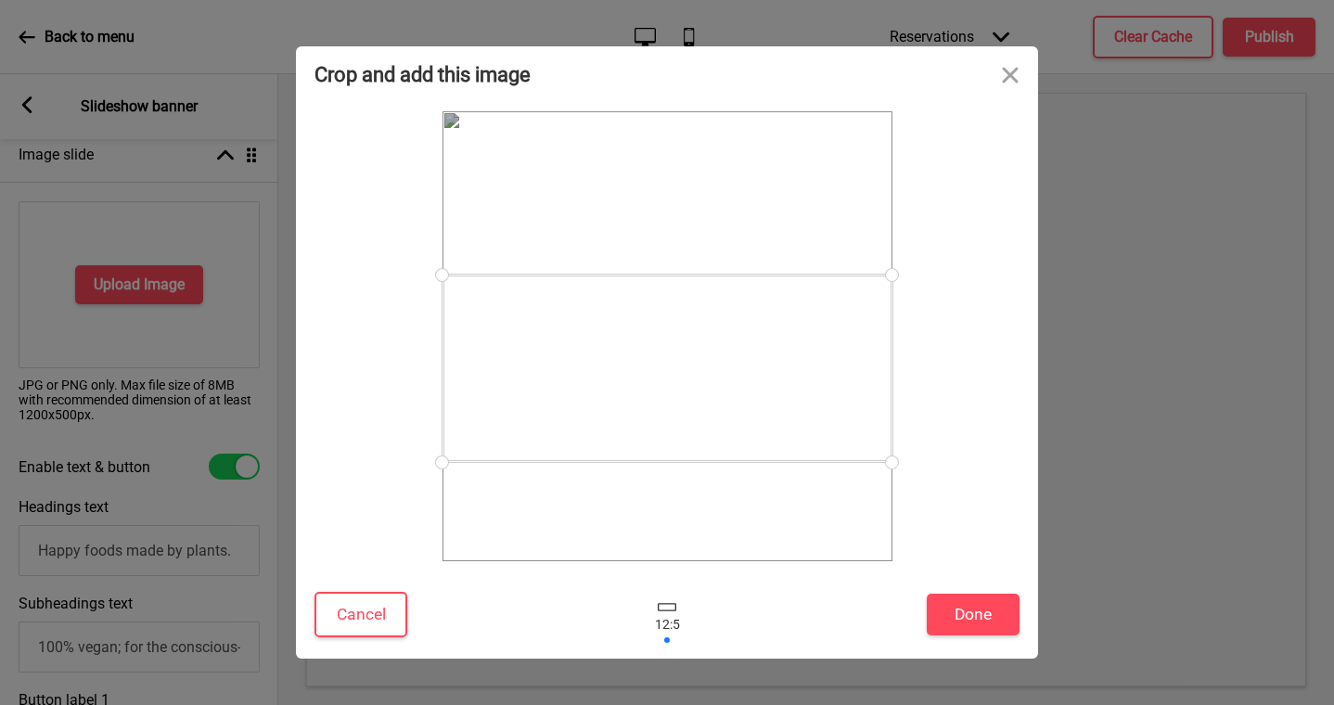
drag, startPoint x: 826, startPoint y: 362, endPoint x: 827, endPoint y: 394, distance: 32.5
click at [827, 394] on div at bounding box center [667, 368] width 450 height 187
click at [824, 387] on div at bounding box center [667, 363] width 450 height 187
click at [966, 612] on button "Done" at bounding box center [973, 615] width 93 height 42
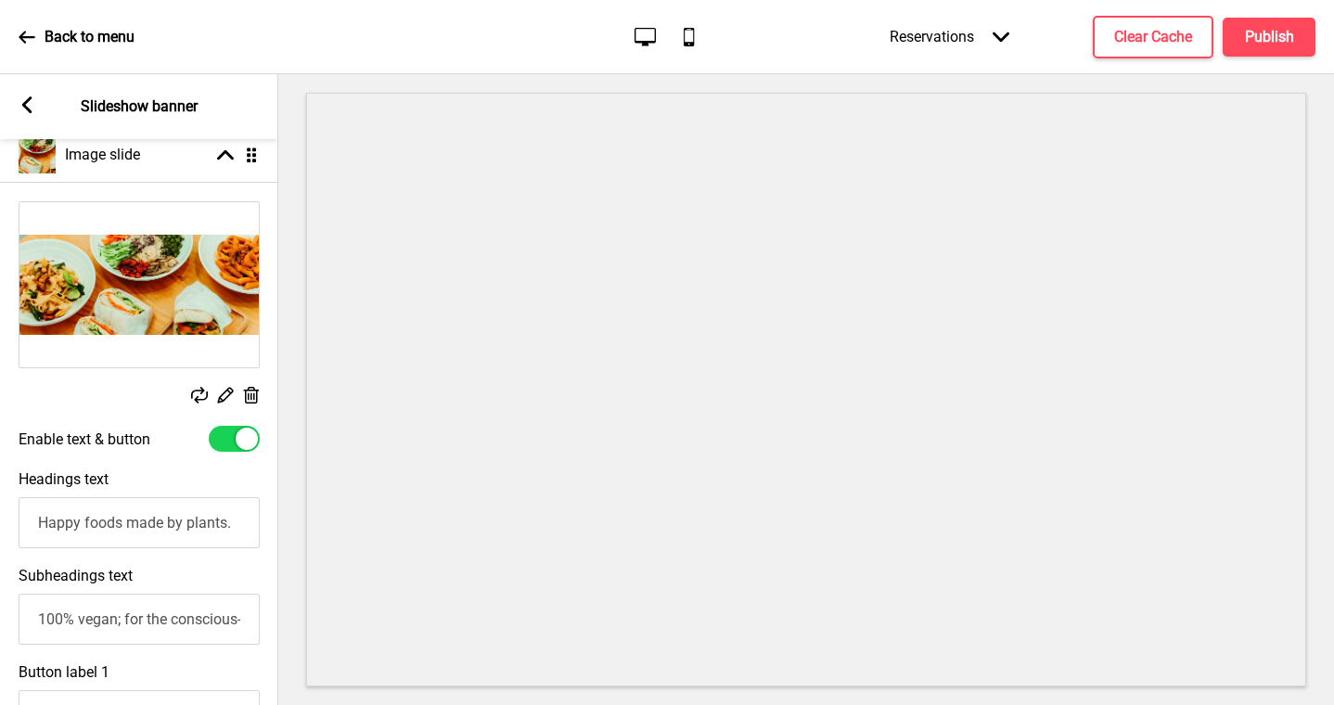
scroll to position [317, 0]
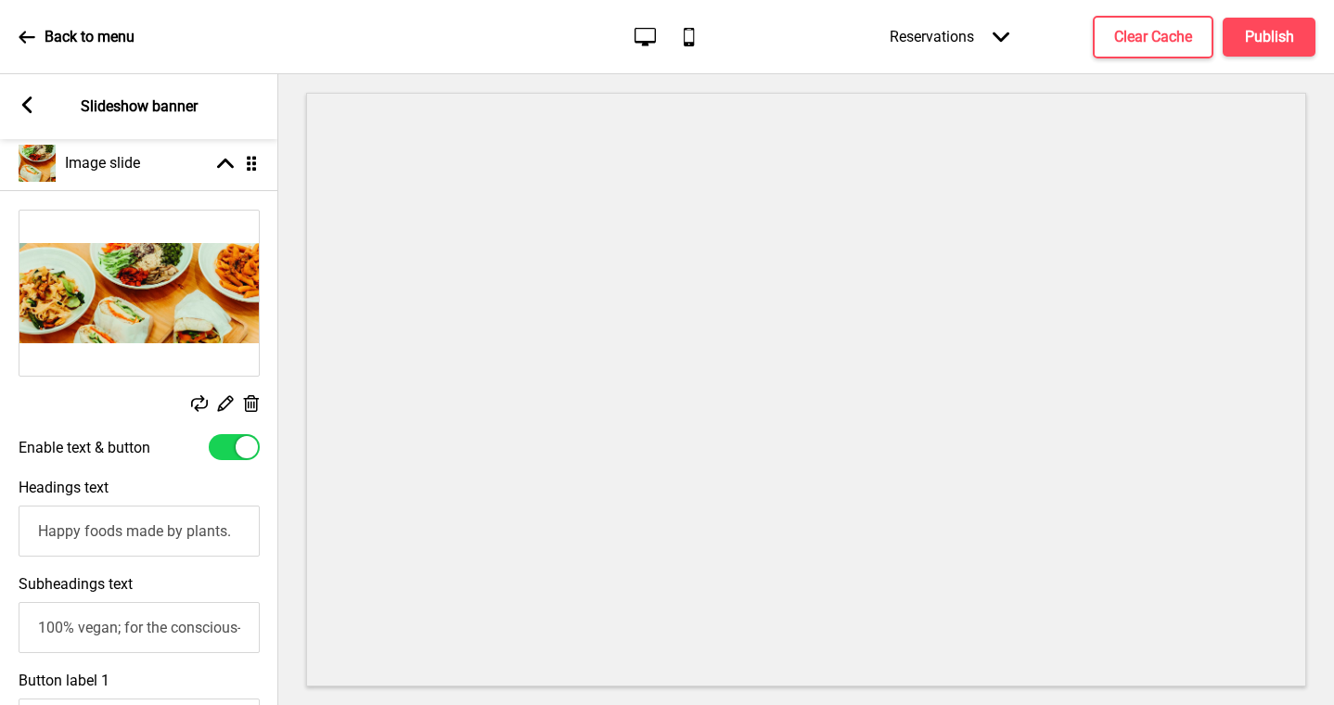
click at [199, 403] on rect at bounding box center [199, 403] width 17 height 17
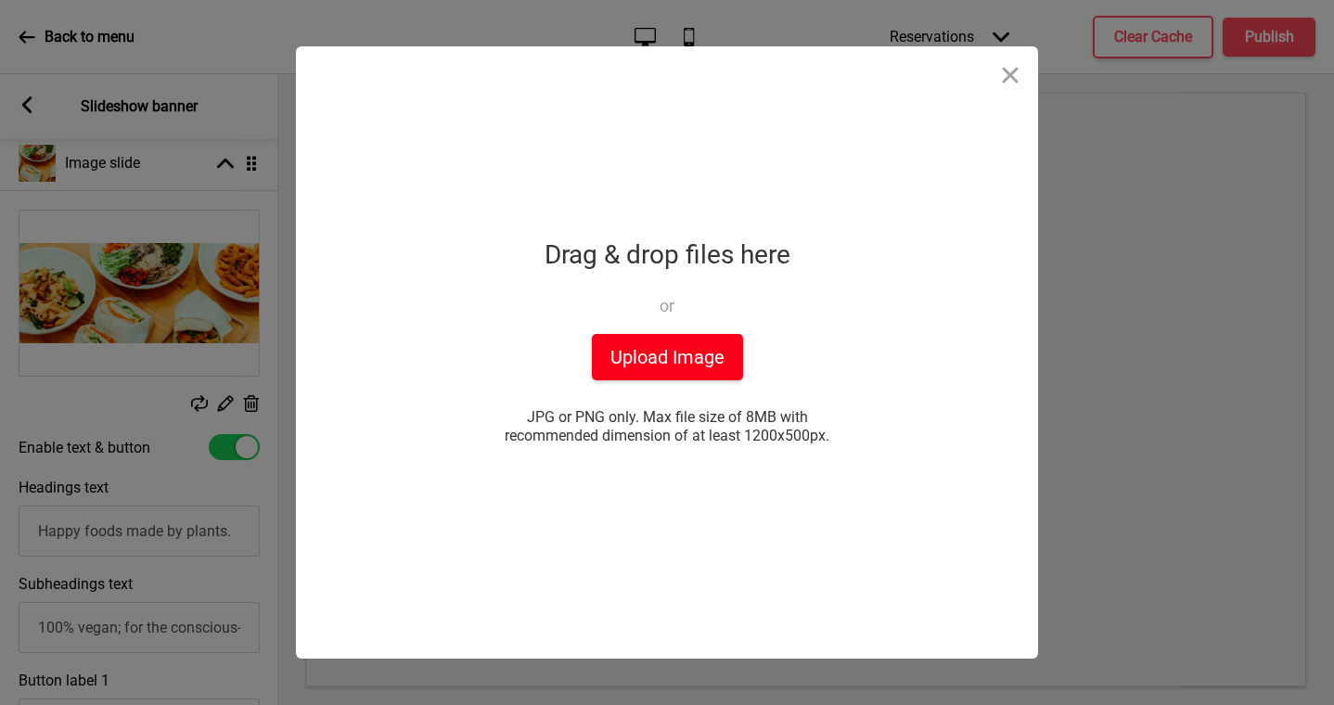
click at [653, 370] on button "Upload Image" at bounding box center [667, 357] width 151 height 46
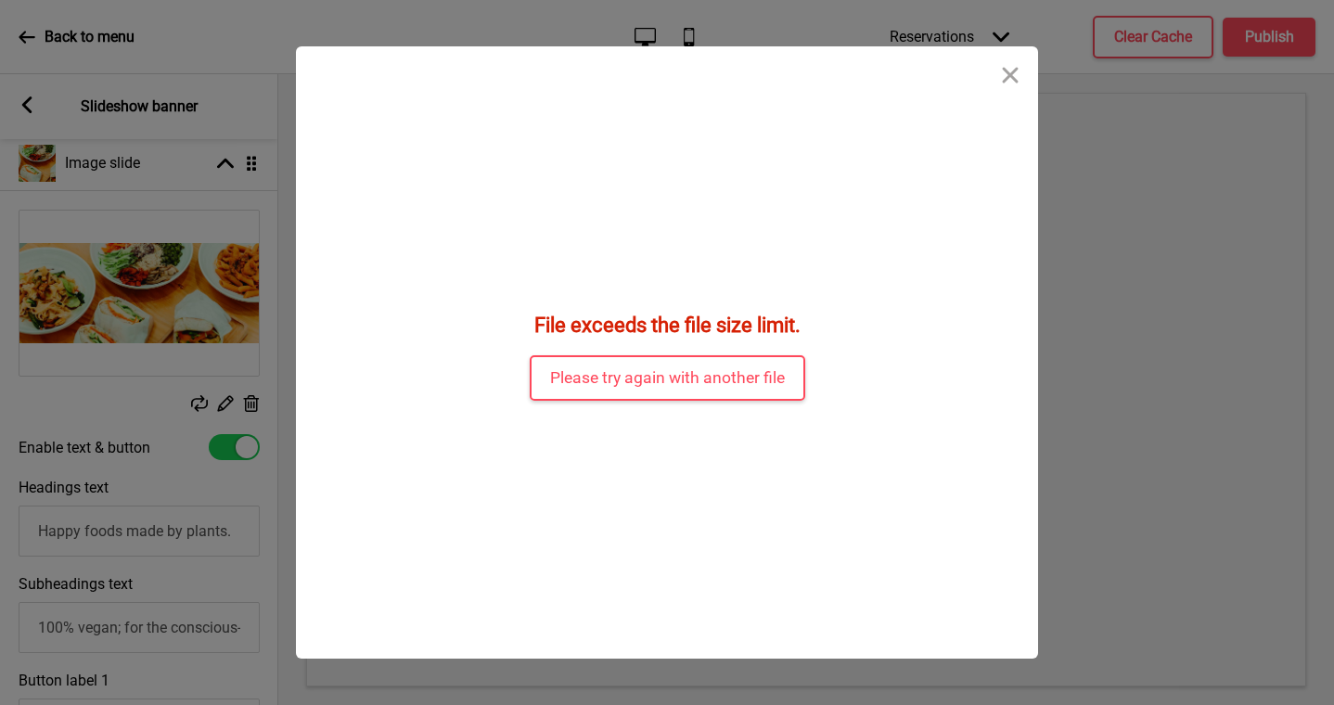
click at [686, 409] on div "File exceeds the file size limit. Please try again with another file" at bounding box center [667, 352] width 742 height 612
click at [685, 383] on button "Please try again with another file" at bounding box center [668, 377] width 276 height 45
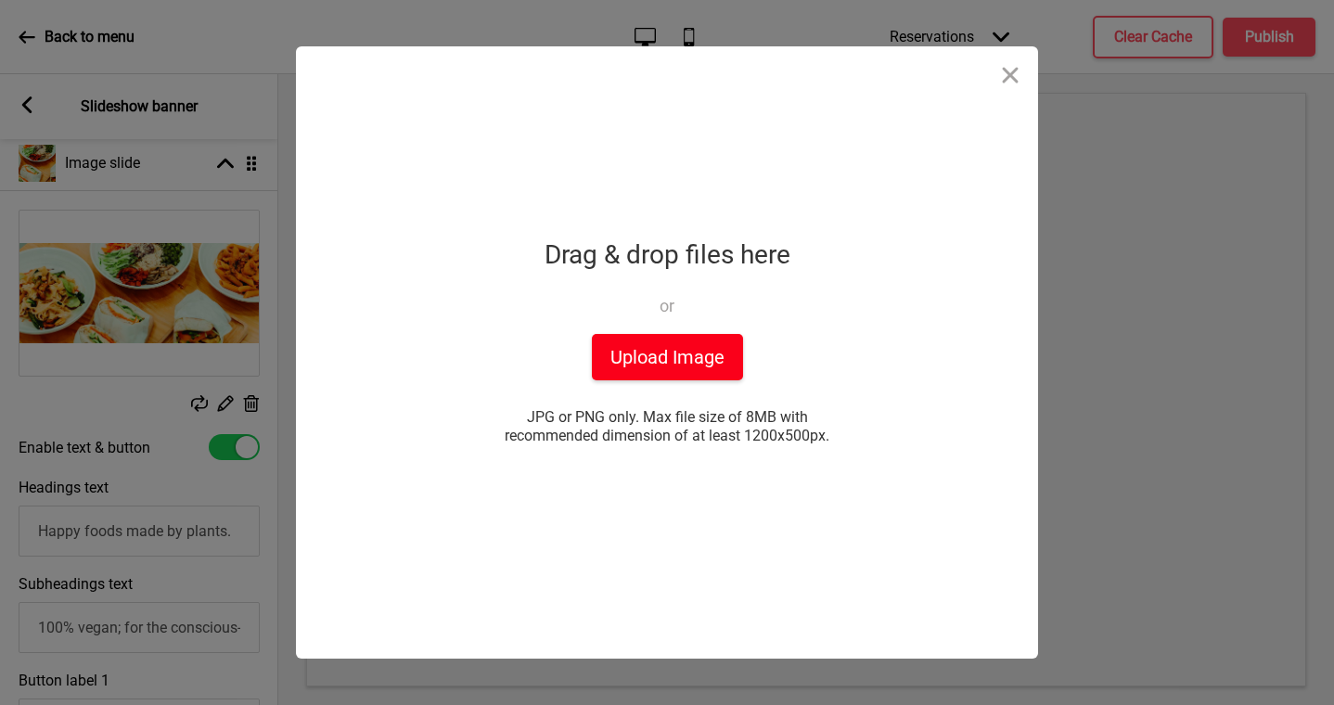
click at [679, 353] on button "Upload Image" at bounding box center [667, 357] width 151 height 46
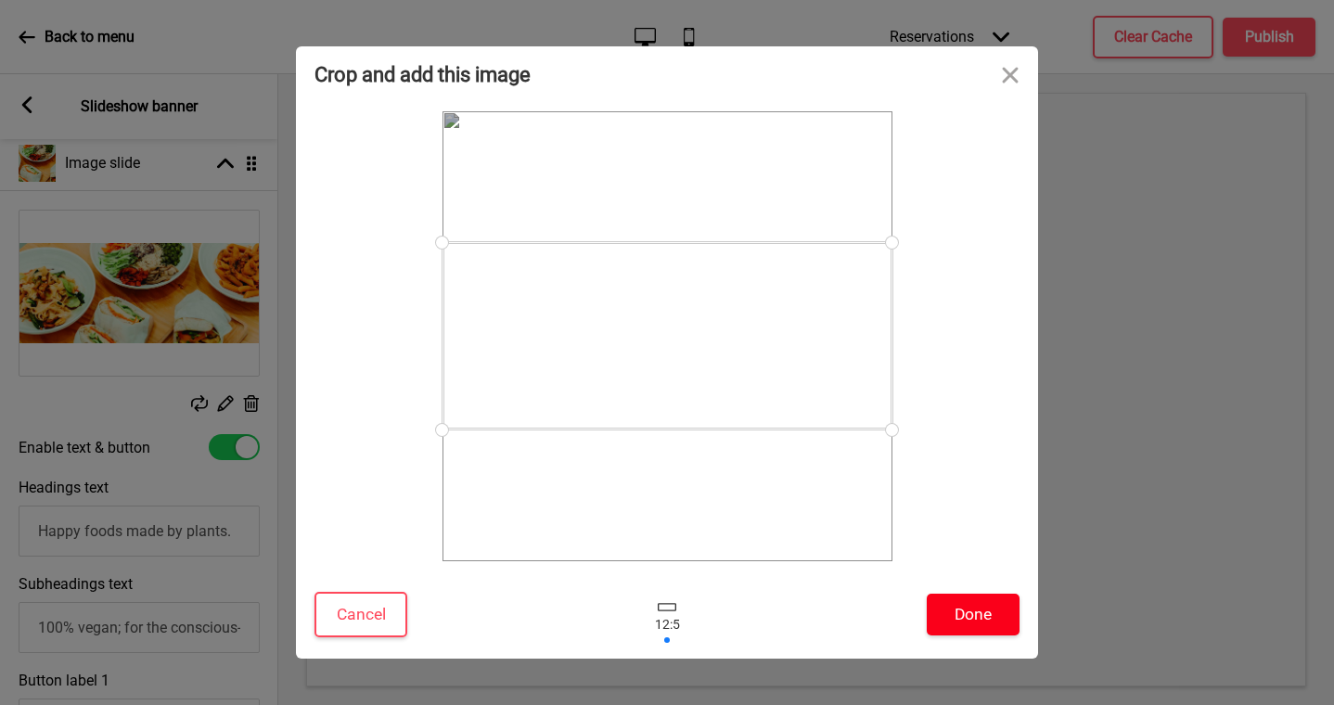
click at [974, 609] on button "Done" at bounding box center [973, 615] width 93 height 42
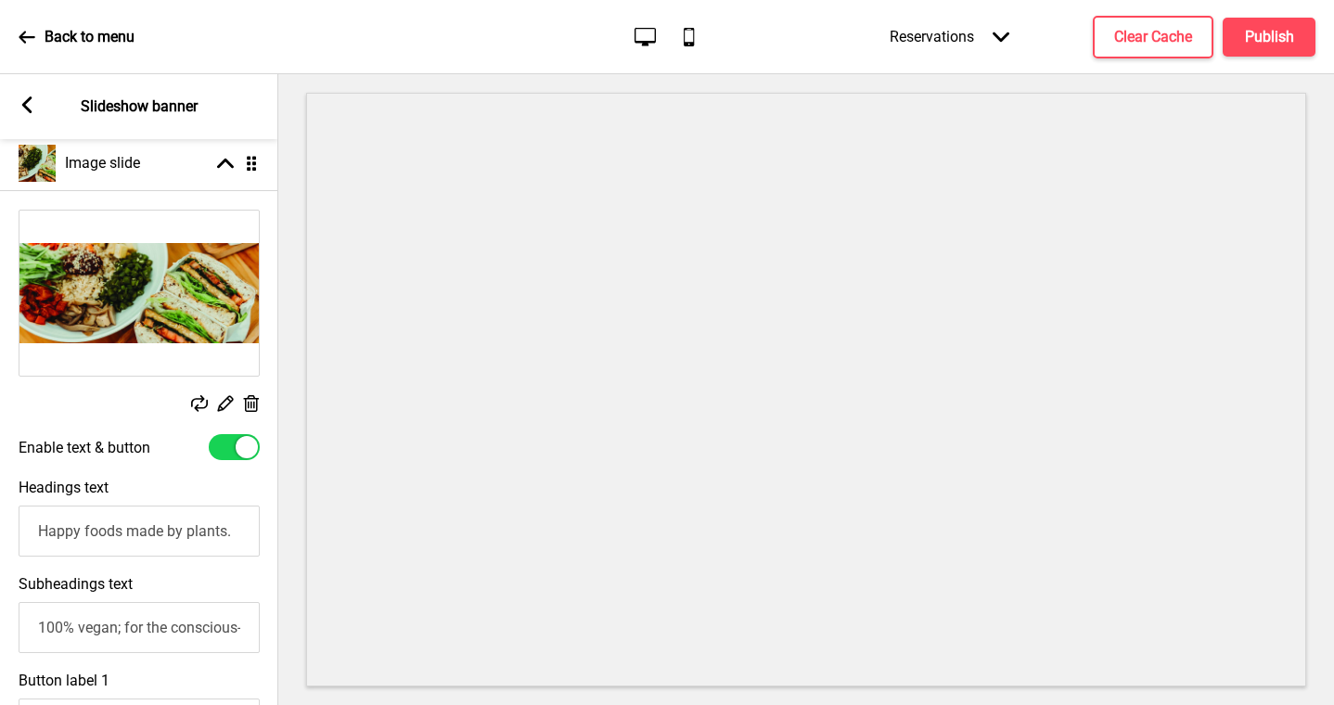
click at [196, 400] on icon at bounding box center [199, 403] width 17 height 17
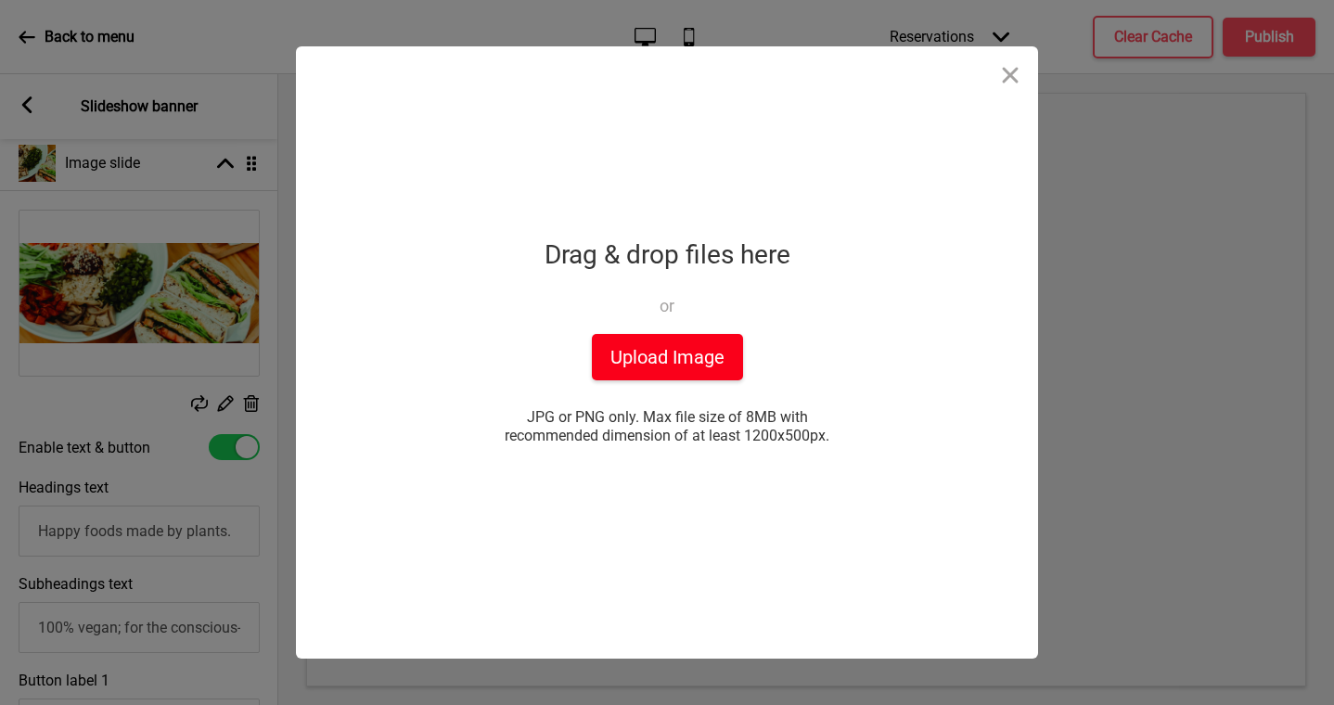
click at [635, 375] on button "Upload Image" at bounding box center [667, 357] width 151 height 46
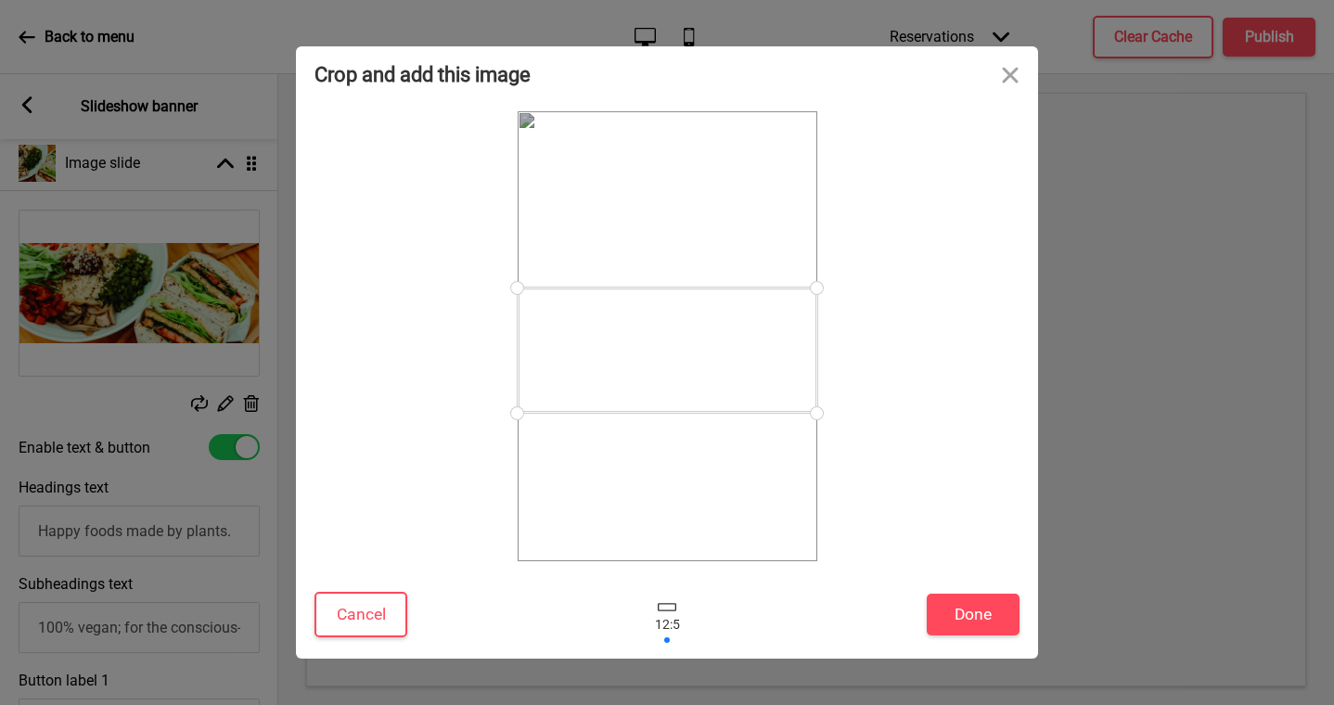
drag, startPoint x: 686, startPoint y: 366, endPoint x: 686, endPoint y: 380, distance: 13.9
click at [686, 380] on div at bounding box center [668, 350] width 300 height 125
click at [937, 612] on button "Done" at bounding box center [973, 615] width 93 height 42
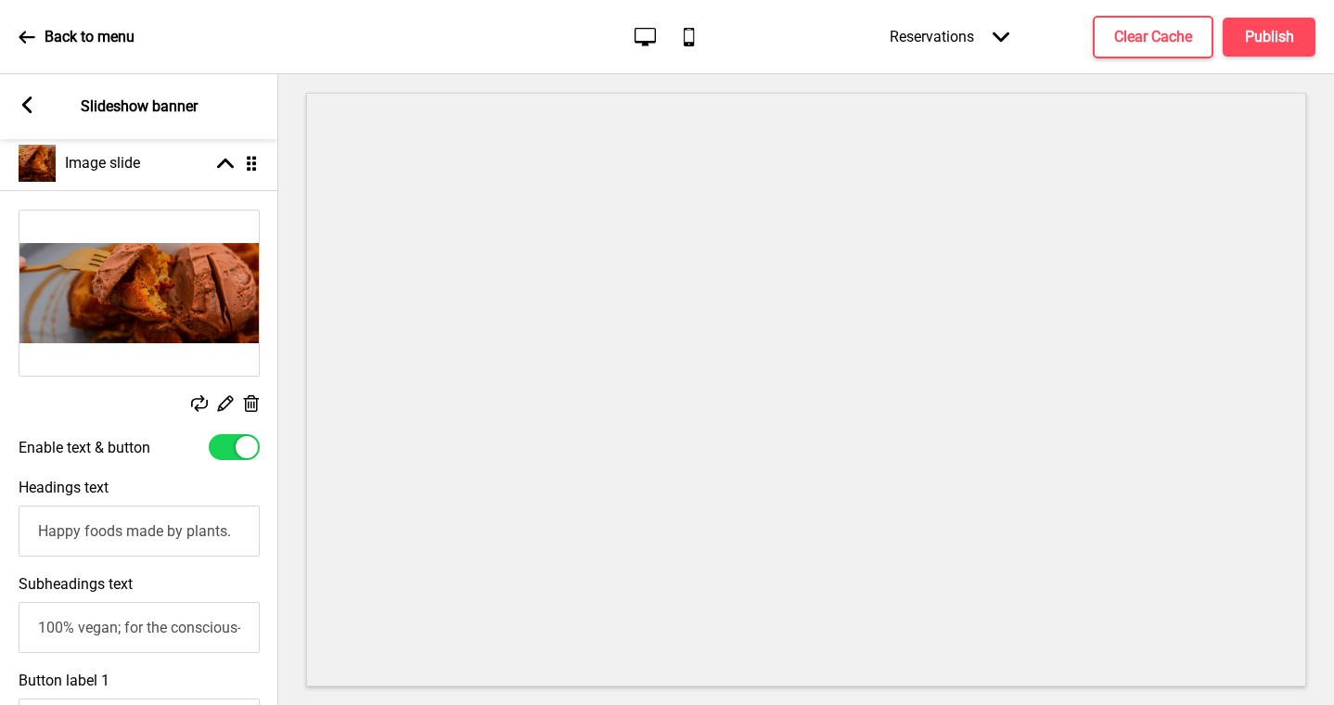
click at [198, 399] on icon at bounding box center [199, 403] width 17 height 17
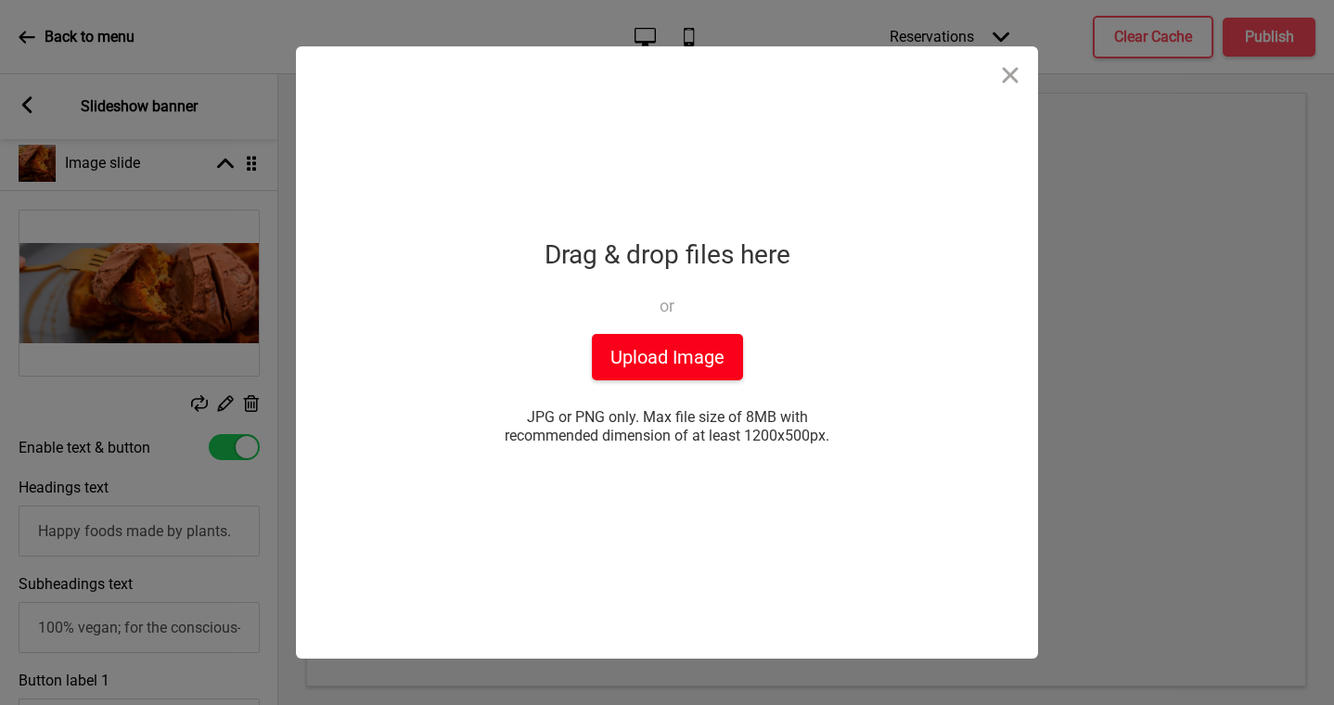
click at [628, 352] on button "Upload Image" at bounding box center [667, 357] width 151 height 46
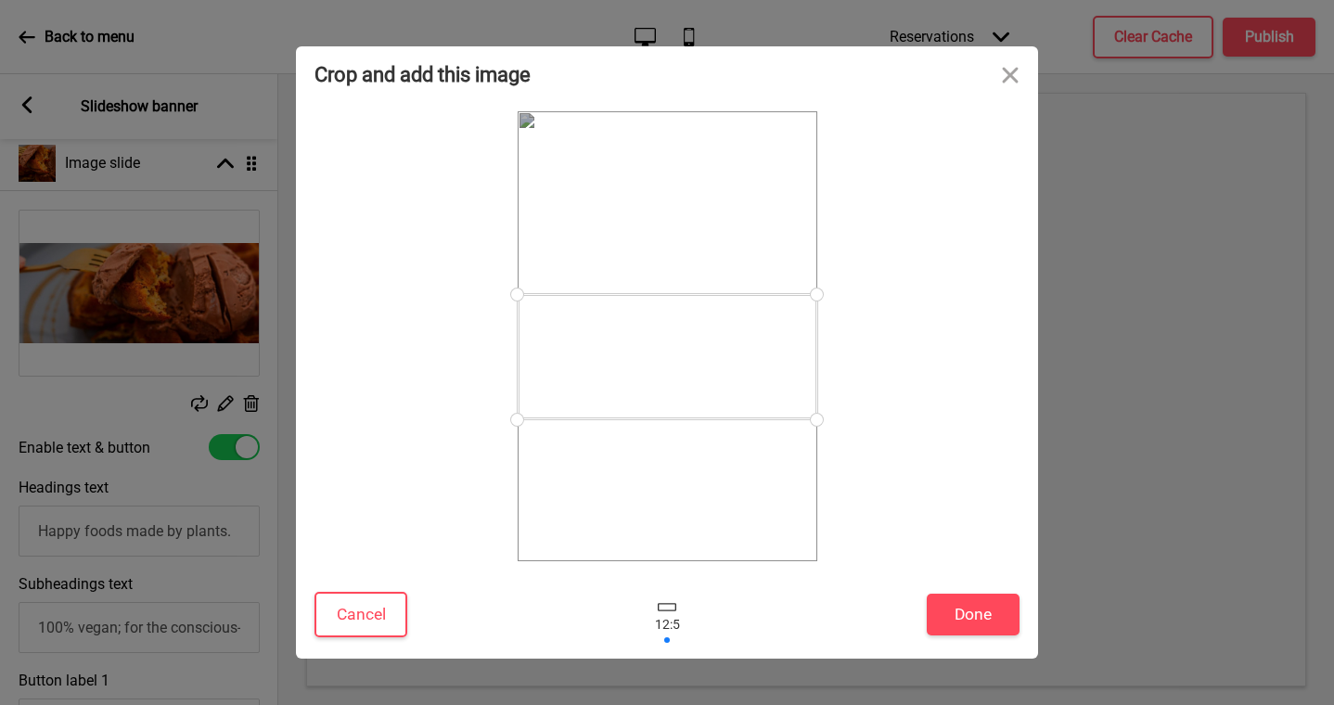
drag, startPoint x: 653, startPoint y: 299, endPoint x: 673, endPoint y: 344, distance: 49.5
click at [673, 344] on div at bounding box center [668, 356] width 300 height 125
click at [975, 609] on button "Done" at bounding box center [973, 615] width 93 height 42
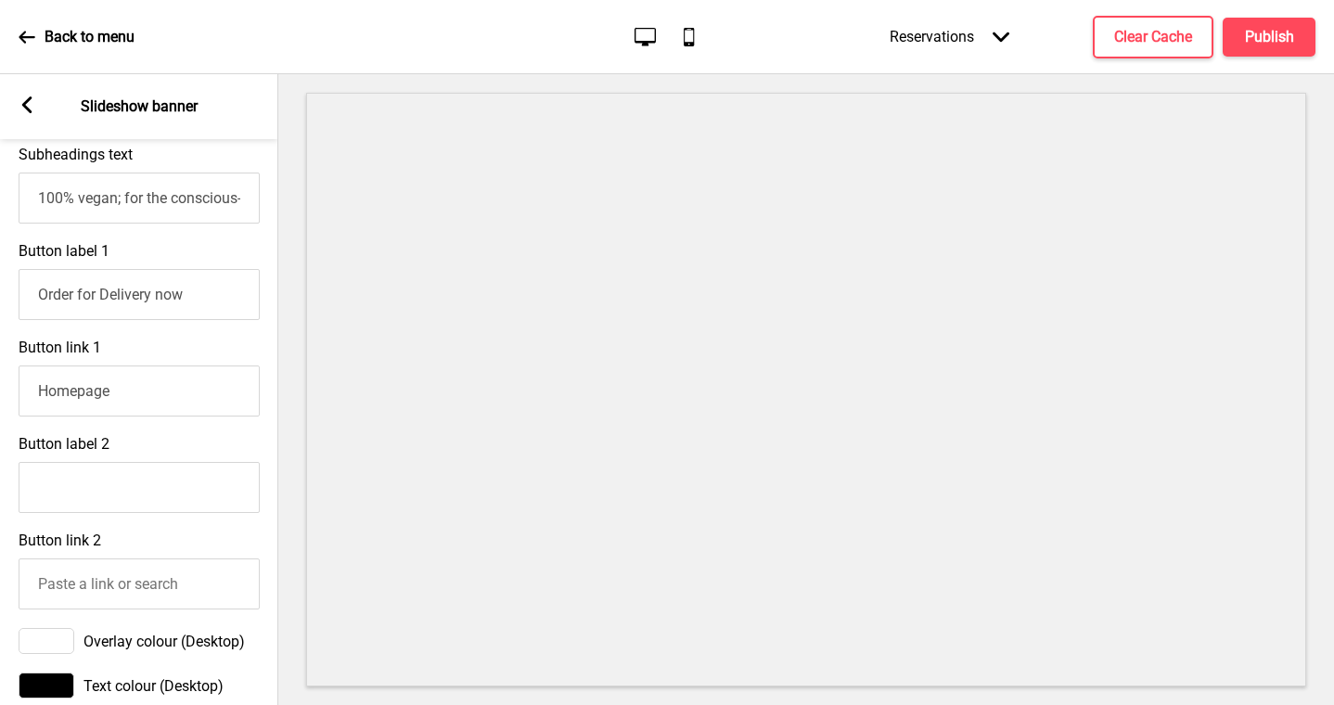
scroll to position [745, 0]
click at [201, 282] on input "Order for Delivery now" at bounding box center [139, 296] width 241 height 51
drag, startPoint x: 205, startPoint y: 296, endPoint x: -2, endPoint y: 296, distance: 206.9
click at [0, 296] on html "Back to menu Desktop Mobile Reservations Arrow down Product Page Store Informat…" at bounding box center [667, 352] width 1334 height 705
type input "="
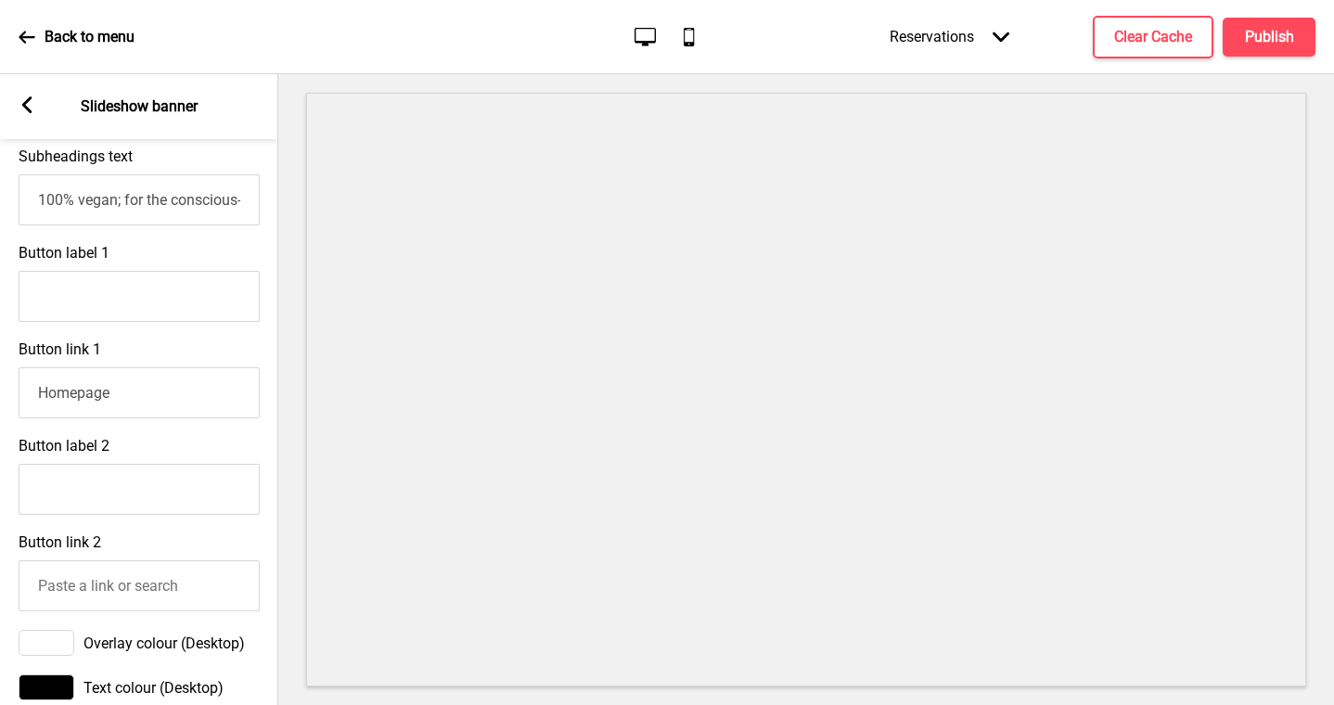
click at [141, 341] on div "Button link 1 Homepage" at bounding box center [139, 379] width 278 height 96
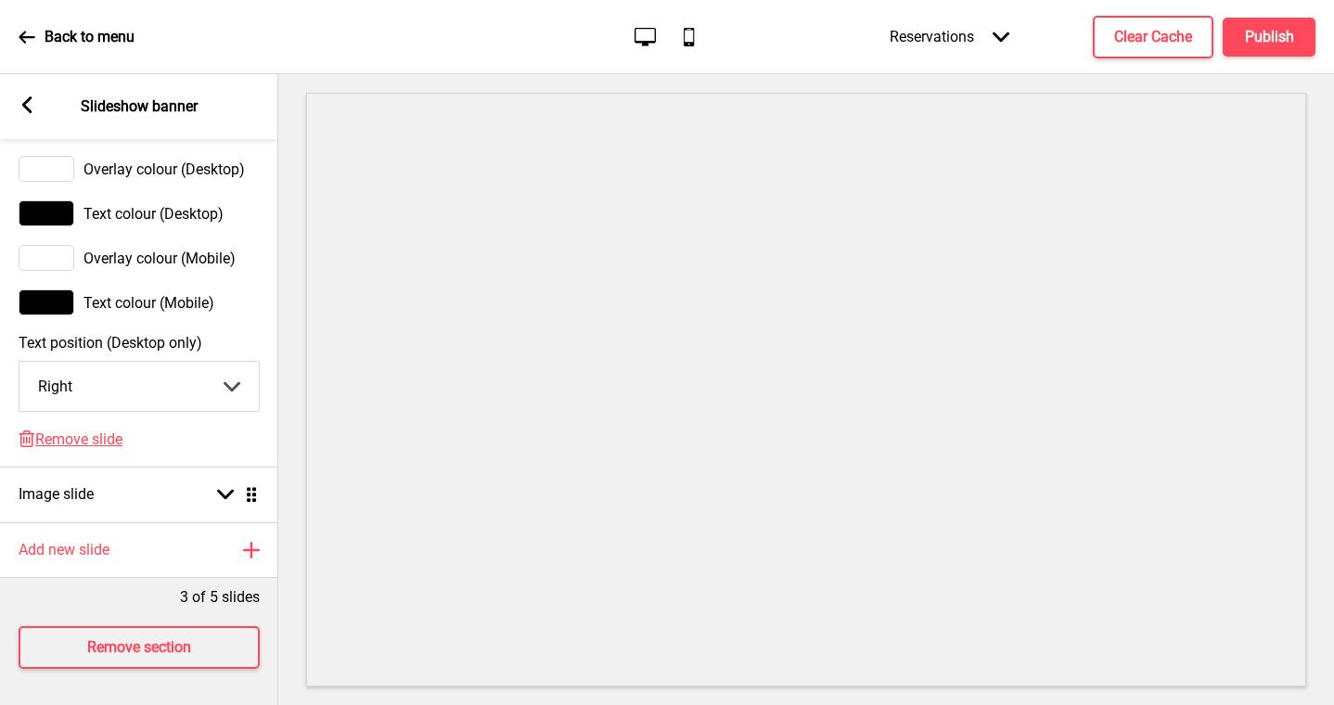
scroll to position [1222, 0]
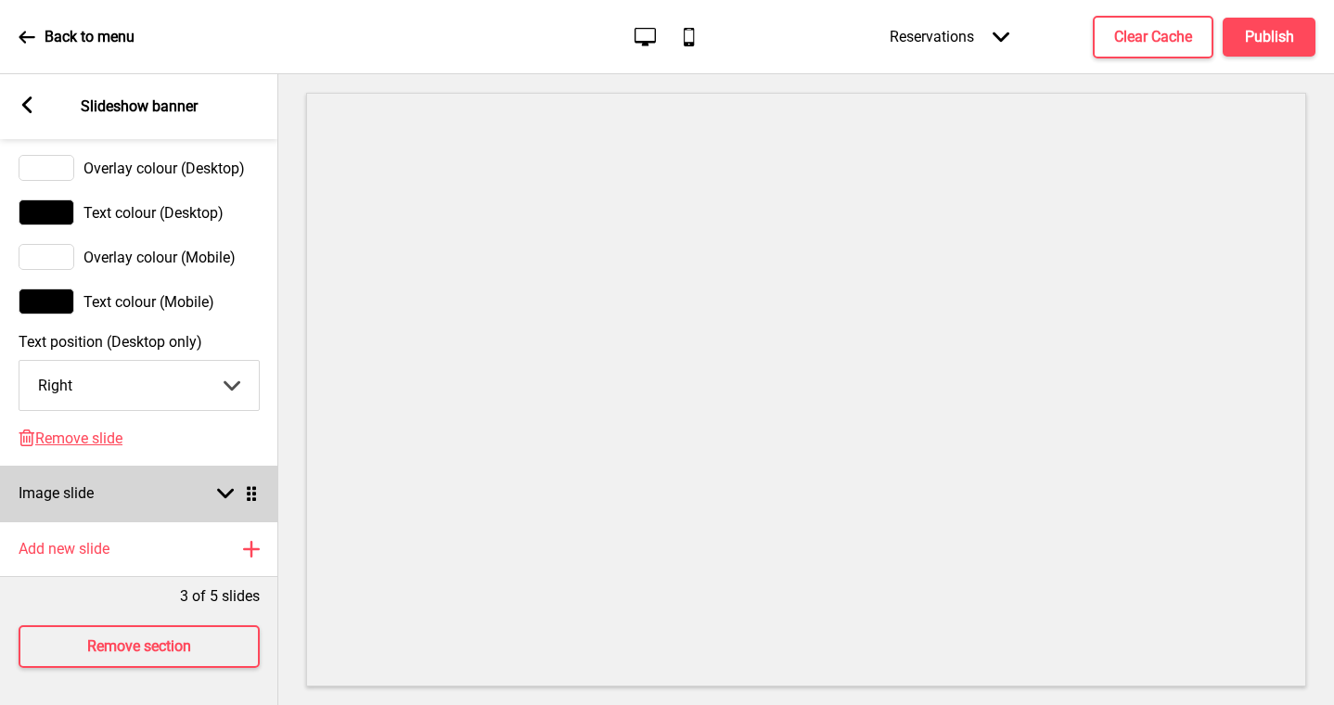
click at [170, 485] on div "Image slide Arrow down Drag" at bounding box center [139, 494] width 278 height 56
select select "right"
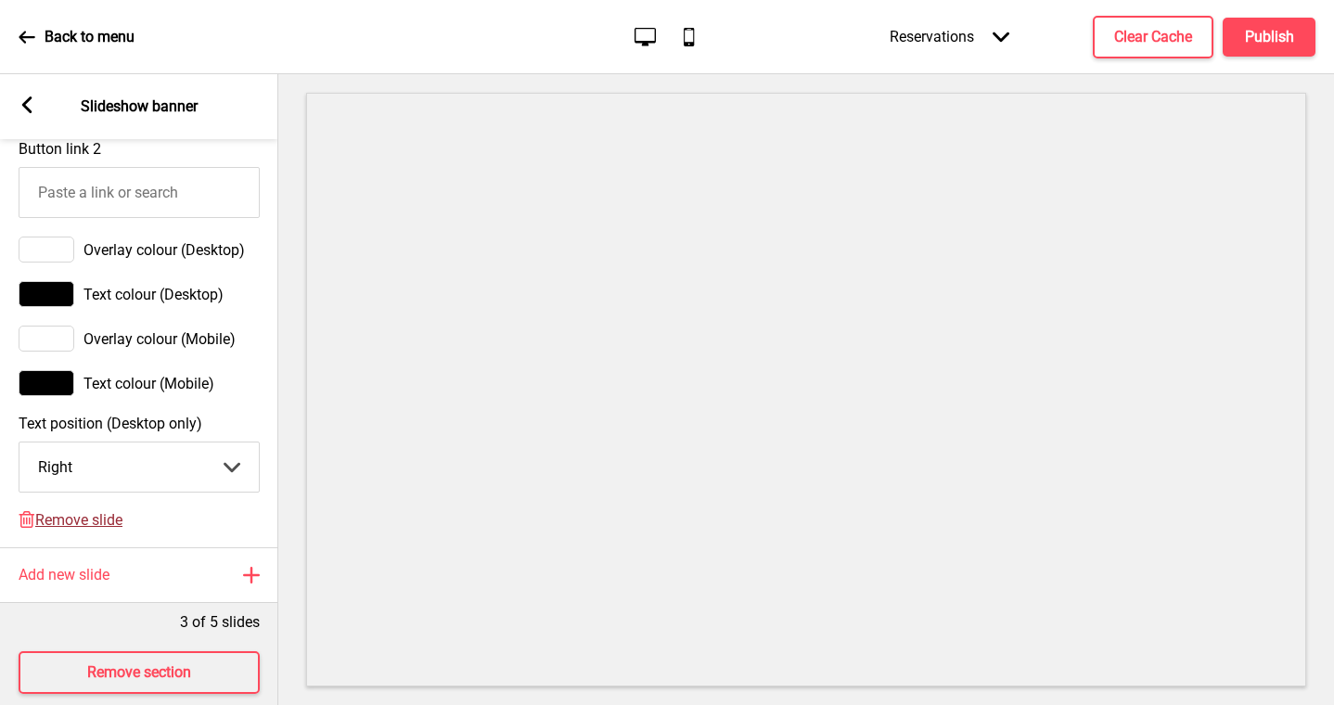
click at [82, 522] on span "Remove slide" at bounding box center [78, 520] width 87 height 18
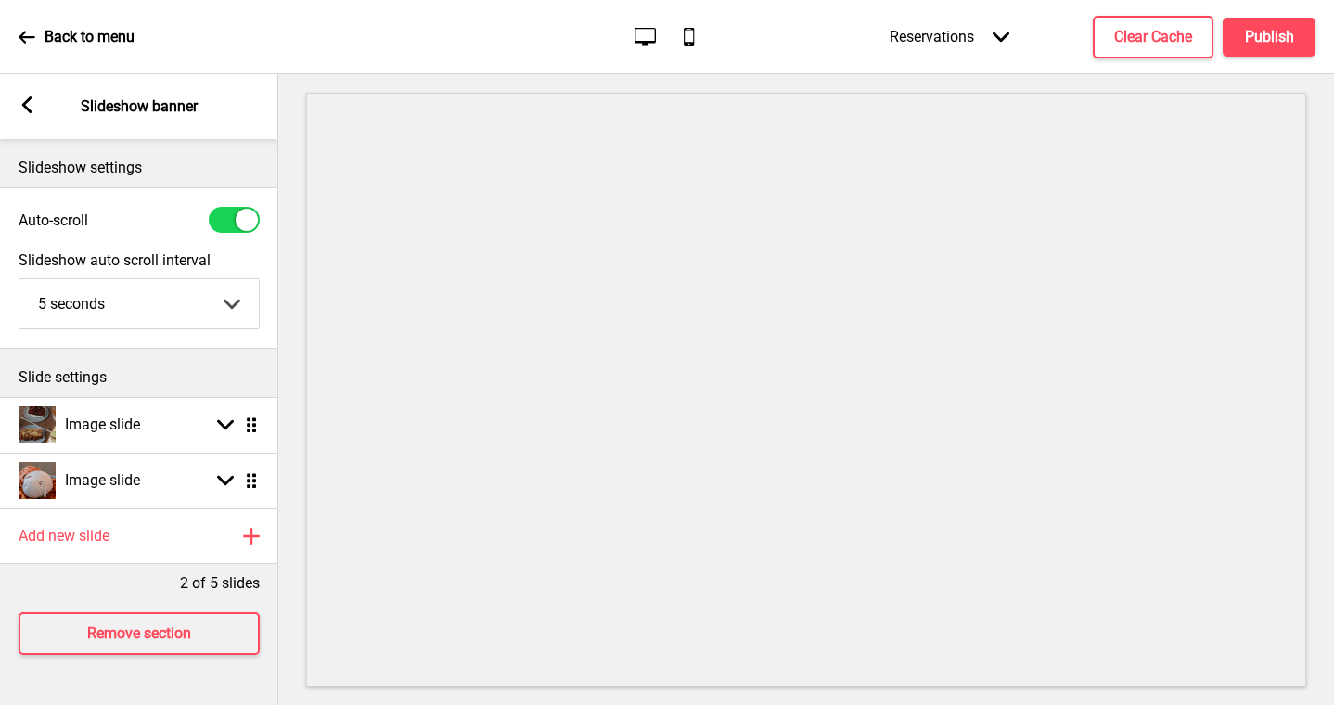
scroll to position [0, 0]
click at [33, 112] on rect at bounding box center [27, 104] width 17 height 17
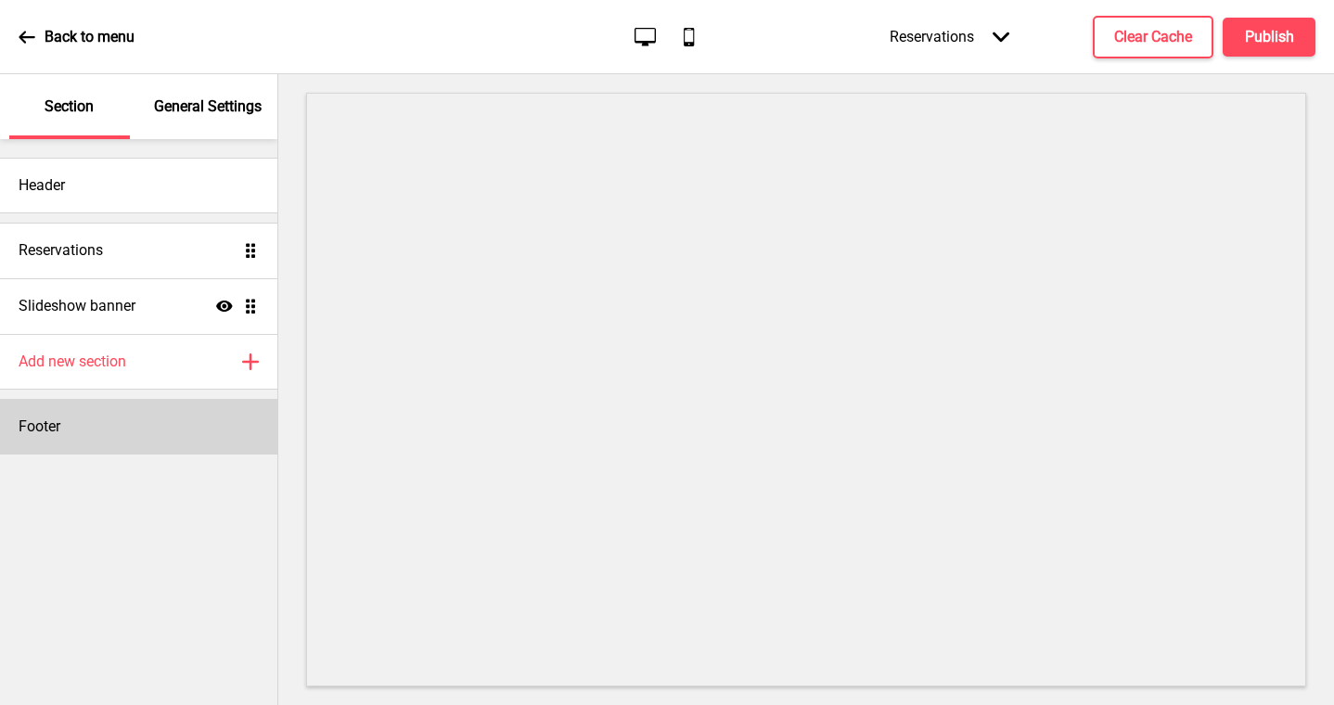
click at [164, 420] on div "Footer" at bounding box center [138, 427] width 277 height 56
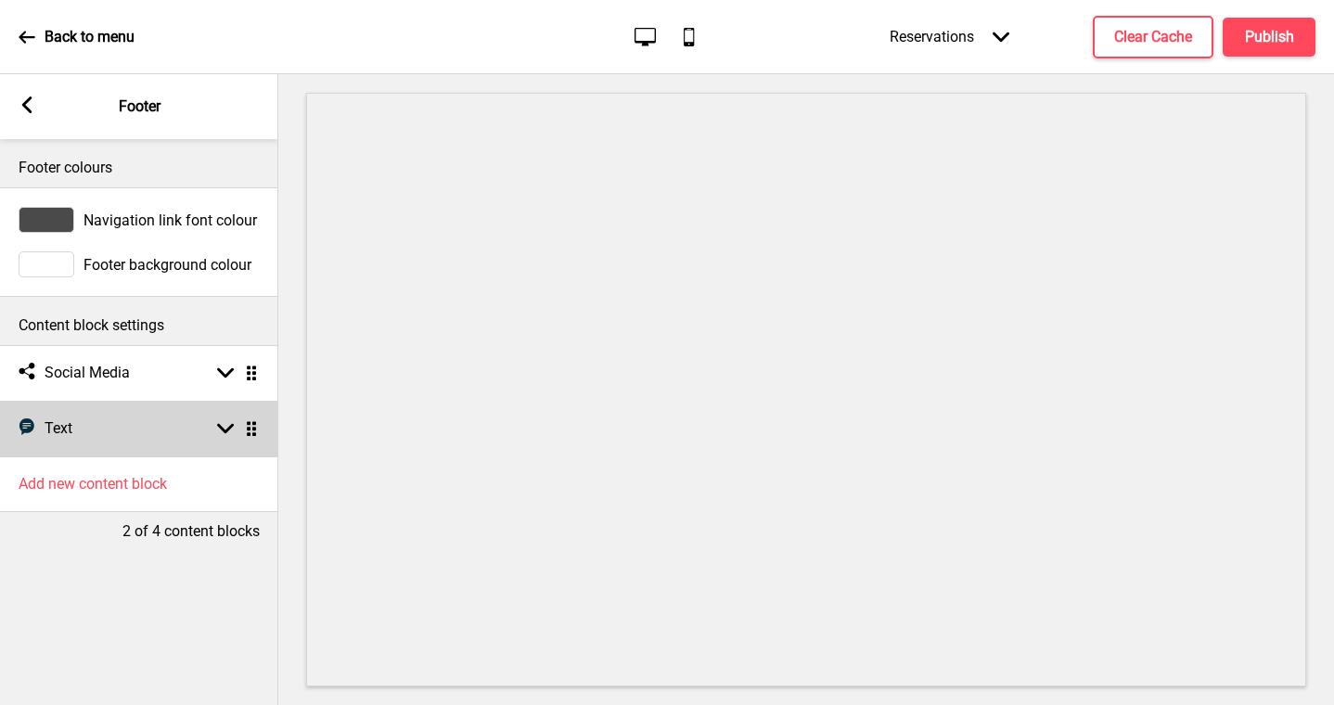
click at [214, 434] on div "Arrow down Drag" at bounding box center [234, 428] width 52 height 17
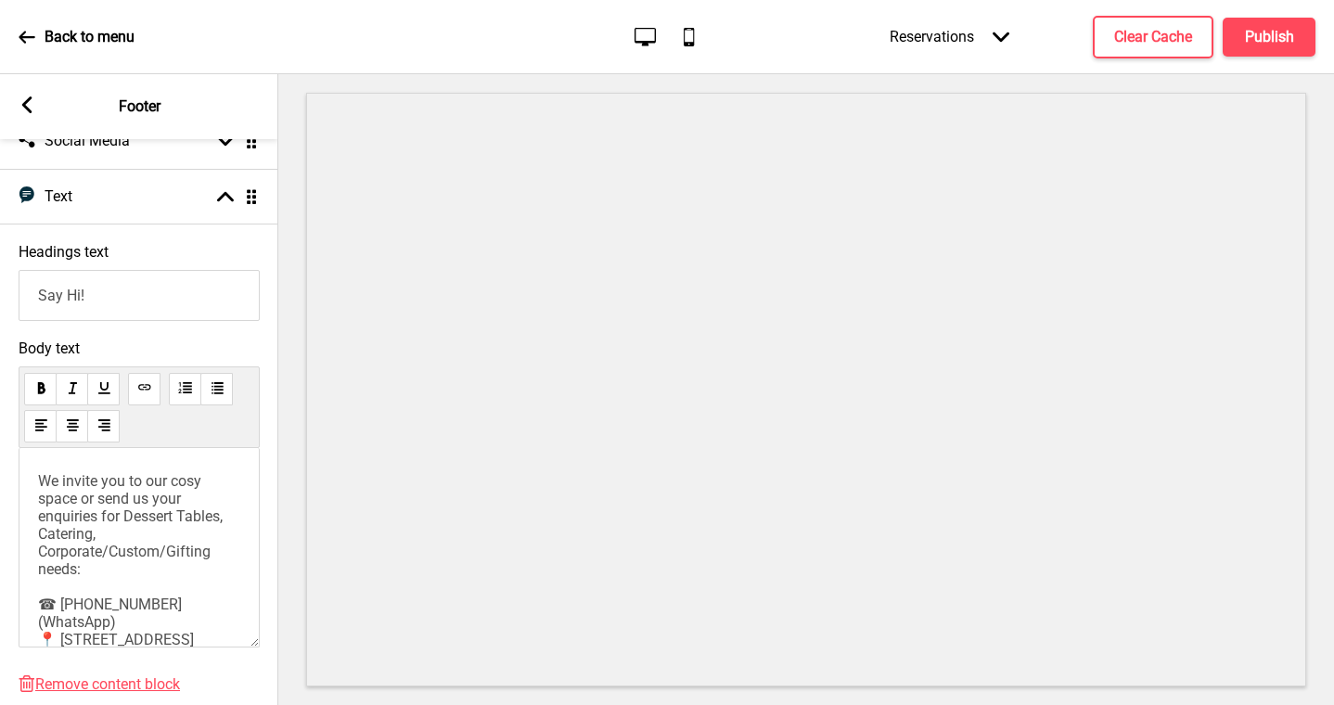
scroll to position [58, 0]
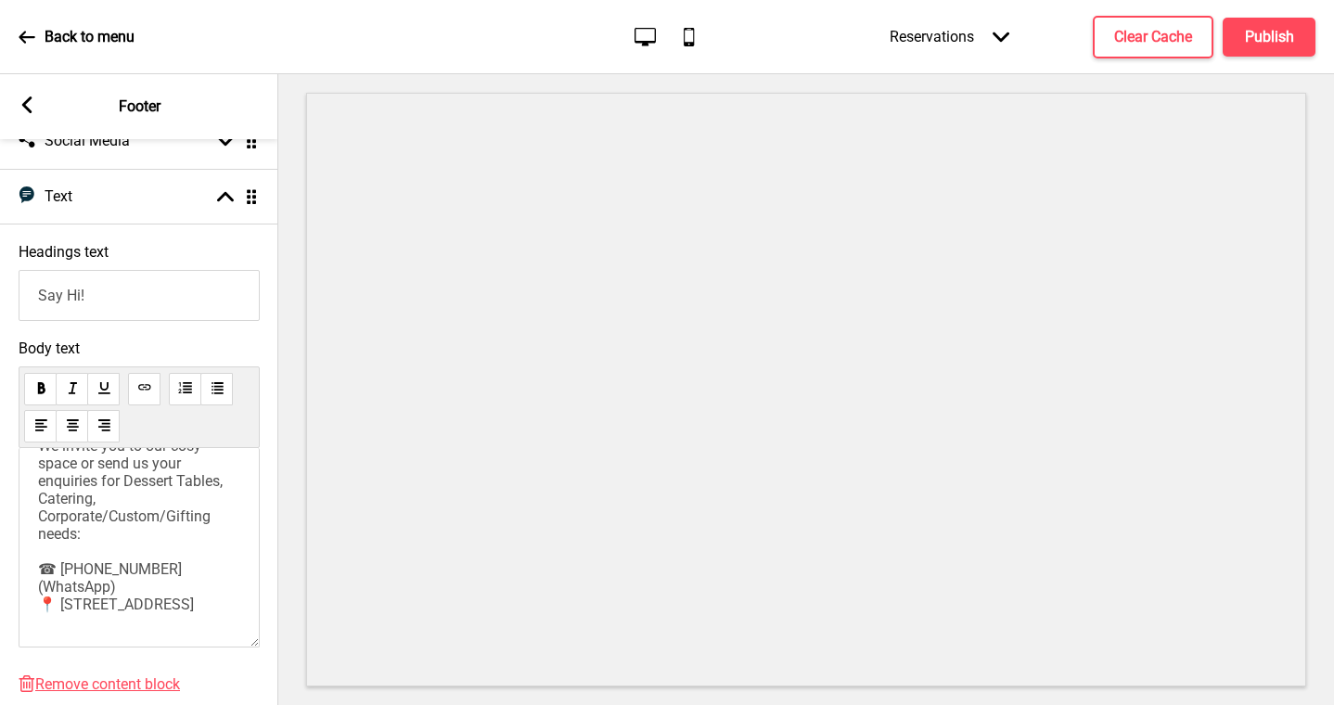
click at [199, 542] on p "We invite you to our cosy space or send us your enquiries for Dessert Tables, C…" at bounding box center [139, 525] width 202 height 176
click at [199, 609] on p "We invite you to our cosy space or send us your enquiries for Dessert Tables, C…" at bounding box center [139, 525] width 202 height 176
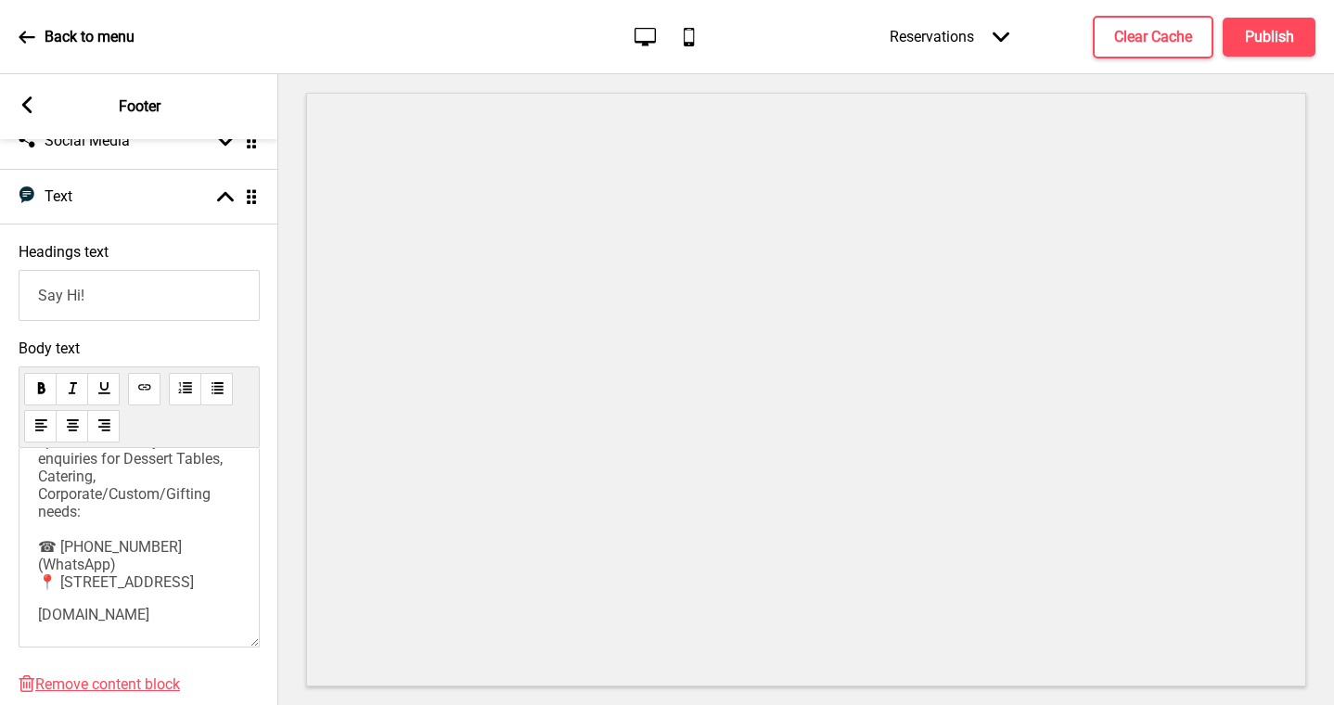
click at [53, 621] on div "We invite you to our cosy space or send us your enquiries for Dessert Tables, C…" at bounding box center [139, 519] width 202 height 209
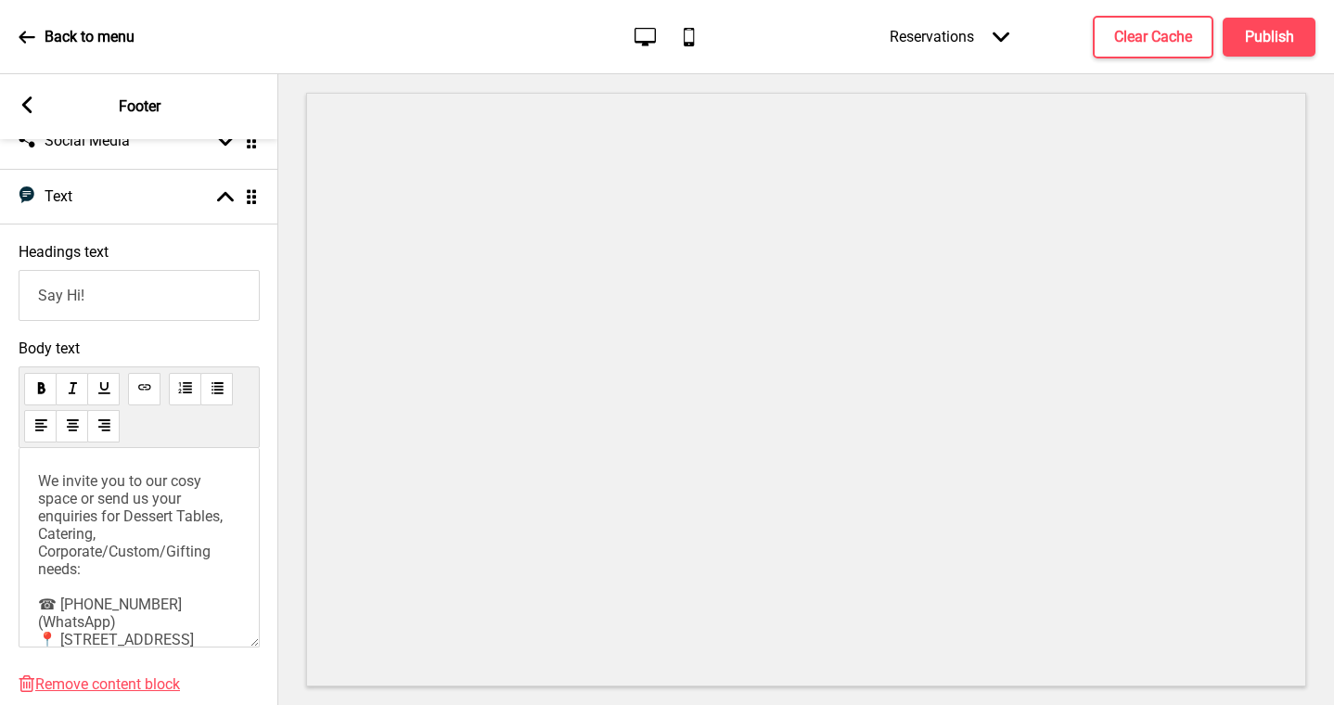
scroll to position [0, 0]
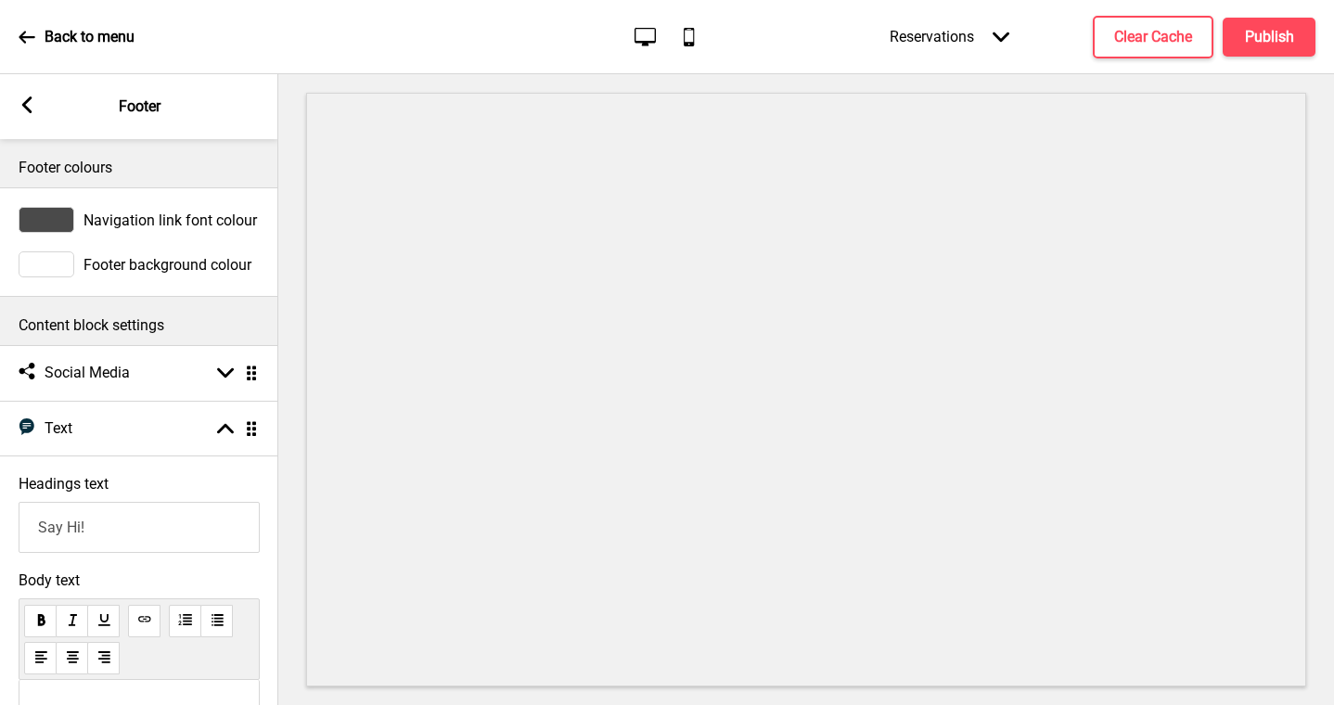
click at [36, 111] on div "Arrow left Footer" at bounding box center [139, 106] width 278 height 65
click at [34, 103] on rect at bounding box center [27, 104] width 17 height 17
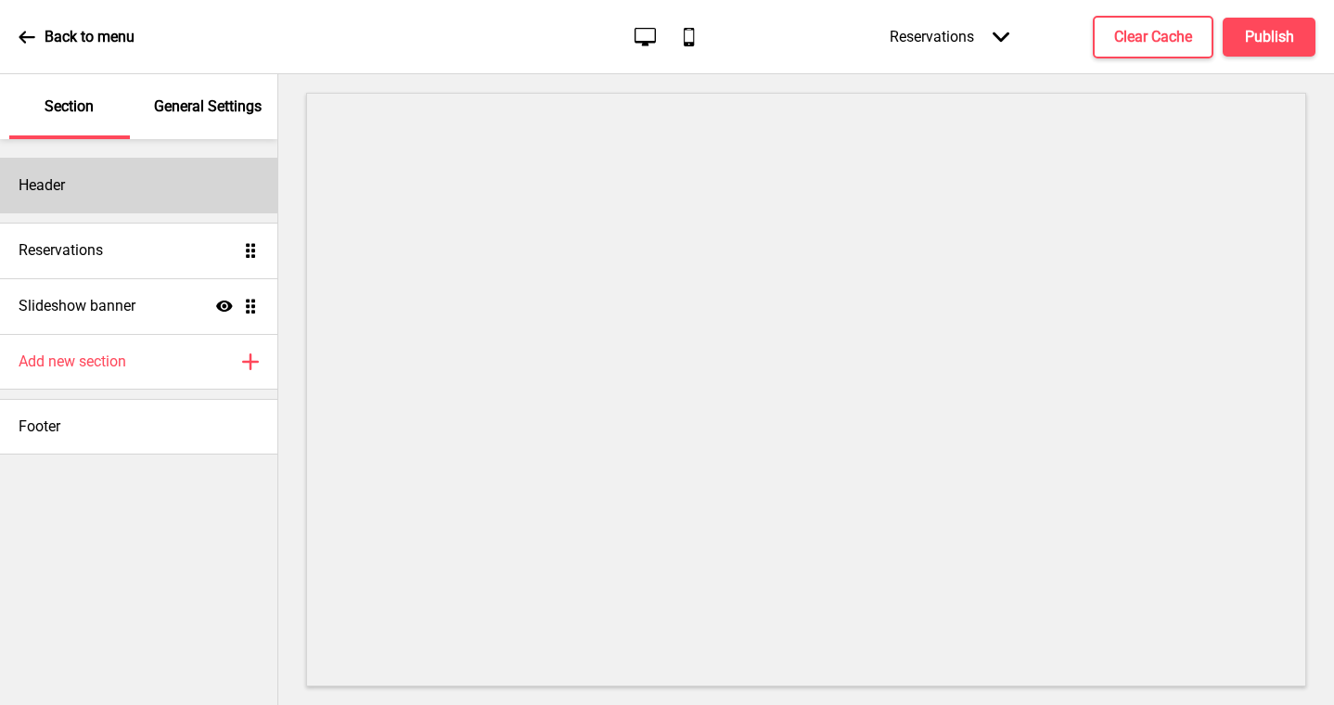
click at [96, 192] on div "Header" at bounding box center [138, 186] width 277 height 56
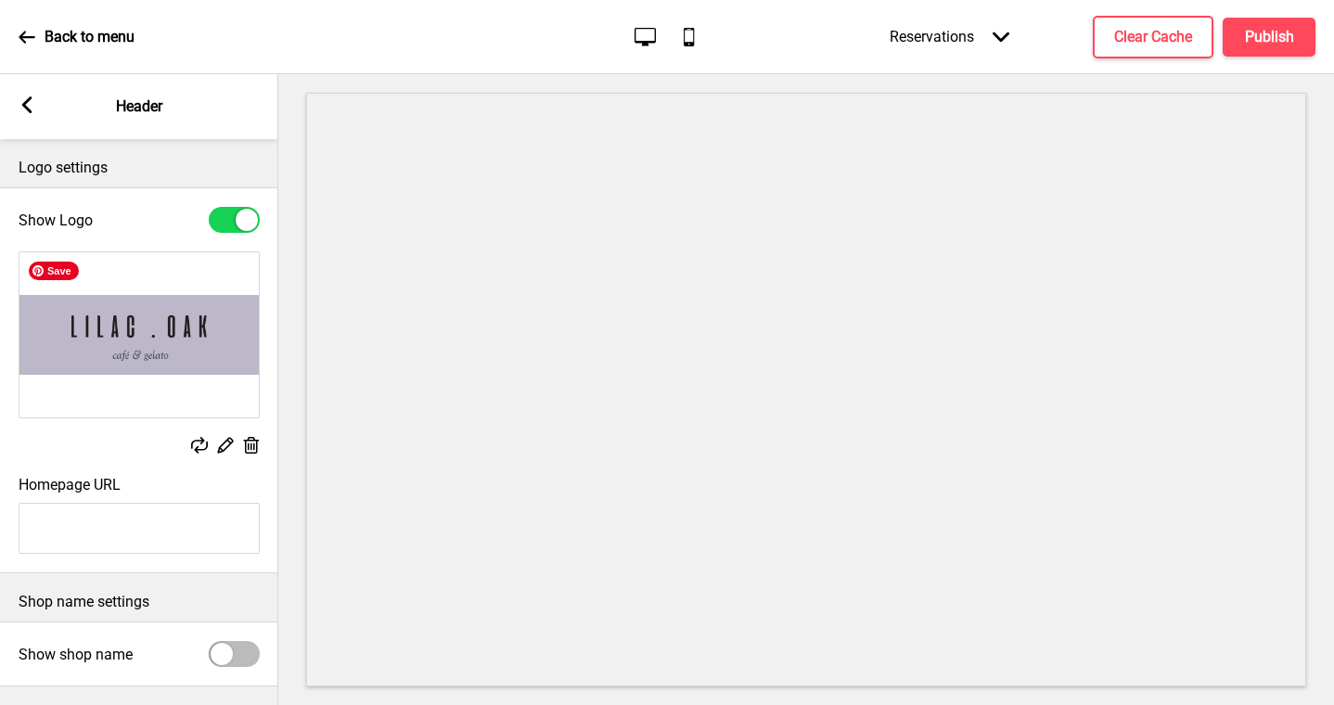
scroll to position [158, 0]
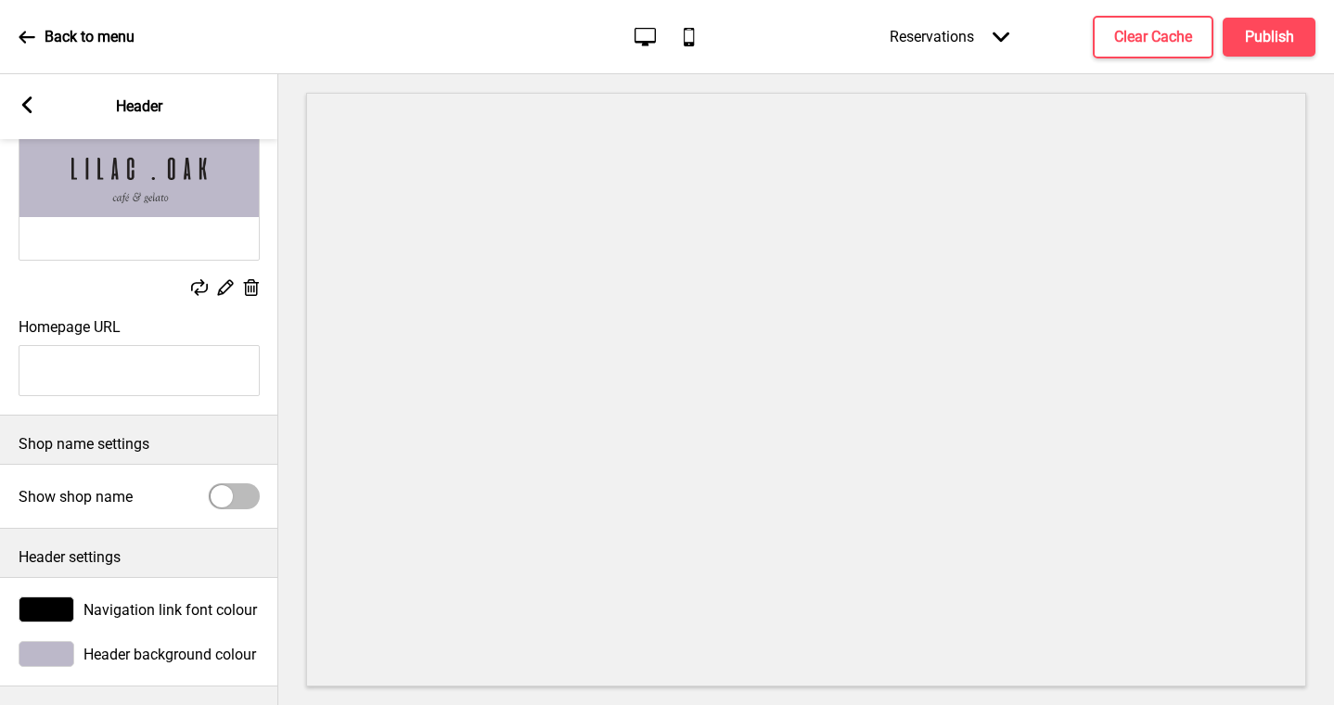
click at [119, 365] on input "Homepage URL" at bounding box center [139, 370] width 241 height 51
type input "[DOMAIN_NAME]"
click at [195, 407] on div "Show Logo Replace Edit Delete Homepage URL [DOMAIN_NAME]" at bounding box center [139, 223] width 278 height 386
click at [224, 494] on div at bounding box center [222, 496] width 22 height 22
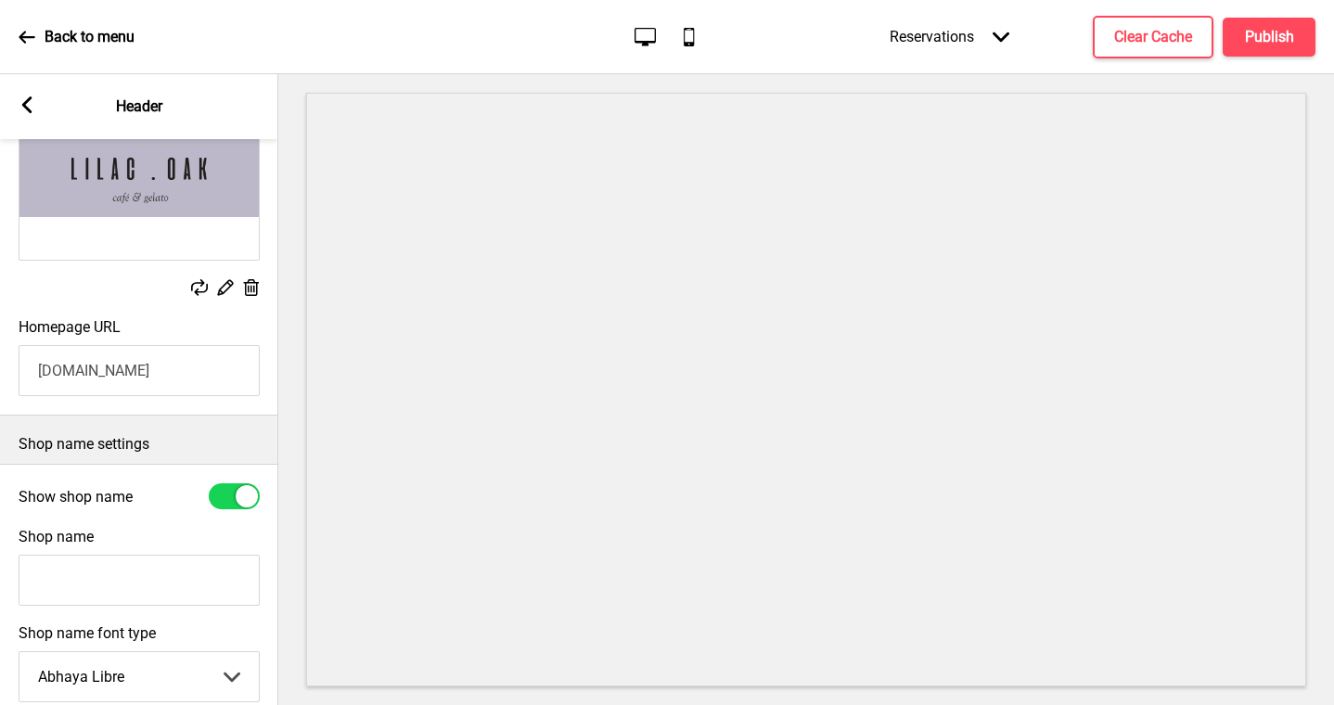
click at [229, 494] on div at bounding box center [234, 496] width 51 height 26
checkbox input "false"
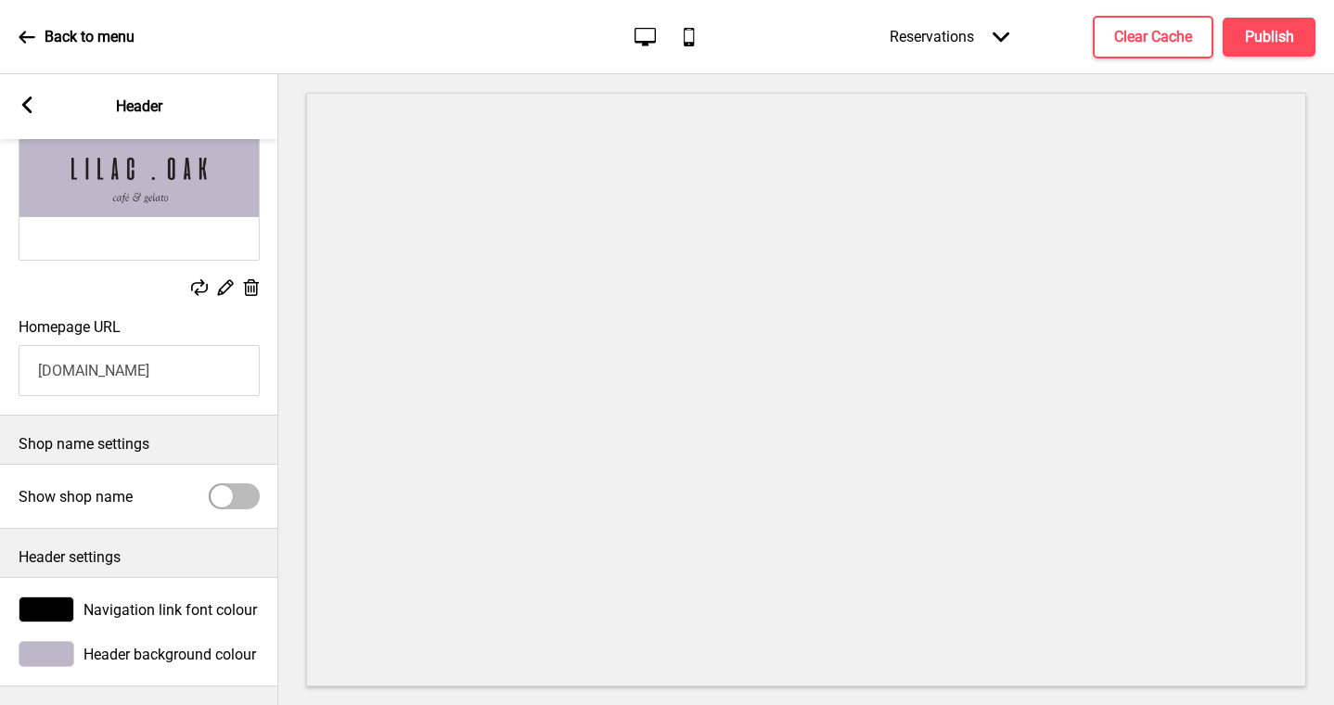
click at [25, 98] on rect at bounding box center [27, 104] width 17 height 17
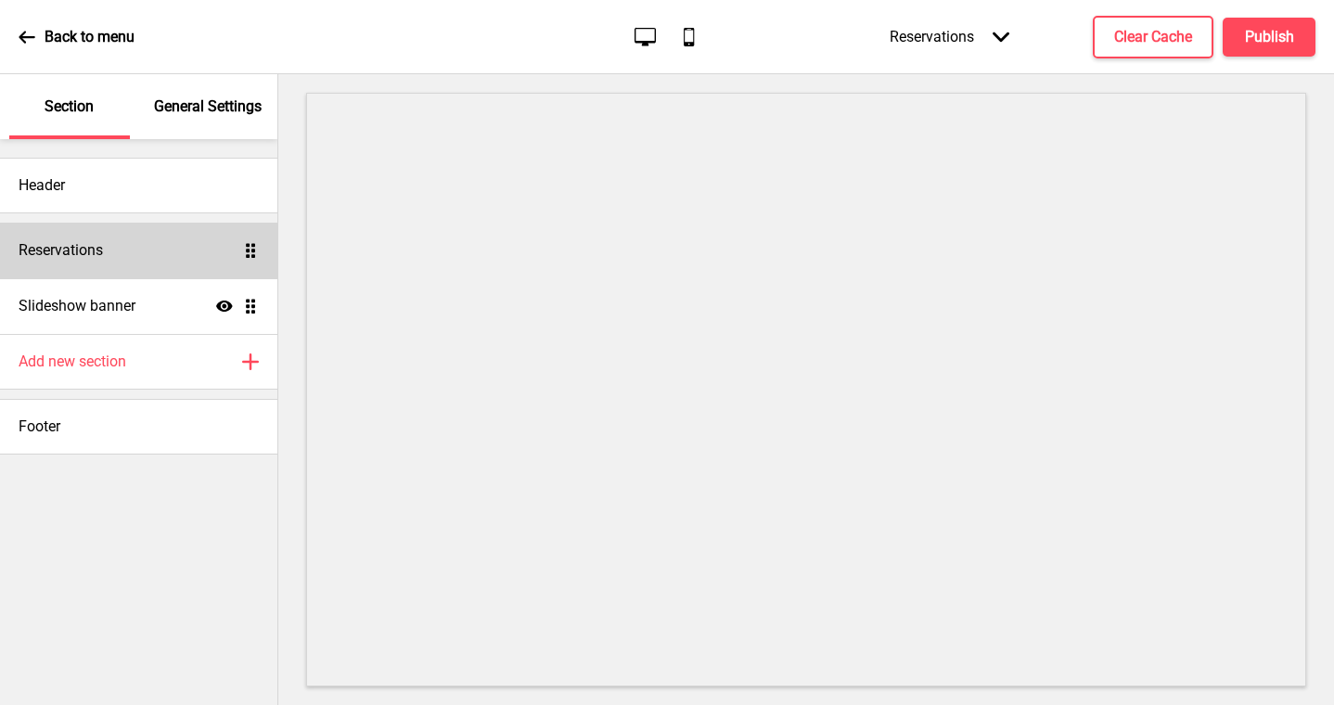
click at [167, 256] on div "Reservations Drag" at bounding box center [138, 251] width 277 height 56
select select "background"
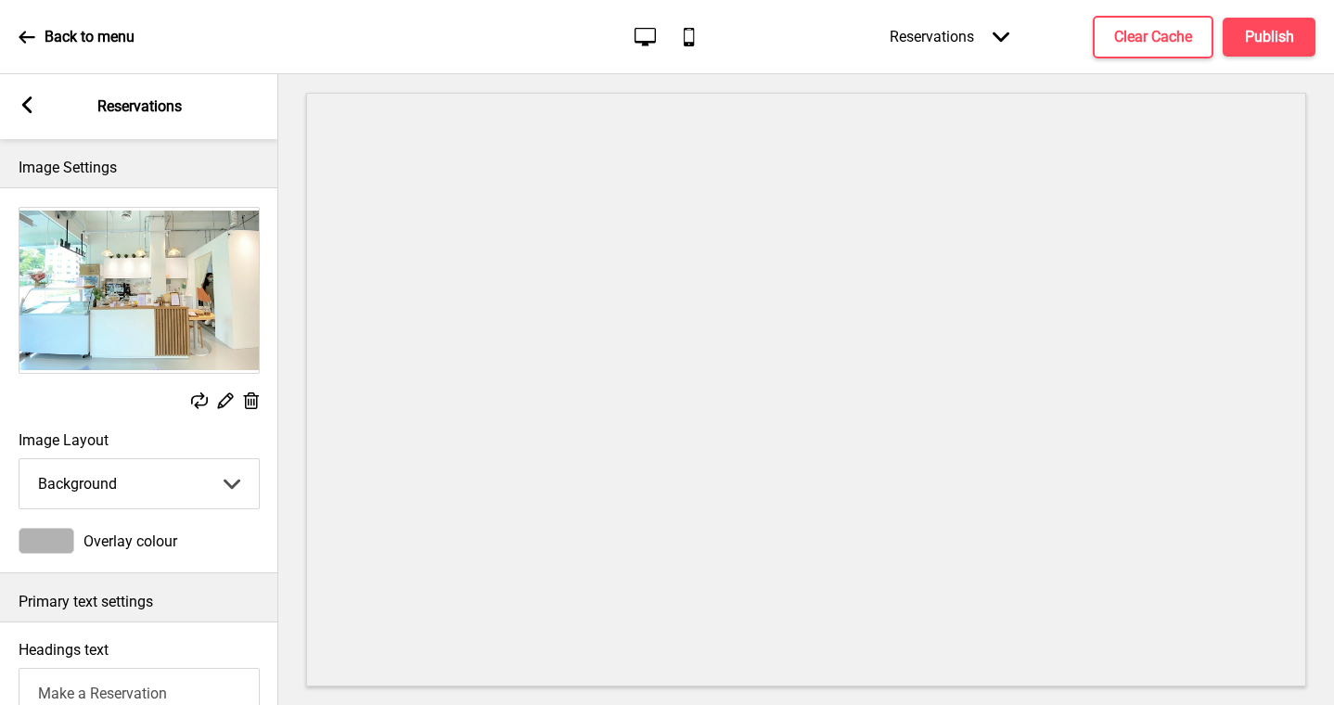
click at [205, 401] on rect at bounding box center [199, 400] width 17 height 17
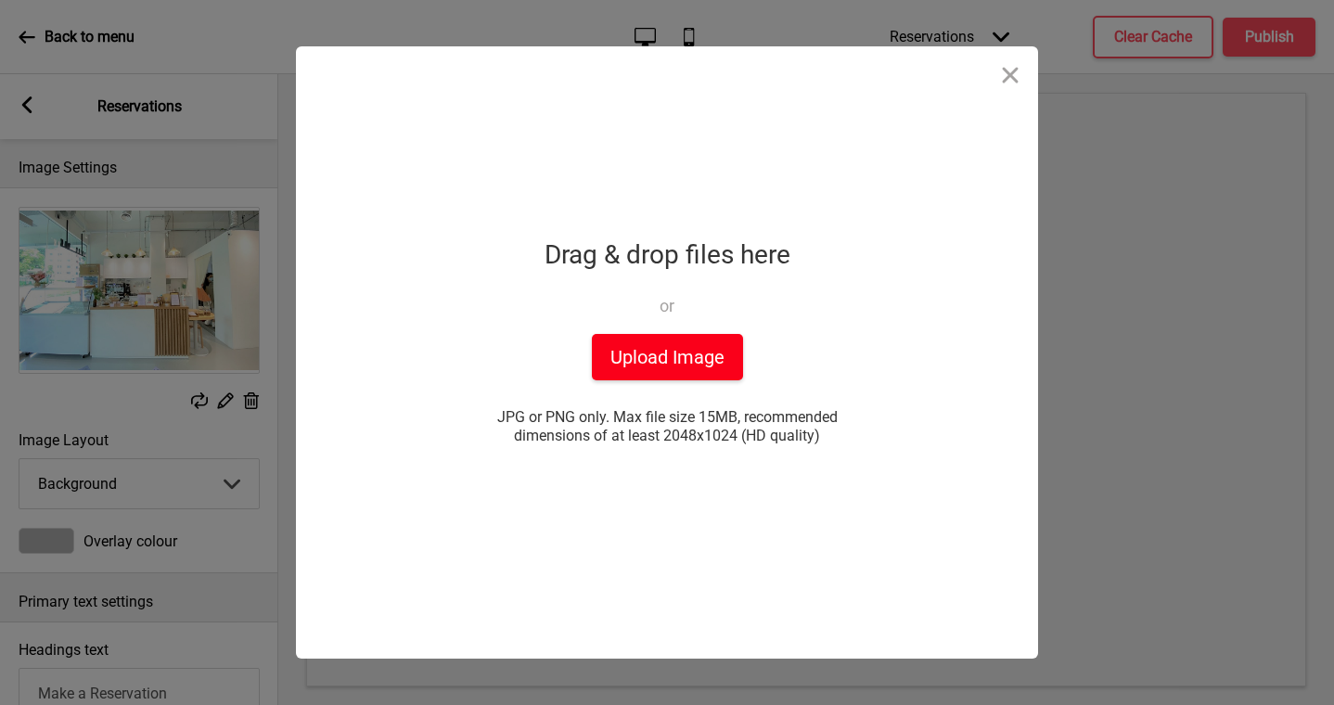
click at [687, 372] on button "Upload Image" at bounding box center [667, 357] width 151 height 46
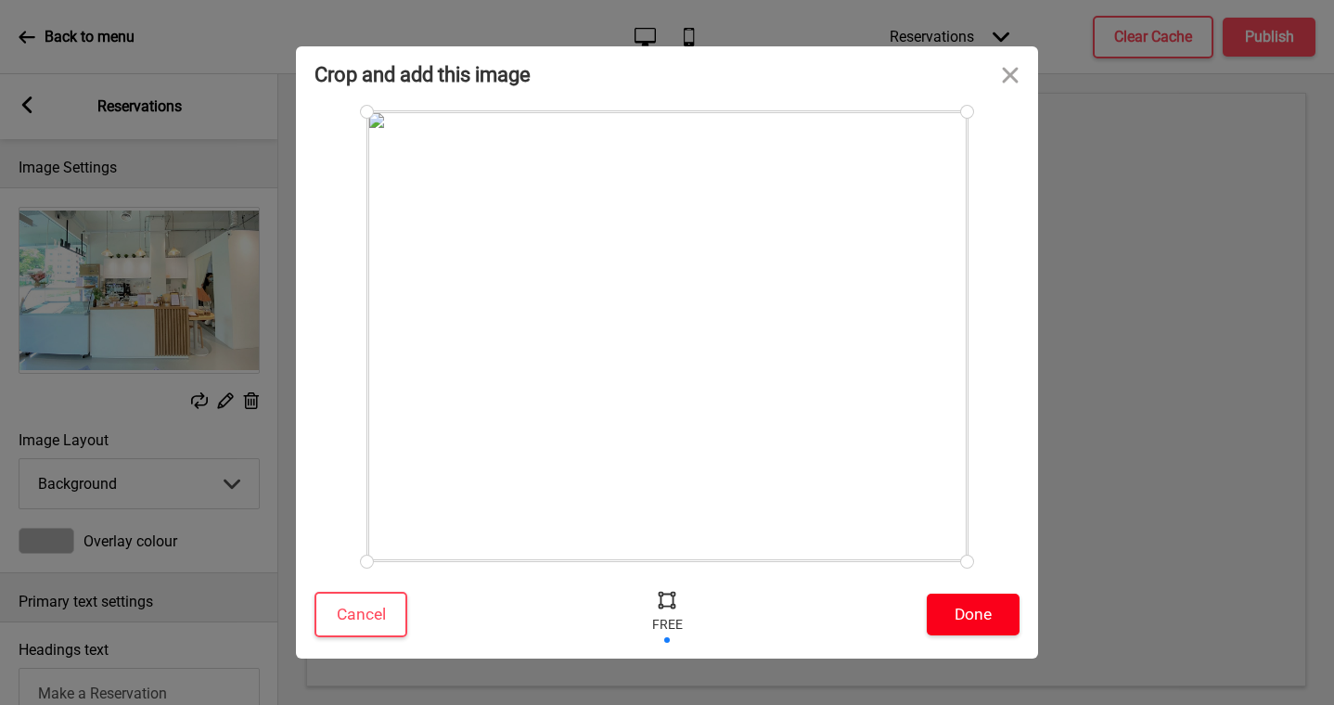
click at [957, 618] on button "Done" at bounding box center [973, 615] width 93 height 42
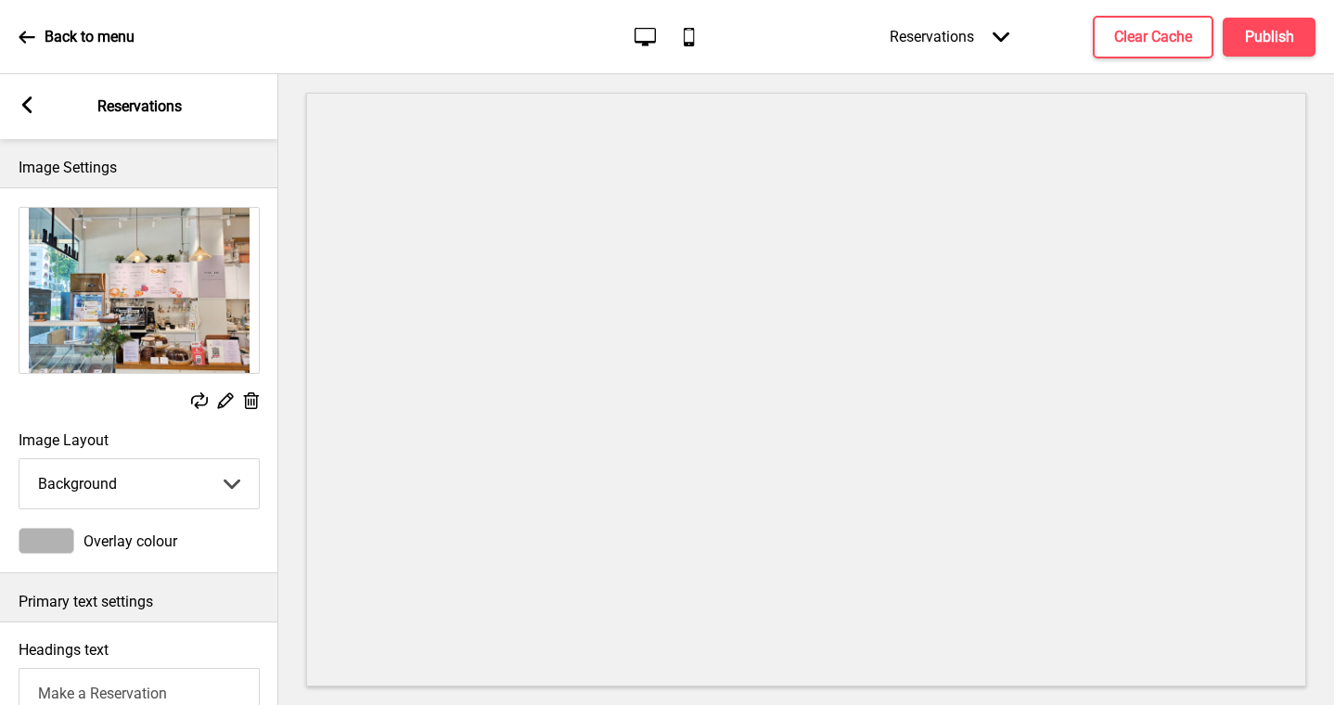
scroll to position [851, 0]
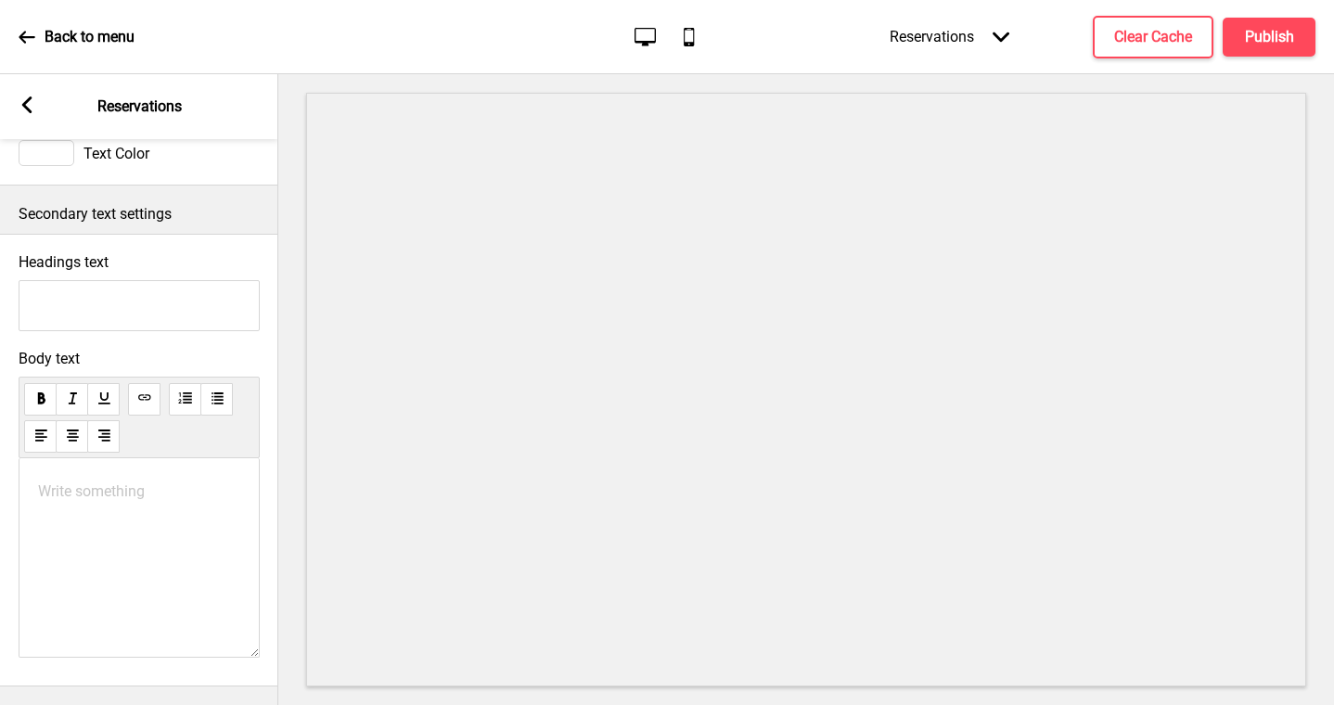
click at [198, 498] on p "Write something ﻿" at bounding box center [139, 491] width 202 height 18
drag, startPoint x: 154, startPoint y: 482, endPoint x: 3, endPoint y: 489, distance: 151.3
click at [3, 489] on div "Body text Please note that" at bounding box center [139, 508] width 278 height 336
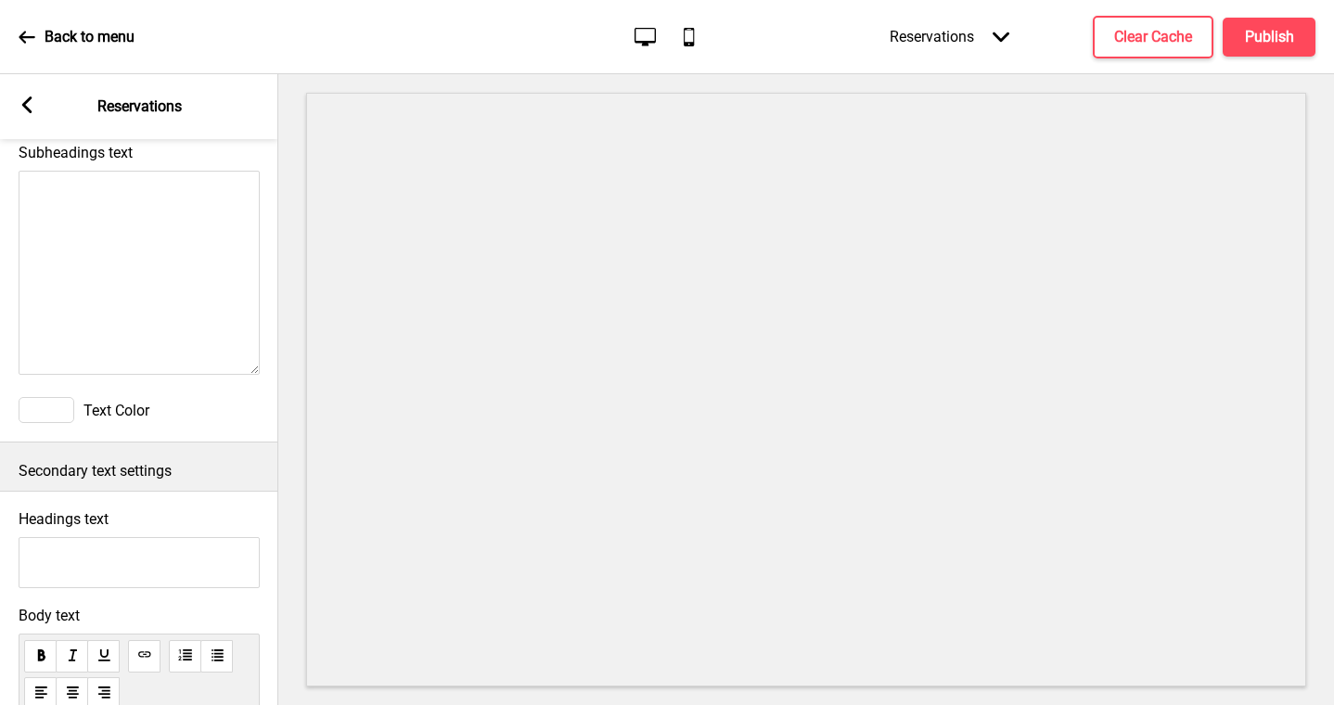
scroll to position [590, 0]
click at [173, 332] on textarea "Subheadings text" at bounding box center [139, 276] width 241 height 204
paste textarea "Please note that"
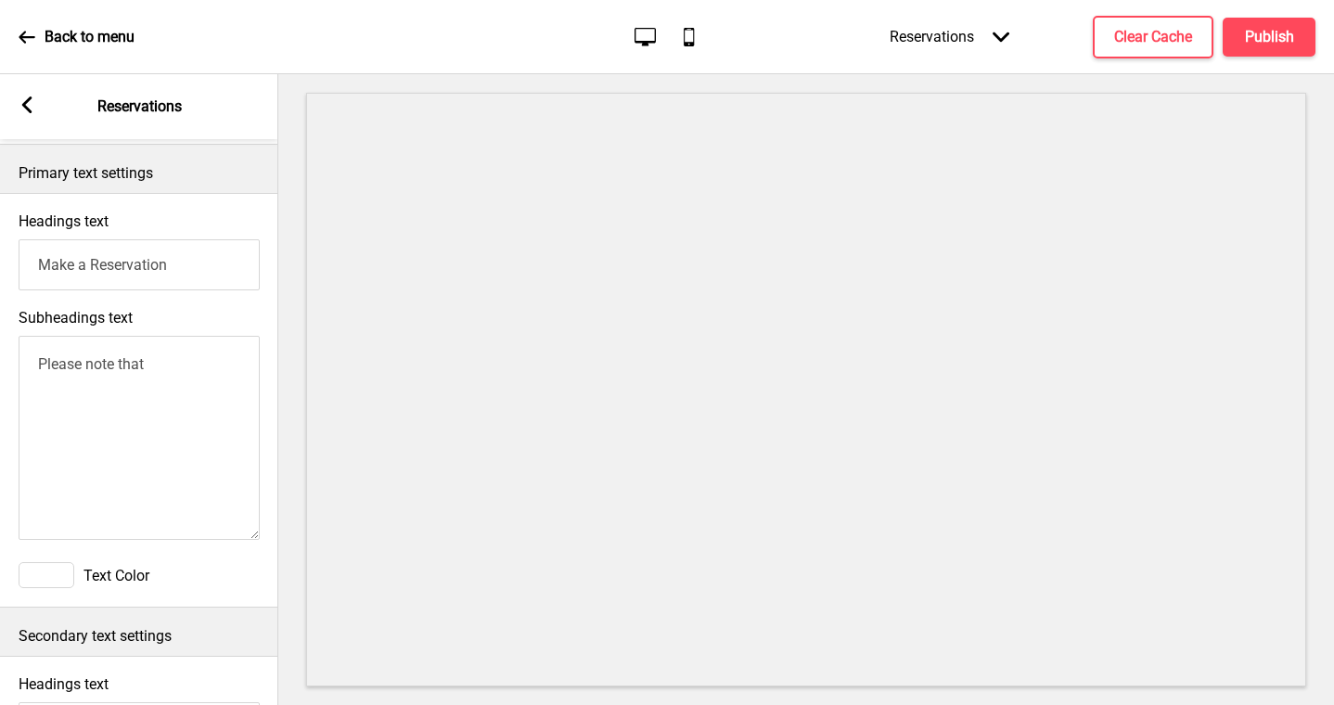
scroll to position [428, 0]
click at [170, 378] on textarea "Please note that" at bounding box center [139, 439] width 241 height 204
paste textarea "Tables will be held for 15 minutes from your reservation/arrival time. During p…"
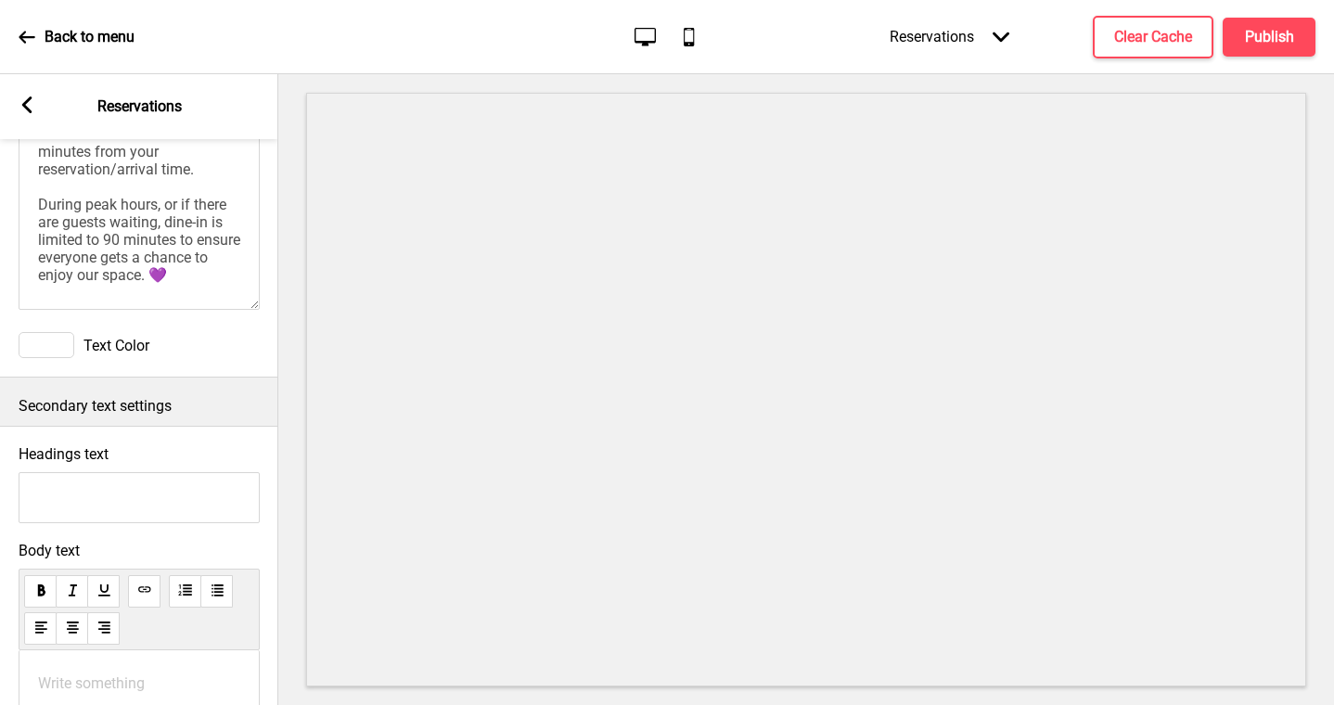
scroll to position [624, 0]
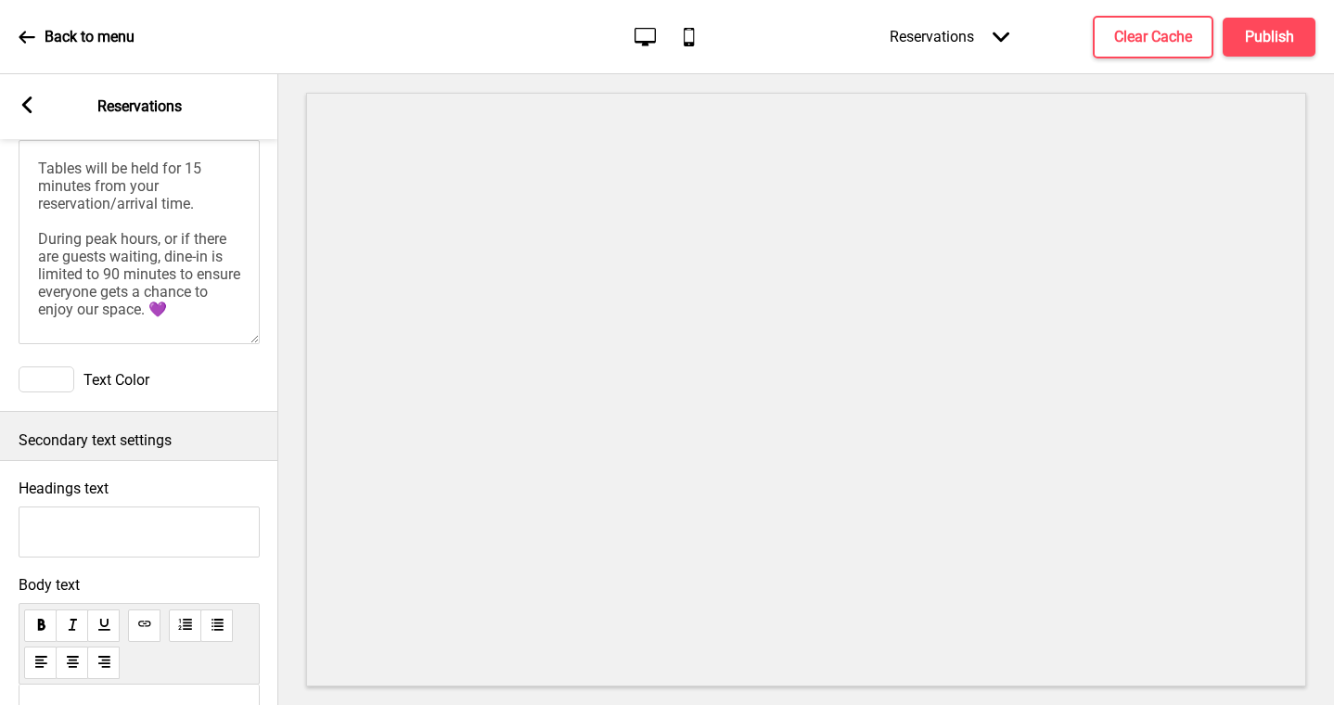
type textarea "Tables will be held for 15 minutes from your reservation/arrival time. During p…"
click at [1264, 43] on h4 "Publish" at bounding box center [1269, 37] width 49 height 20
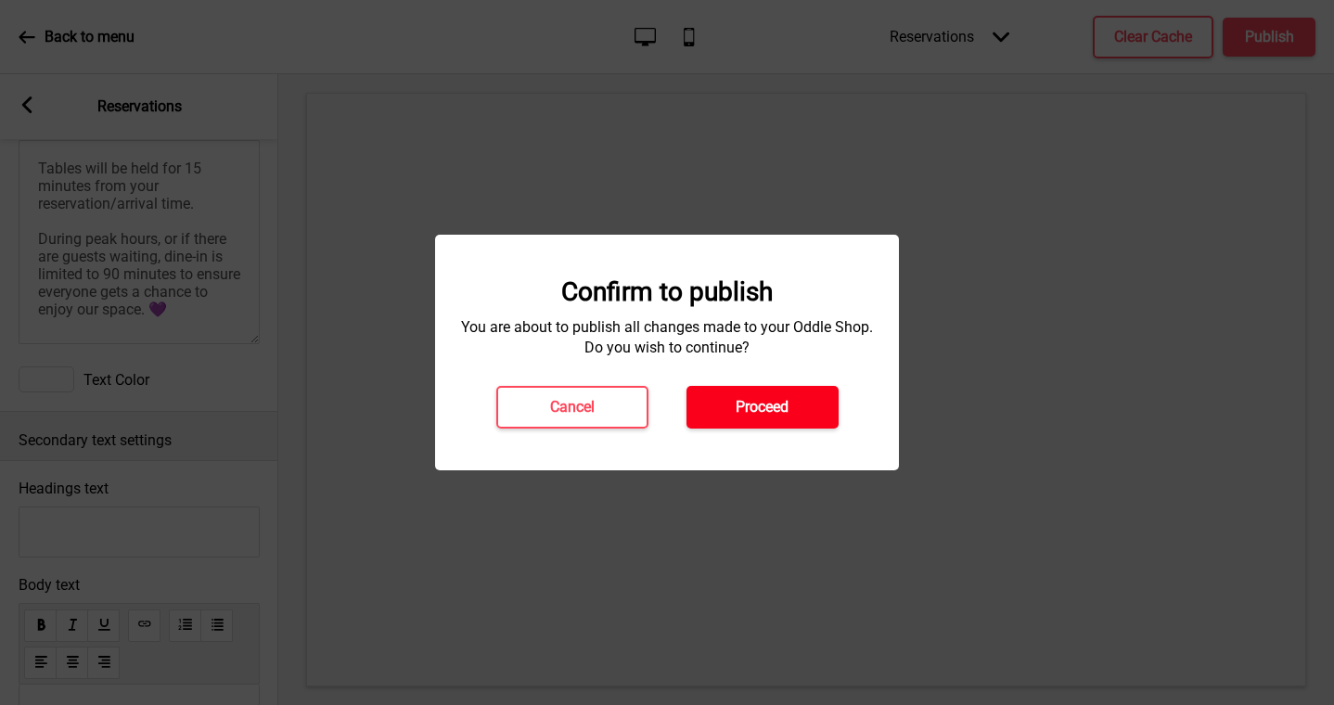
click at [760, 397] on h4 "Proceed" at bounding box center [762, 407] width 53 height 20
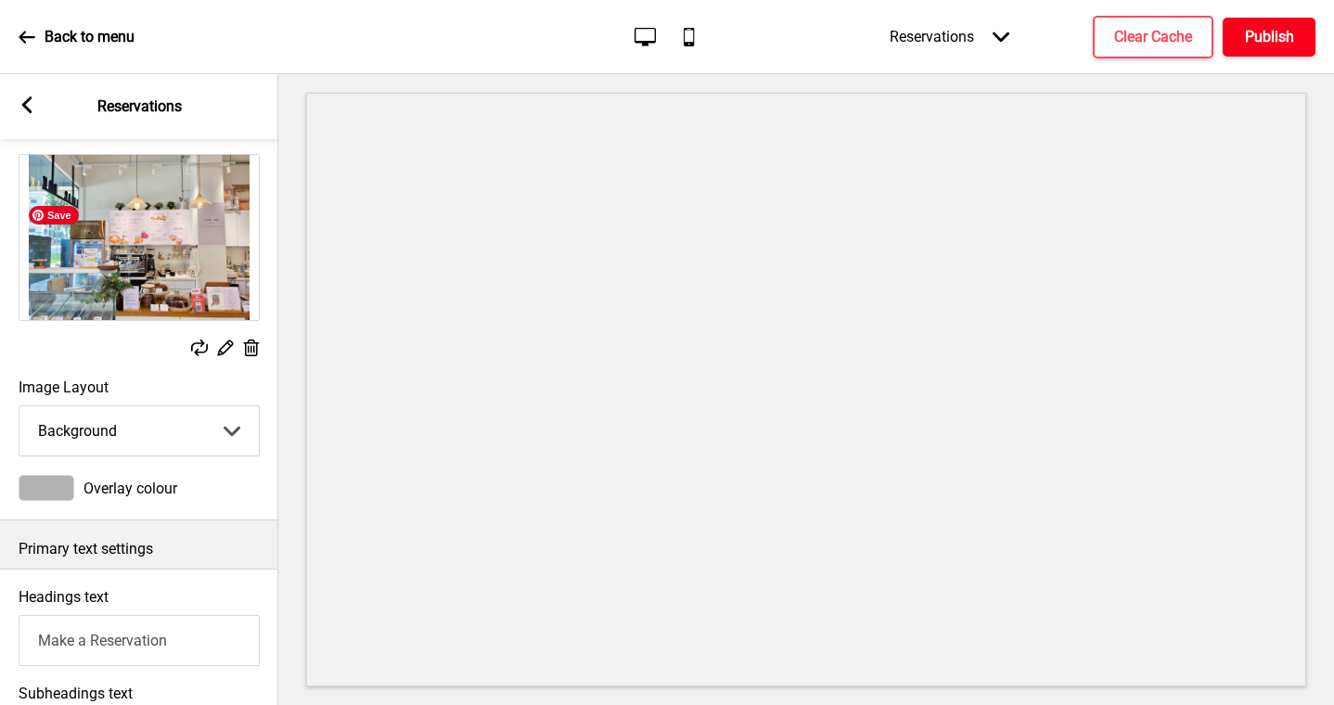
scroll to position [11, 0]
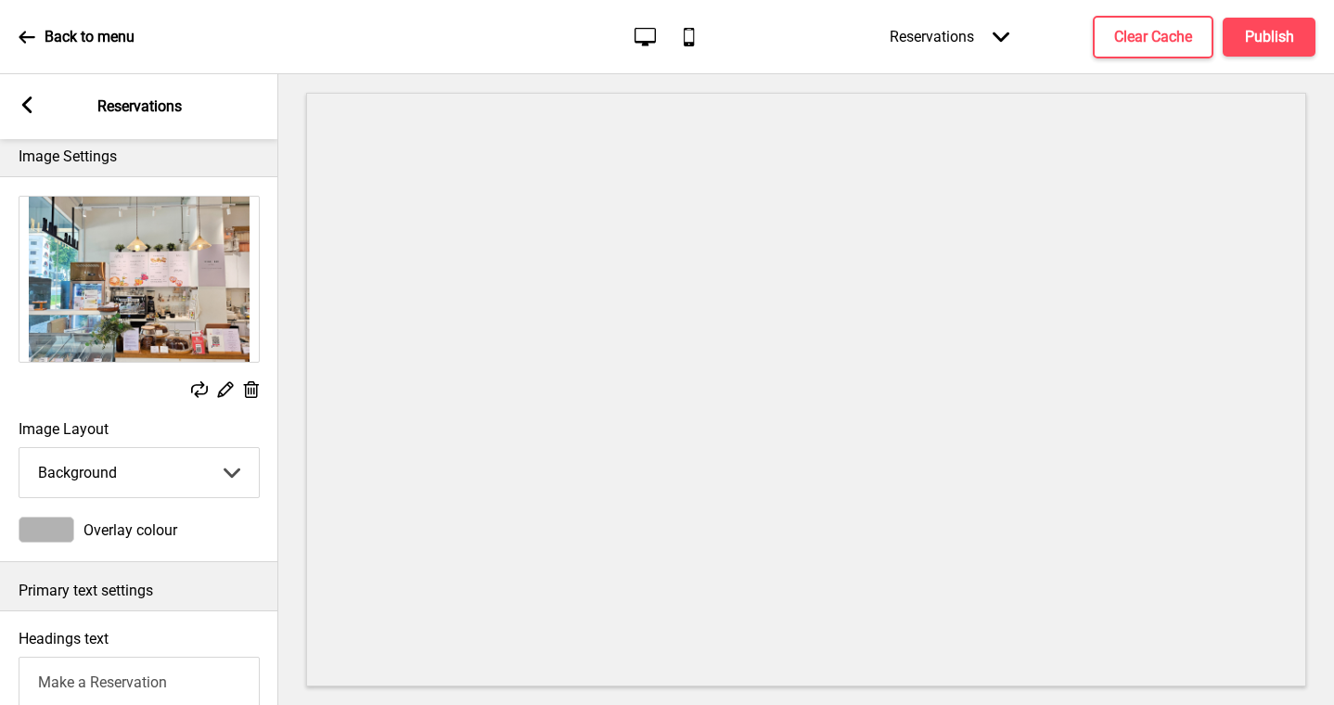
click at [17, 42] on div "Back to menu Desktop Mobile Reservations Arrow down Product Page Store Informat…" at bounding box center [667, 37] width 1334 height 74
click at [31, 34] on icon at bounding box center [27, 37] width 17 height 17
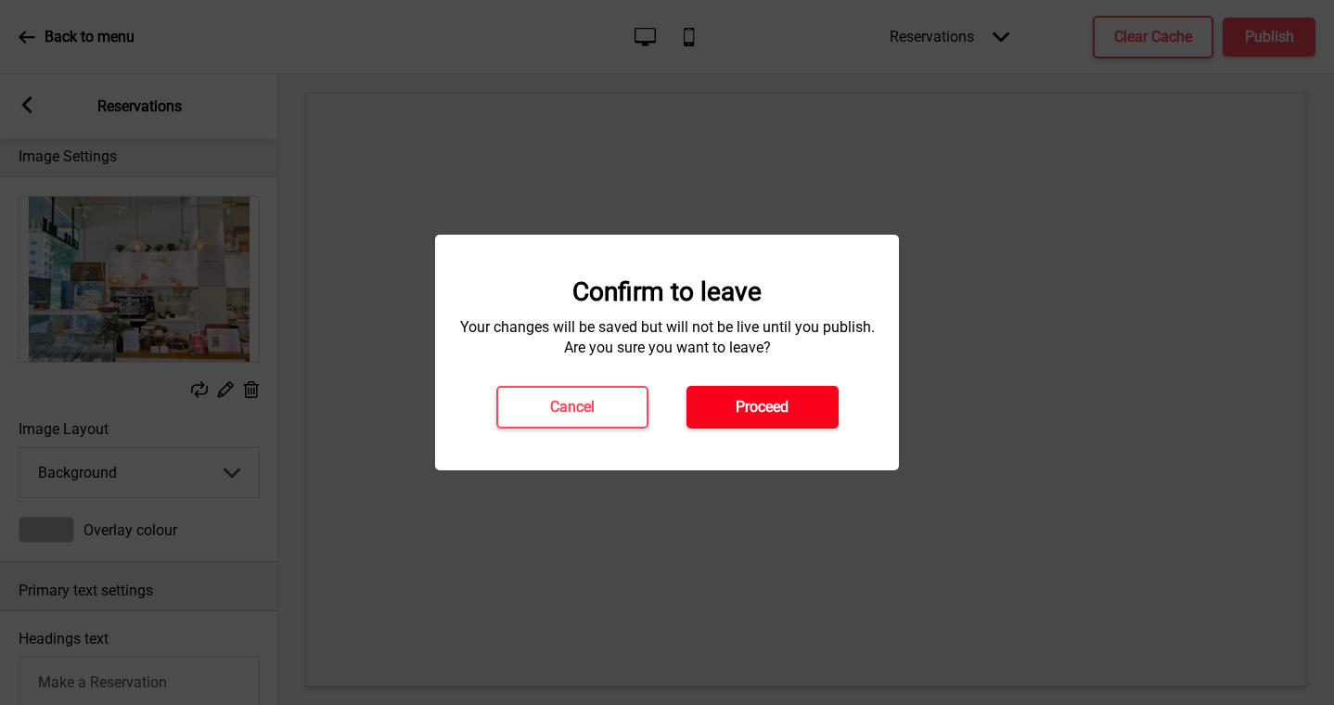
click at [768, 407] on h4 "Proceed" at bounding box center [762, 407] width 53 height 20
